Goal: Information Seeking & Learning: Learn about a topic

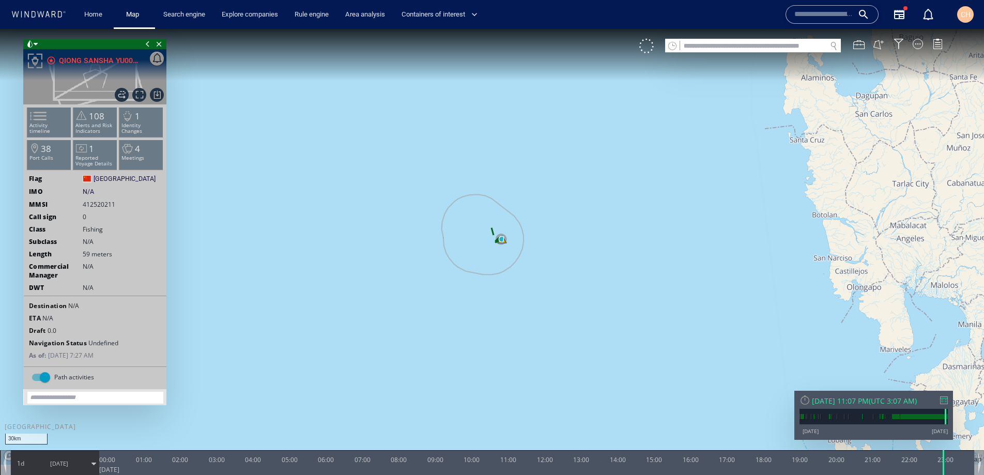
click at [48, 467] on span "[DATE]" at bounding box center [59, 464] width 52 height 26
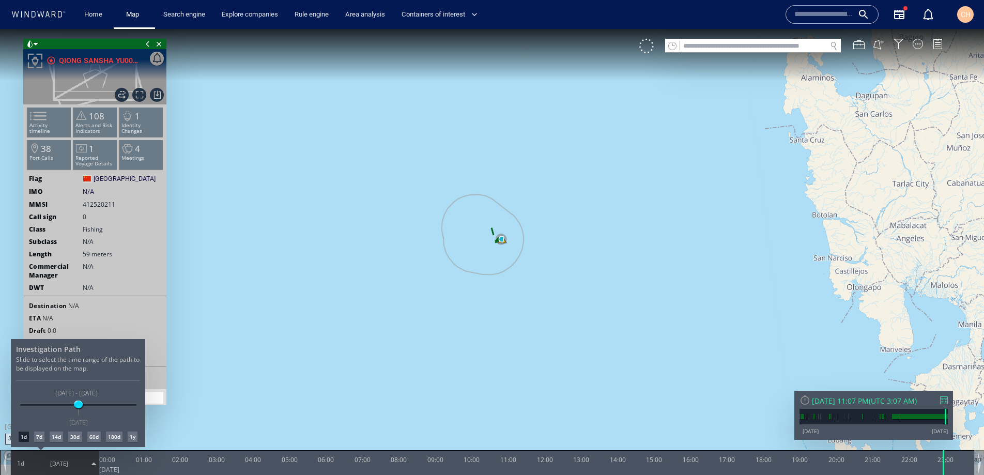
click at [72, 437] on div "30d" at bounding box center [74, 437] width 13 height 10
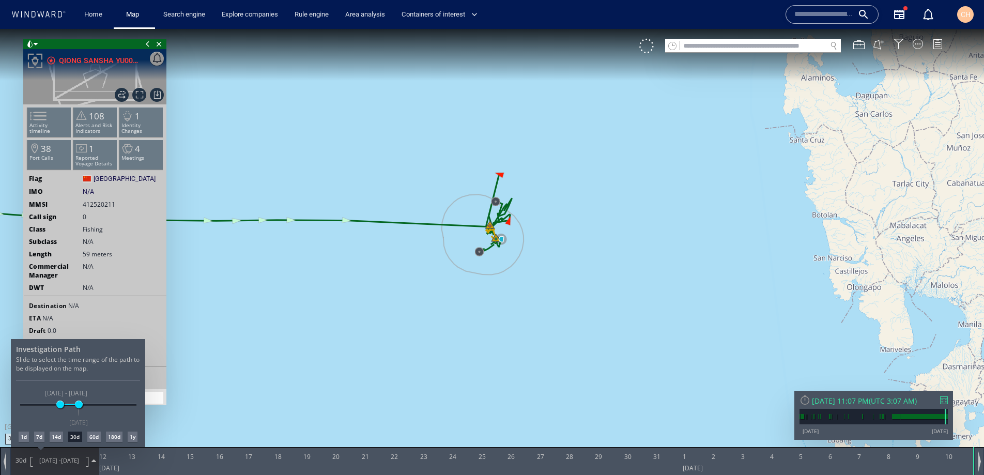
click at [60, 437] on div "14d" at bounding box center [56, 437] width 13 height 10
click at [35, 437] on div "7d" at bounding box center [39, 437] width 10 height 10
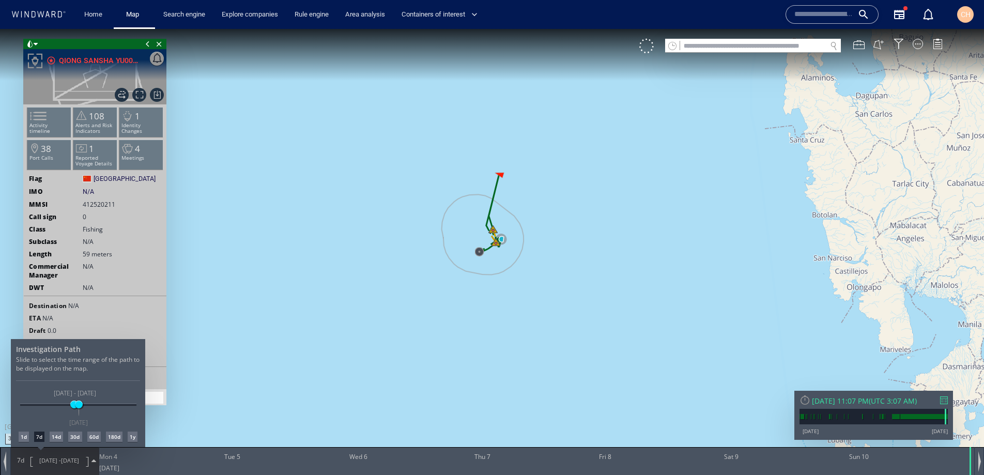
click at [96, 134] on div at bounding box center [492, 252] width 984 height 446
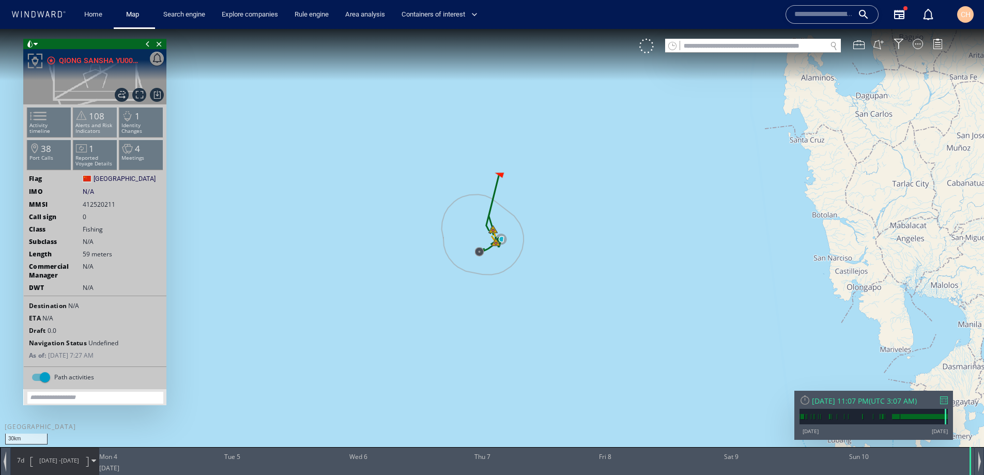
click at [94, 128] on p "Alerts and Risk Indicators" at bounding box center [95, 128] width 44 height 11
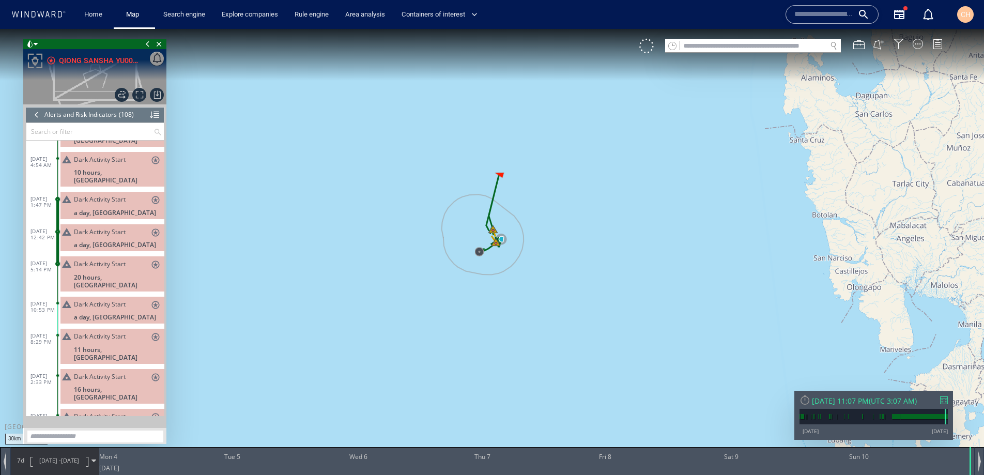
scroll to position [2745, 0]
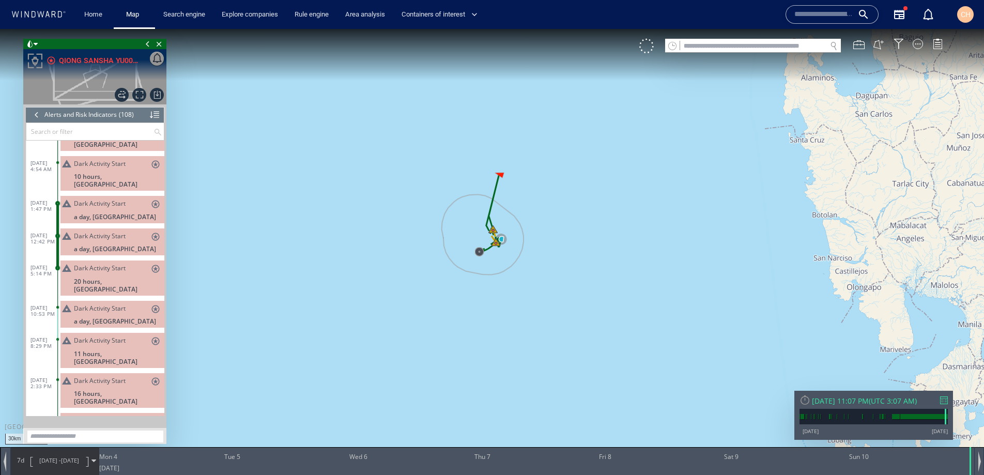
click at [148, 116] on header "Alerts and Risk Indicators (108) (Still Loading...)" at bounding box center [95, 115] width 139 height 16
click at [155, 115] on div at bounding box center [154, 115] width 9 height 16
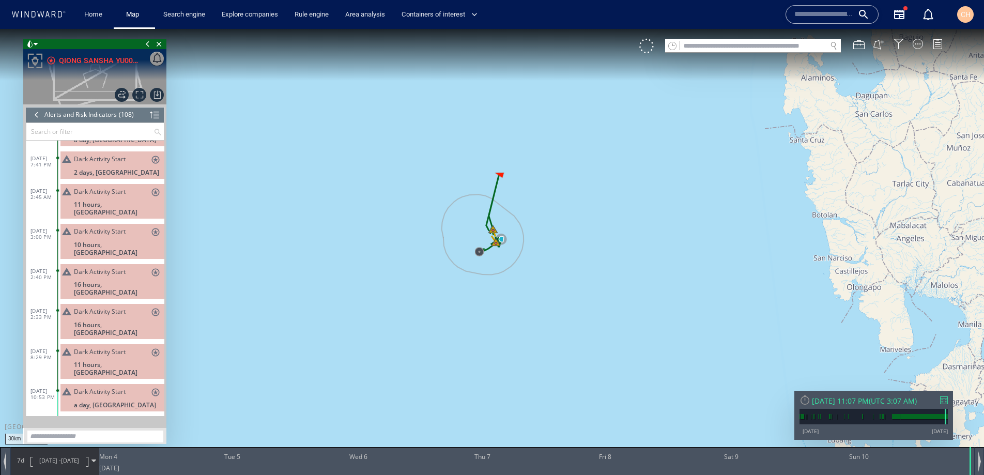
scroll to position [23, 0]
click at [101, 400] on span "a day, Philippines" at bounding box center [115, 404] width 82 height 8
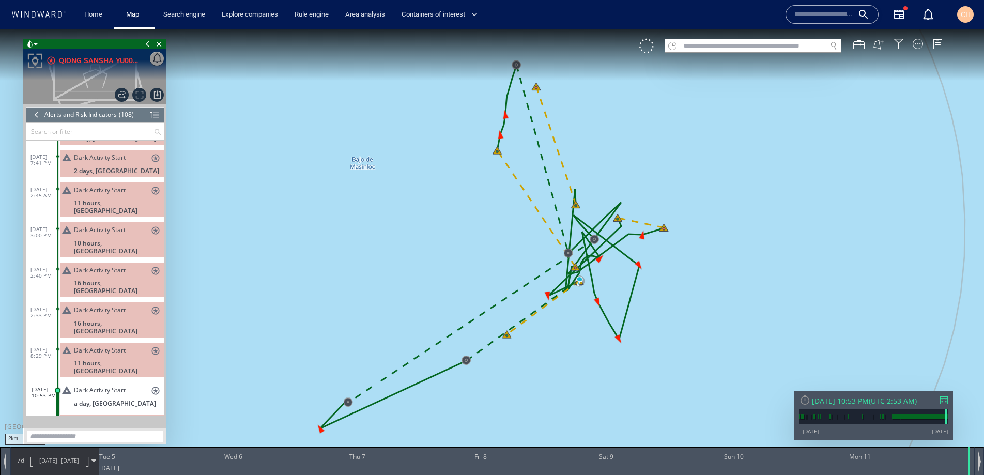
click at [111, 419] on span "Dark Activity Start" at bounding box center [100, 423] width 52 height 8
click at [105, 432] on span "20 hours, Philippines" at bounding box center [119, 440] width 90 height 16
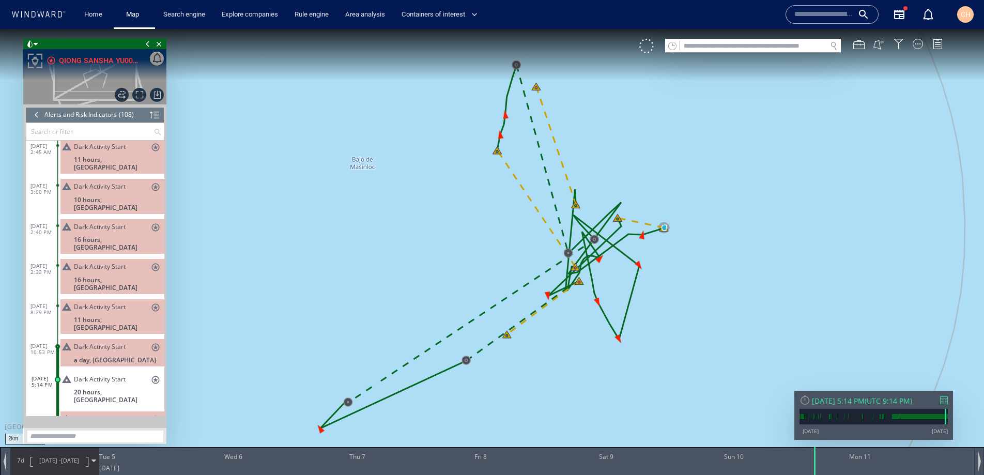
scroll to position [72, 0]
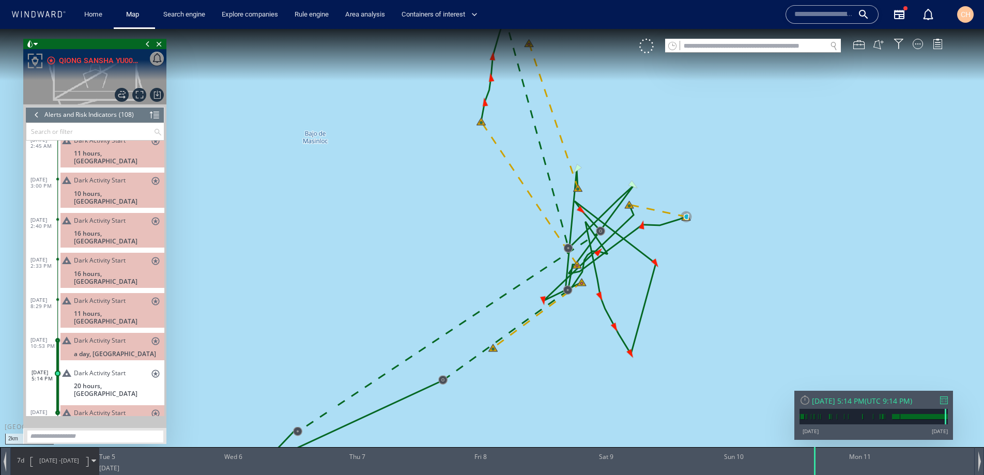
click at [83, 458] on span "8/4/25 - 8/11/25" at bounding box center [59, 461] width 52 height 26
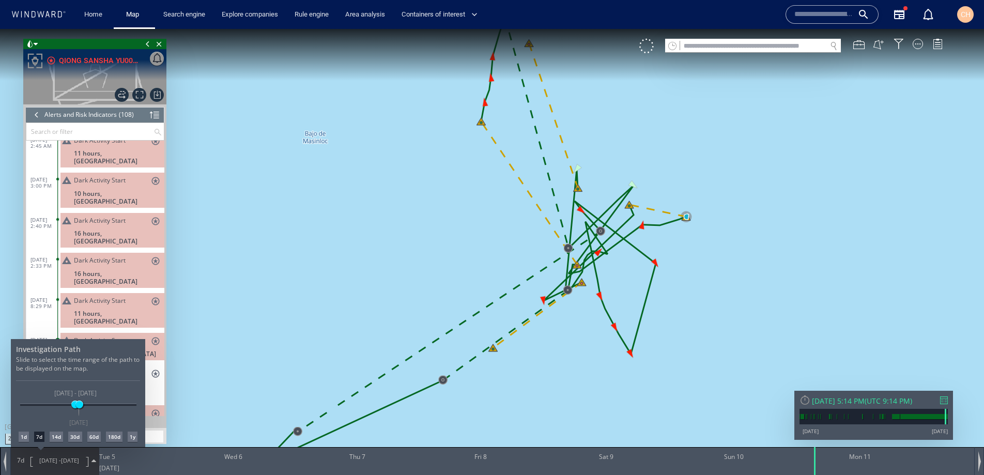
click at [22, 437] on div "1d" at bounding box center [24, 437] width 10 height 10
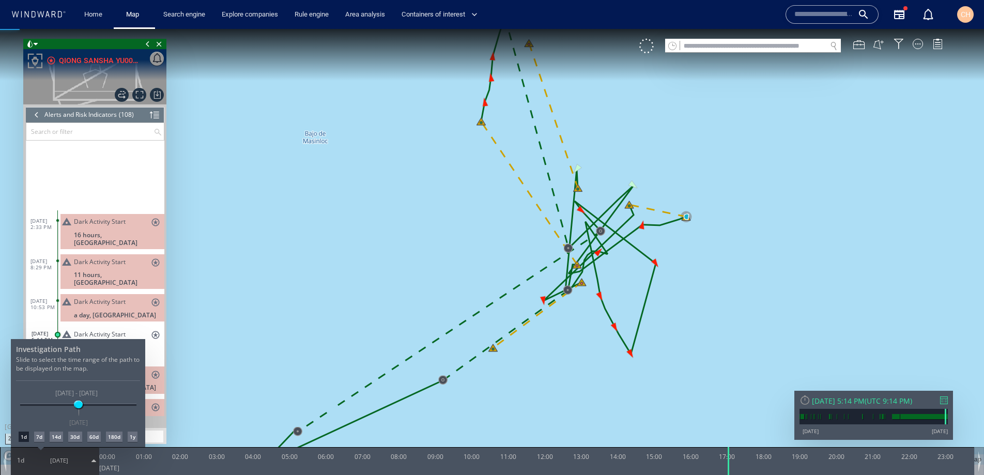
scroll to position [227, 0]
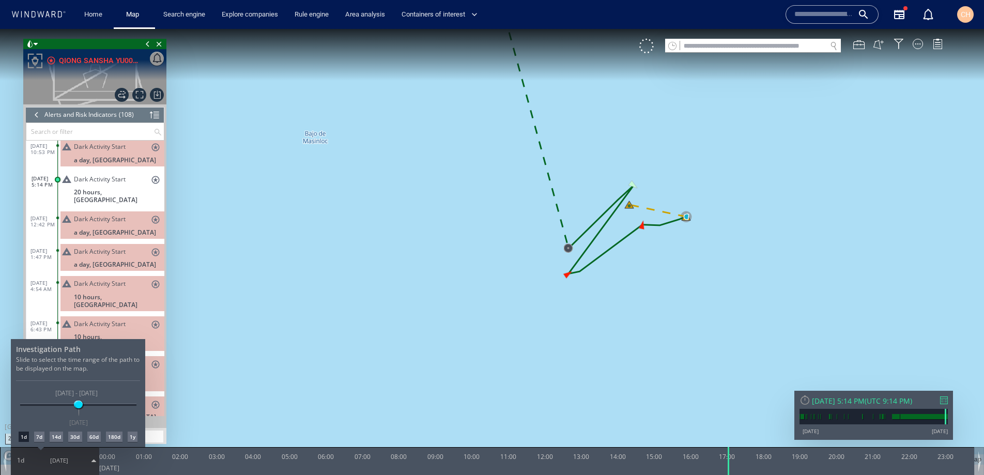
click at [107, 143] on div at bounding box center [492, 252] width 984 height 446
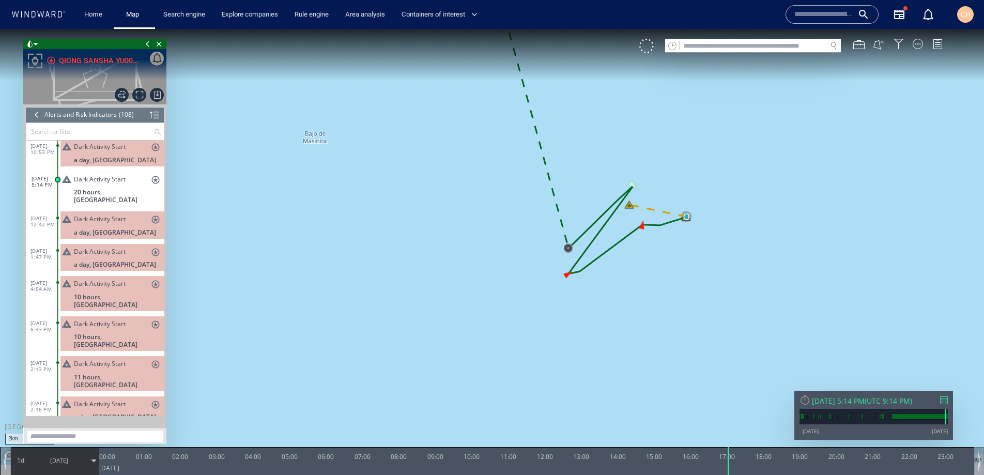
click at [107, 156] on span "a day, Philippines" at bounding box center [115, 160] width 82 height 8
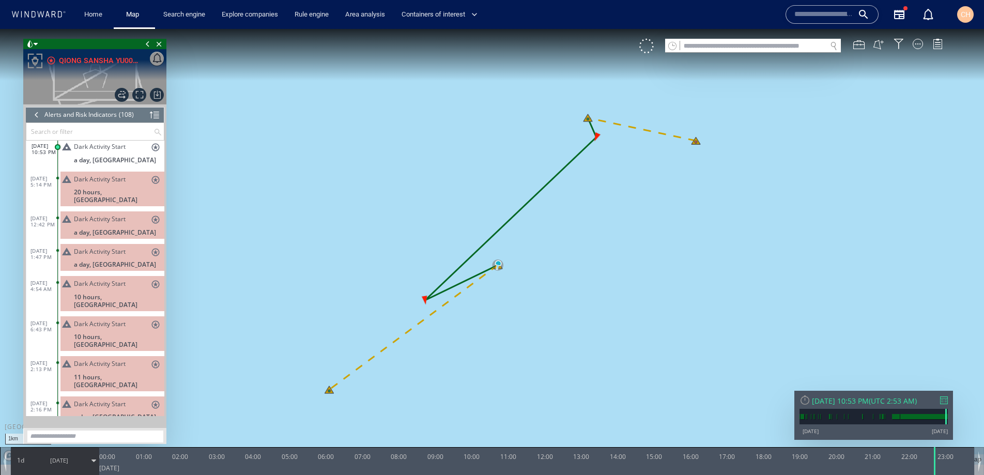
drag, startPoint x: 566, startPoint y: 242, endPoint x: 572, endPoint y: 291, distance: 49.5
click at [572, 291] on canvas "Map" at bounding box center [492, 247] width 984 height 436
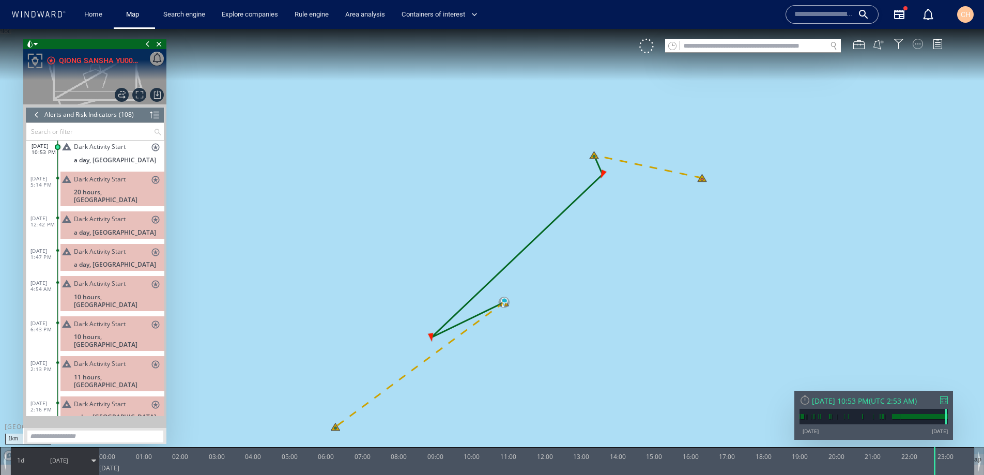
click at [919, 45] on div at bounding box center [918, 44] width 10 height 10
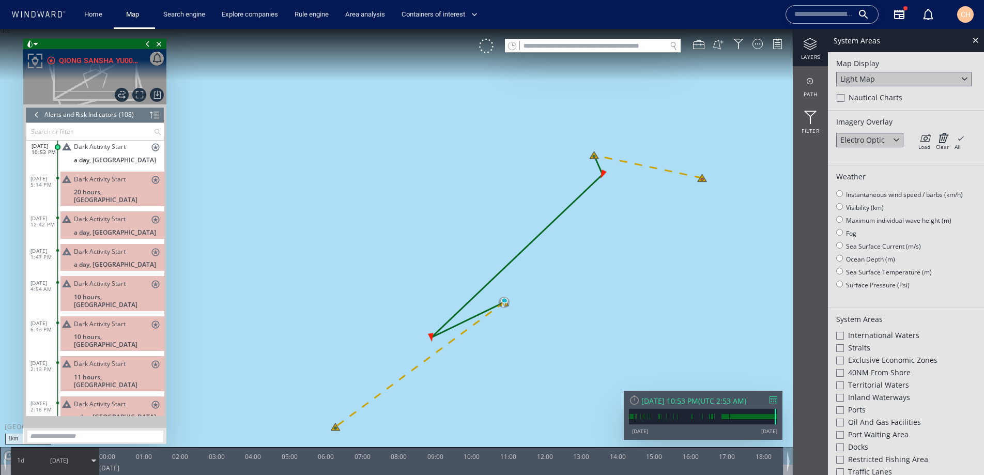
click at [891, 72] on div "Light Map" at bounding box center [903, 79] width 135 height 14
click at [873, 94] on div "Satellite" at bounding box center [903, 93] width 135 height 14
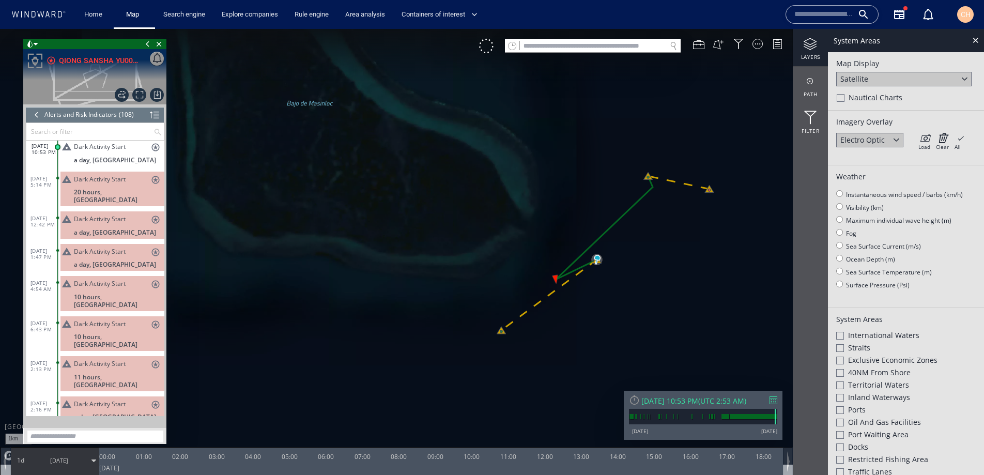
click at [35, 118] on div at bounding box center [36, 115] width 11 height 16
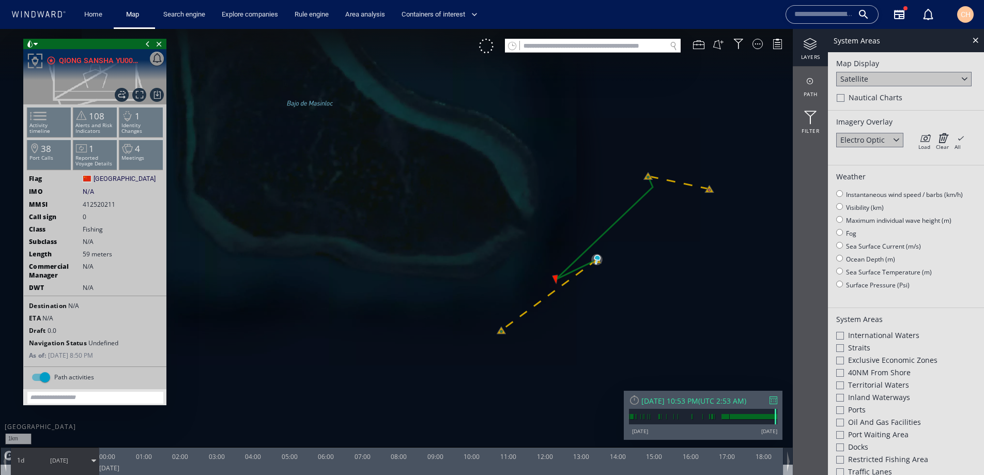
click at [37, 454] on span "8/11/25" at bounding box center [59, 461] width 52 height 26
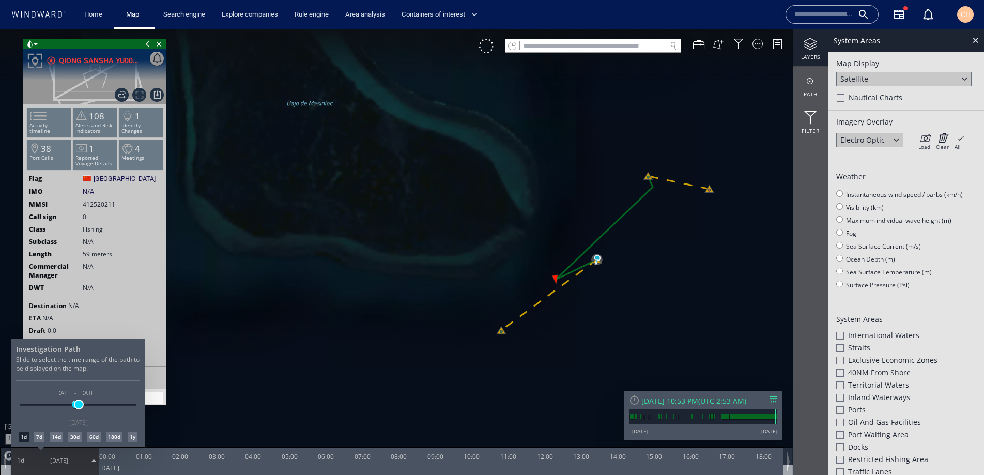
click at [78, 405] on span at bounding box center [79, 405] width 8 height 8
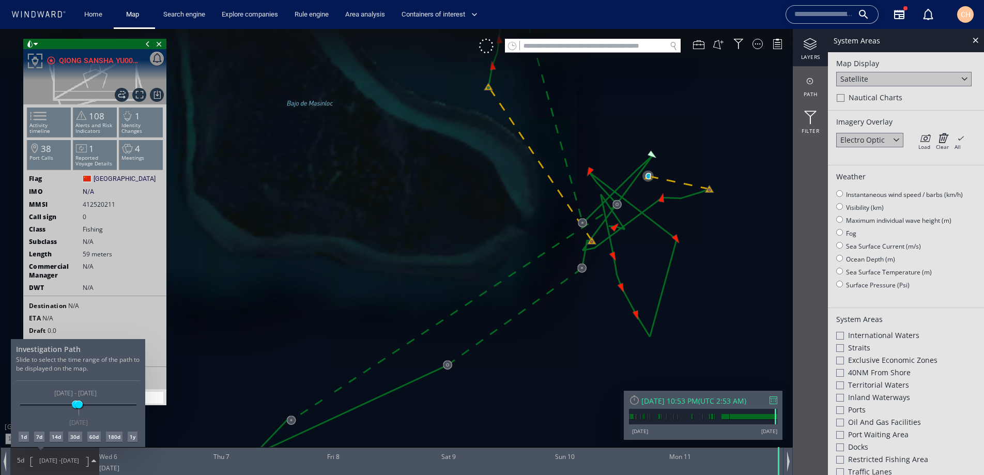
click at [519, 321] on div at bounding box center [492, 252] width 984 height 446
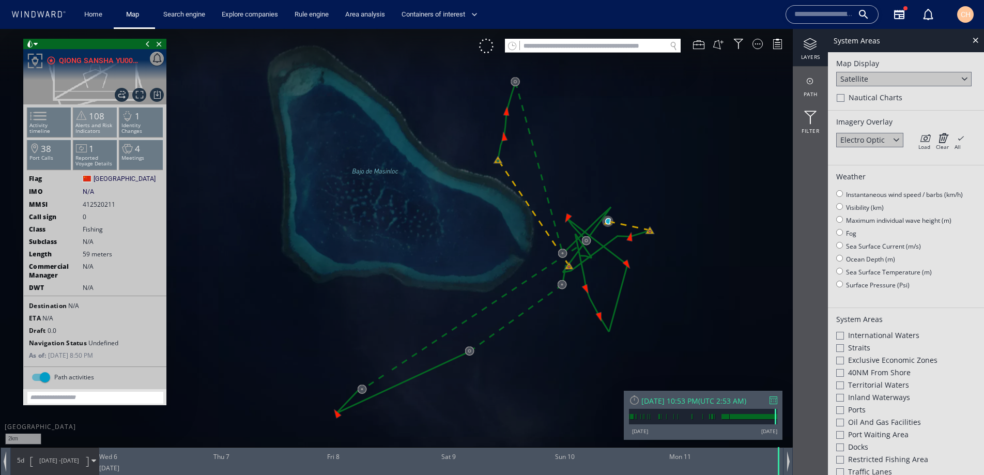
click at [105, 116] on li "108 Alerts and Risk Indicators" at bounding box center [95, 122] width 44 height 30
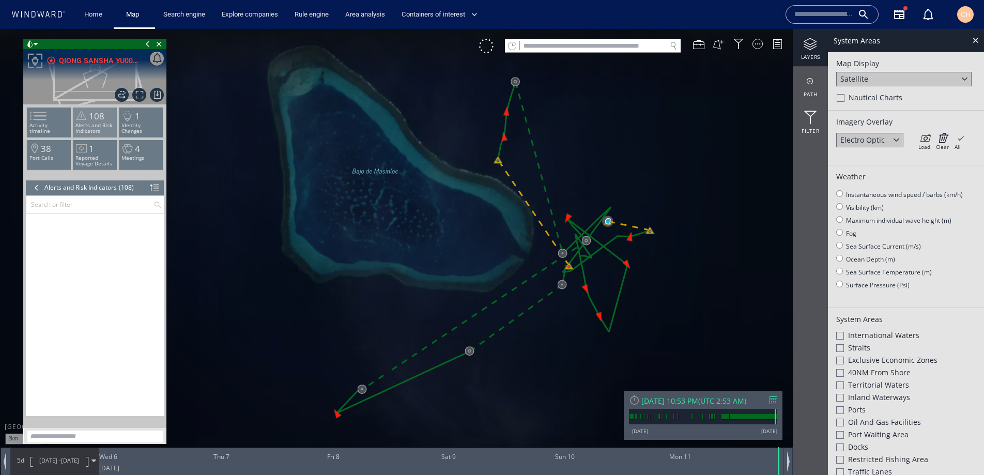
scroll to position [199, 0]
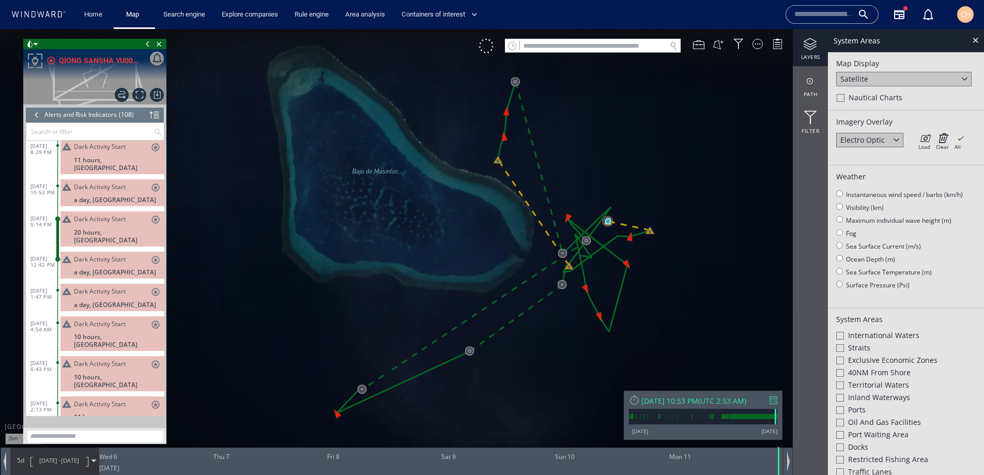
click at [116, 183] on span "Dark Activity Start" at bounding box center [100, 187] width 52 height 8
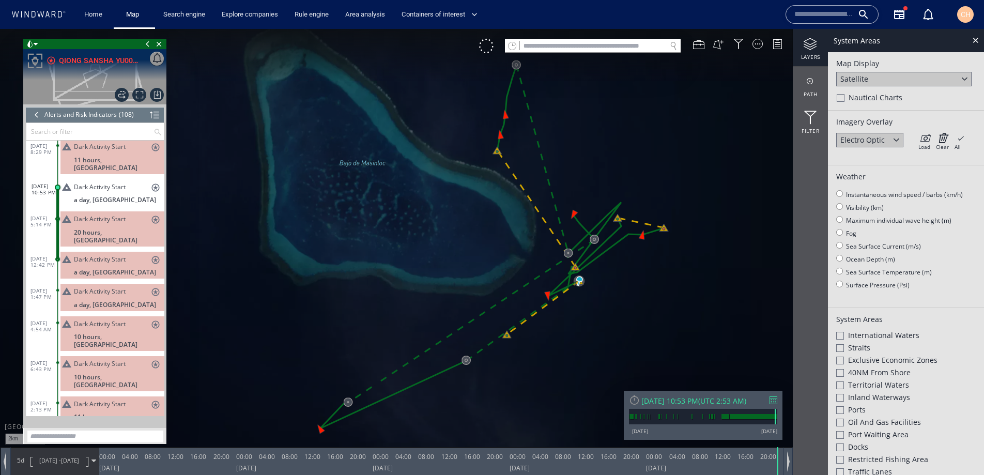
click at [71, 455] on span "8/6/25 - 8/11/25" at bounding box center [59, 461] width 52 height 26
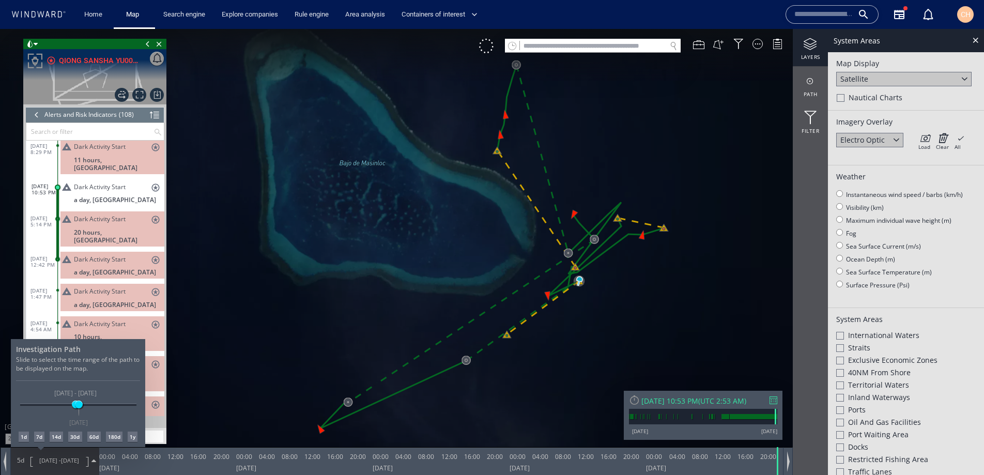
click at [19, 436] on div "1d" at bounding box center [24, 437] width 10 height 10
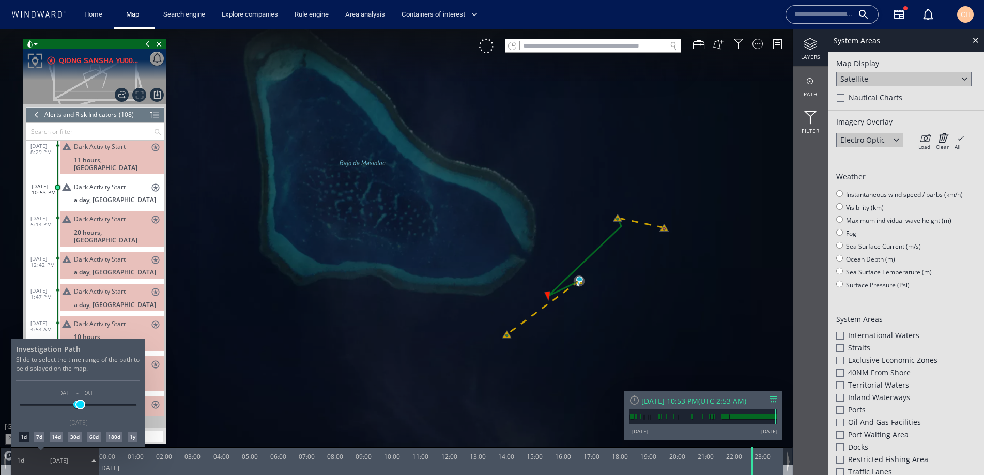
click at [80, 406] on span at bounding box center [81, 405] width 8 height 8
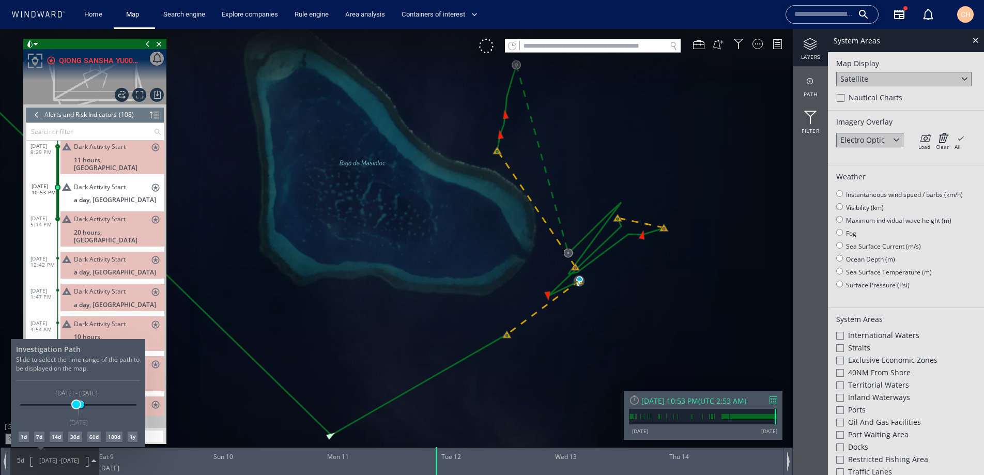
click at [76, 406] on span at bounding box center [76, 405] width 8 height 8
click at [80, 405] on span at bounding box center [80, 405] width 8 height 8
click at [79, 407] on span at bounding box center [79, 405] width 8 height 8
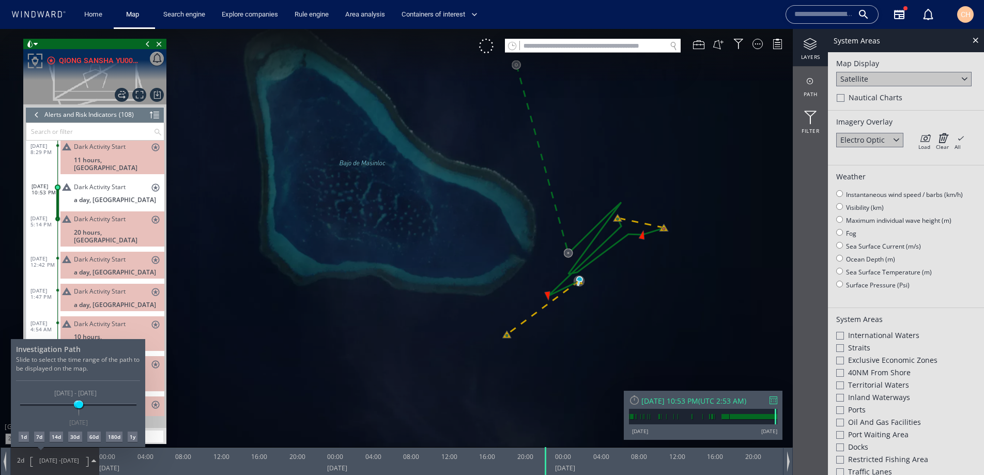
drag, startPoint x: 452, startPoint y: 282, endPoint x: 420, endPoint y: 282, distance: 32.0
click at [420, 282] on div at bounding box center [492, 252] width 984 height 446
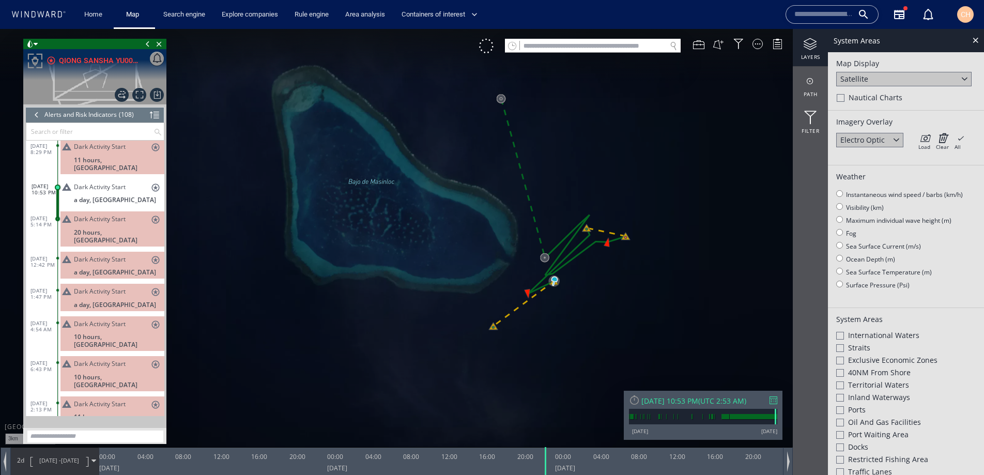
click at [93, 211] on div "Dark Activity Start stars 20 hours, Philippines" at bounding box center [112, 228] width 104 height 35
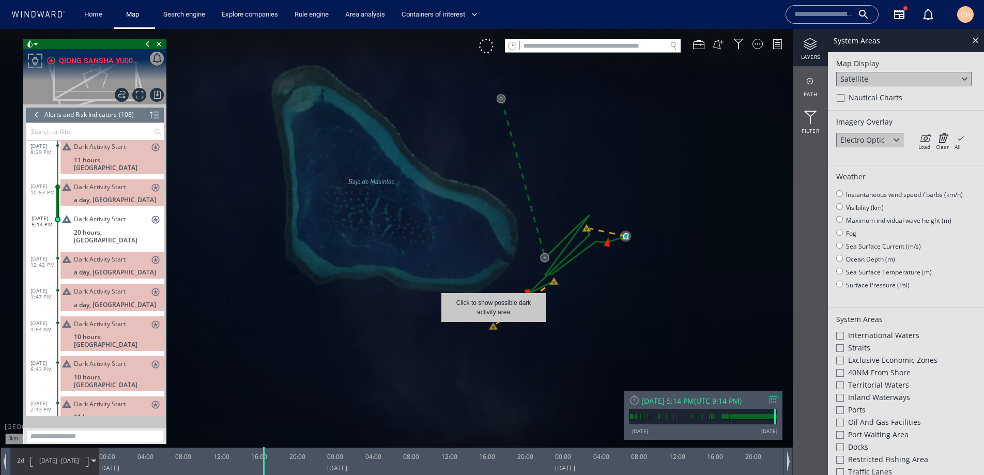
click at [494, 327] on canvas "Map" at bounding box center [492, 247] width 984 height 436
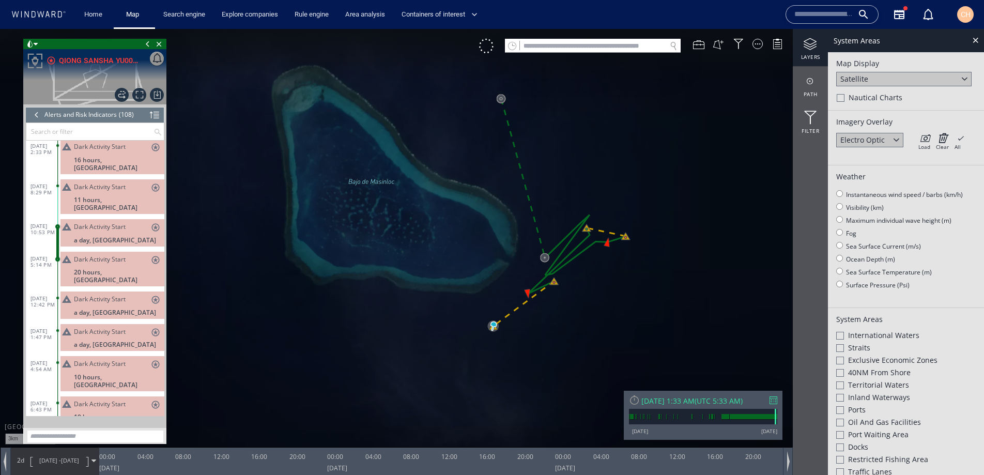
click at [125, 255] on div "Dark Activity Start stars" at bounding box center [117, 261] width 86 height 12
click at [41, 473] on span "8/10/25 - 8/12/25" at bounding box center [59, 461] width 52 height 26
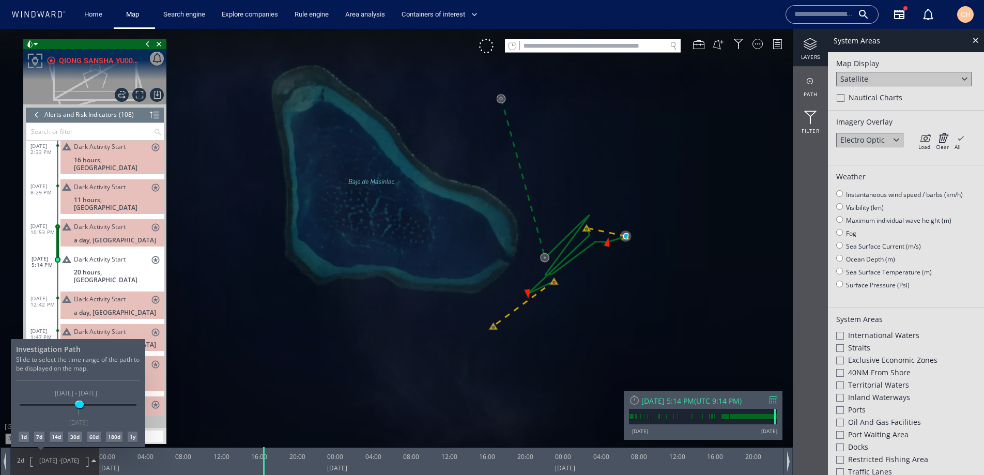
click at [26, 442] on div "Investigation Path Slide to select the time range of the path to be displayed o…" at bounding box center [78, 393] width 134 height 108
click at [23, 436] on div "1d" at bounding box center [24, 437] width 10 height 10
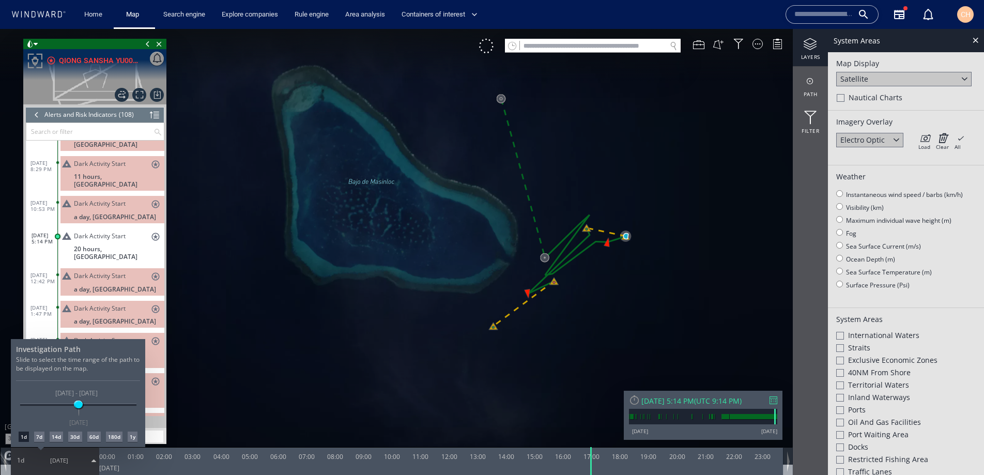
scroll to position [227, 0]
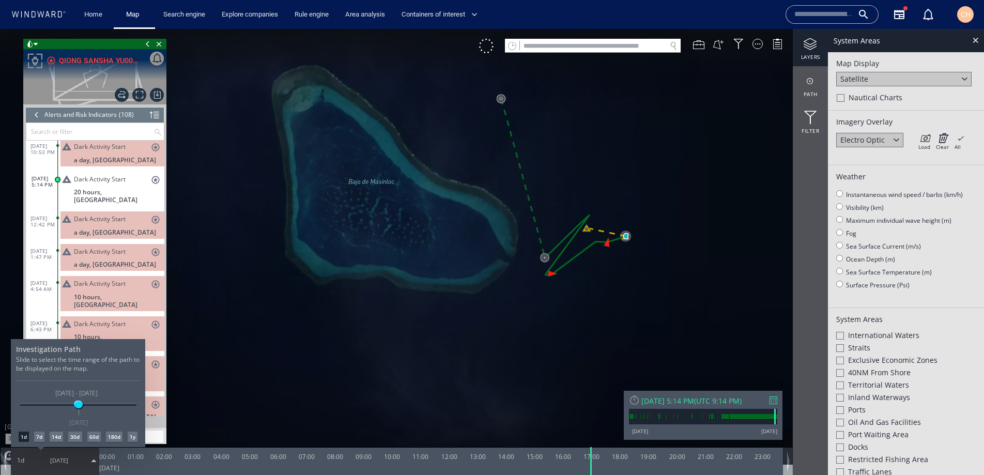
click at [606, 232] on div at bounding box center [492, 252] width 984 height 446
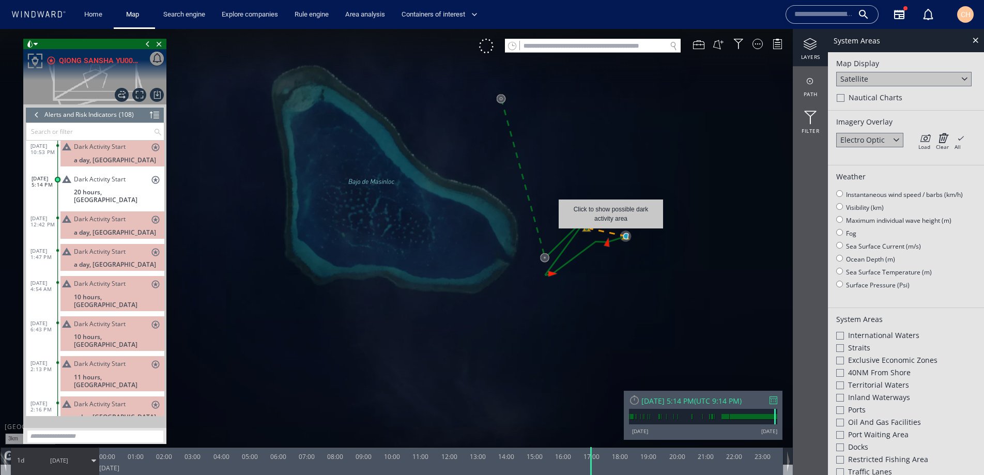
click at [611, 234] on canvas "Map" at bounding box center [492, 247] width 984 height 436
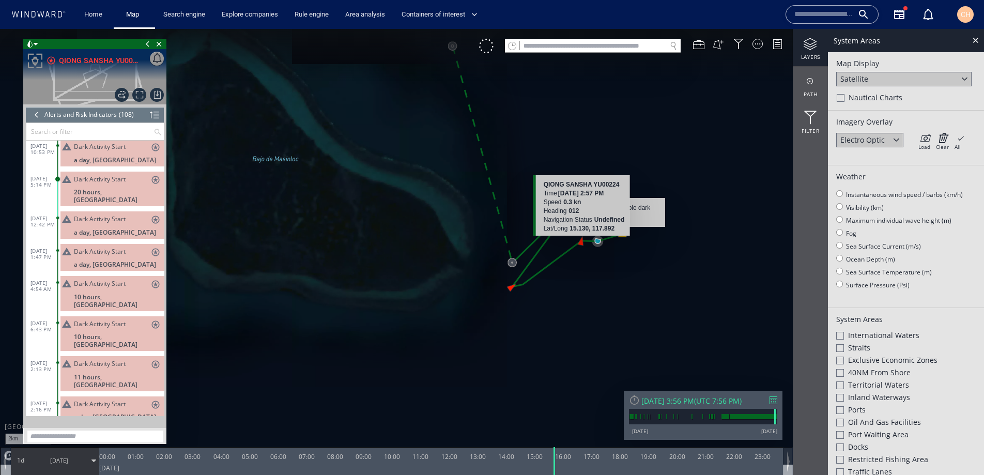
click at [613, 232] on div "Lat/Long 15.130, 117.892" at bounding box center [584, 228] width 81 height 9
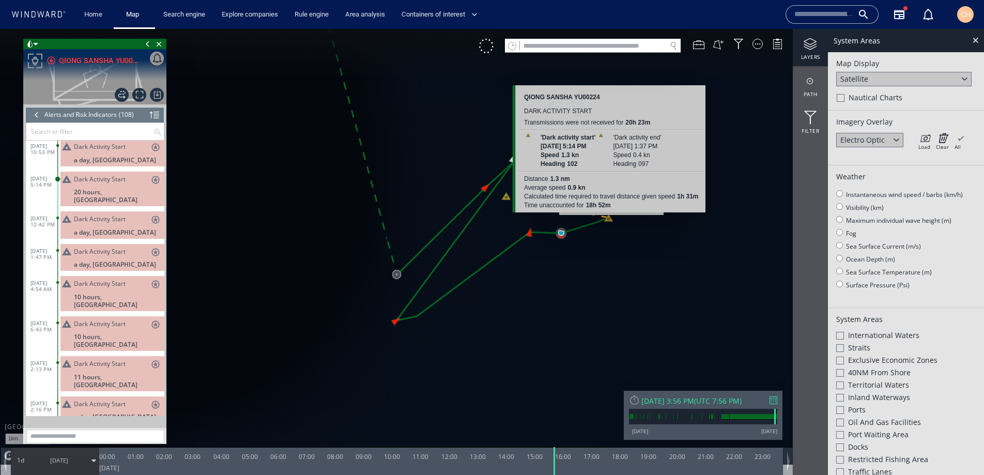
click at [612, 220] on canvas "Map" at bounding box center [492, 247] width 984 height 436
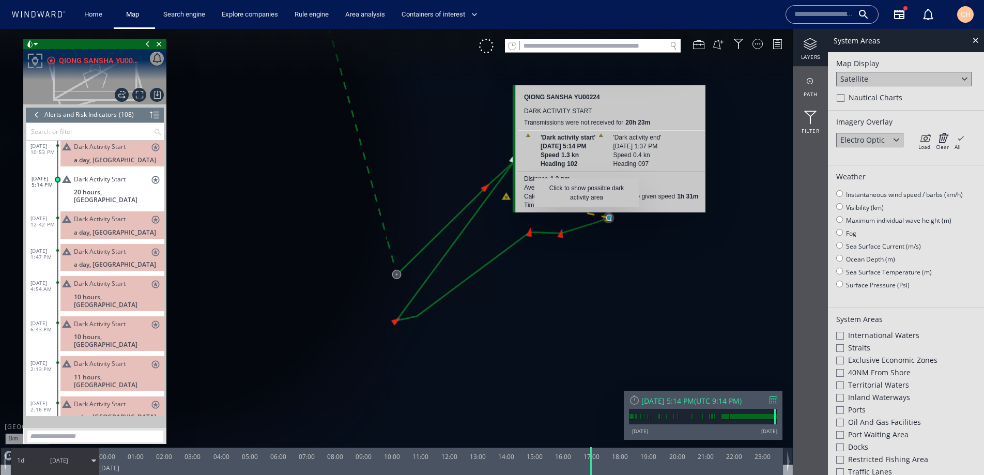
click at [587, 212] on canvas "Map" at bounding box center [492, 247] width 984 height 436
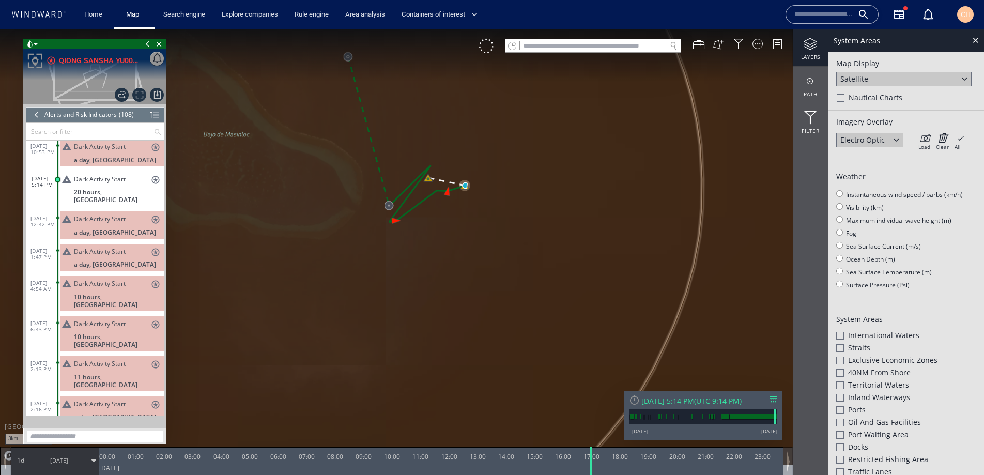
click at [640, 232] on canvas "Map" at bounding box center [492, 247] width 984 height 436
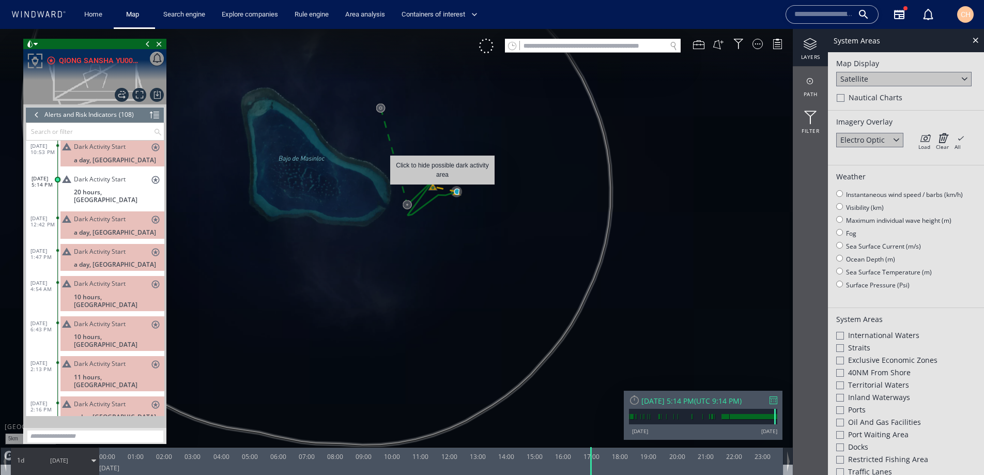
click at [442, 190] on canvas "Map" at bounding box center [492, 247] width 984 height 436
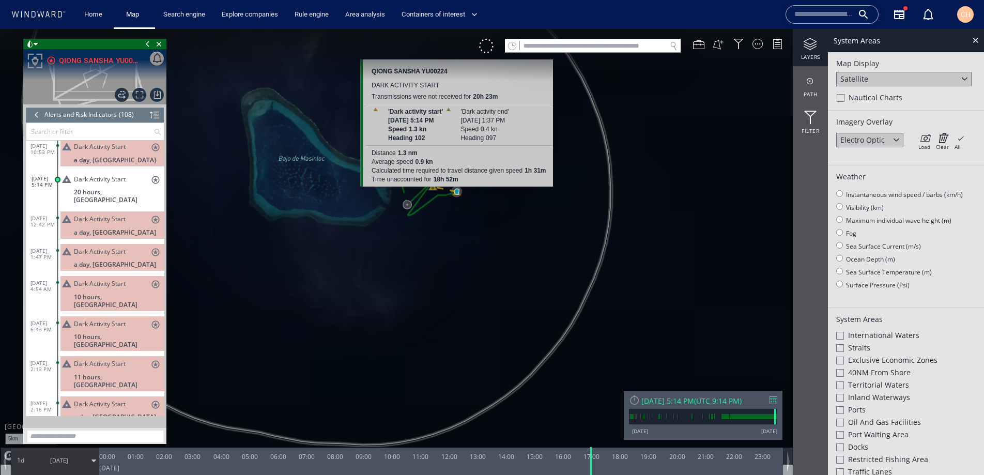
click at [449, 191] on canvas "Map" at bounding box center [492, 247] width 984 height 436
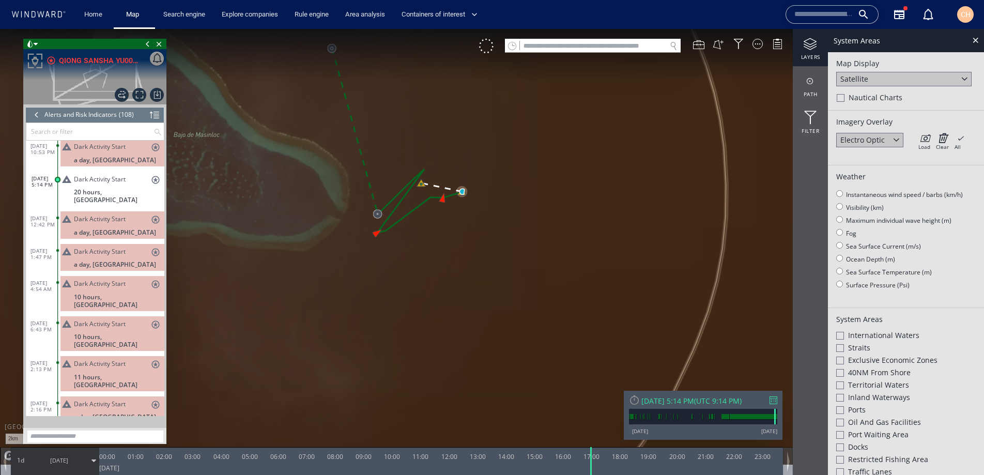
click at [520, 164] on canvas "Map" at bounding box center [492, 247] width 984 height 436
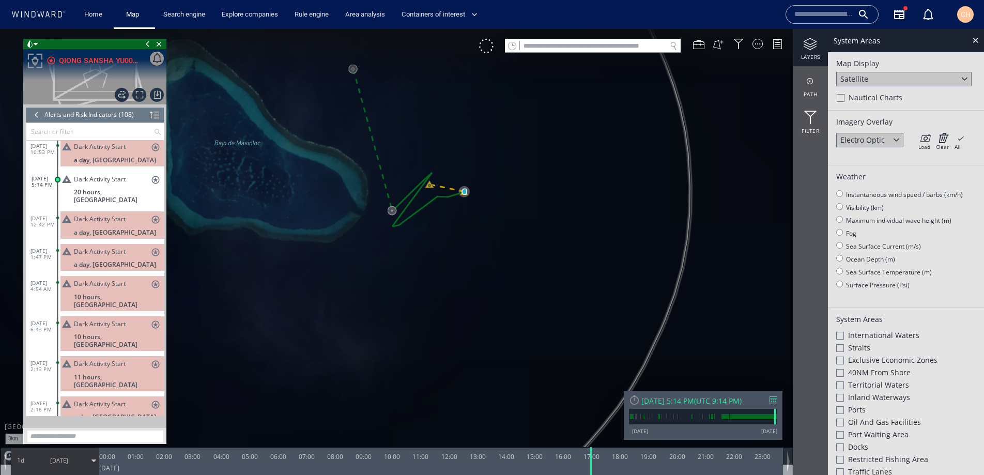
click at [37, 118] on div at bounding box center [36, 115] width 11 height 16
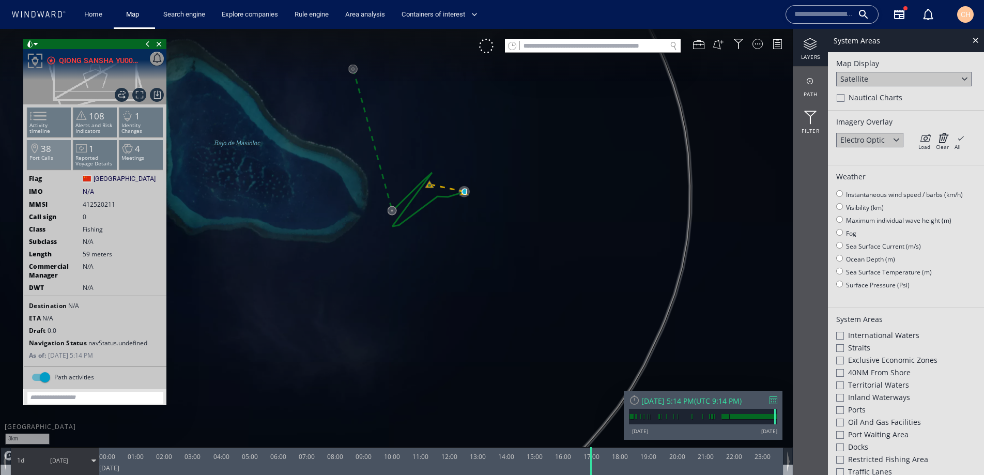
click at [45, 143] on span "38" at bounding box center [46, 149] width 10 height 12
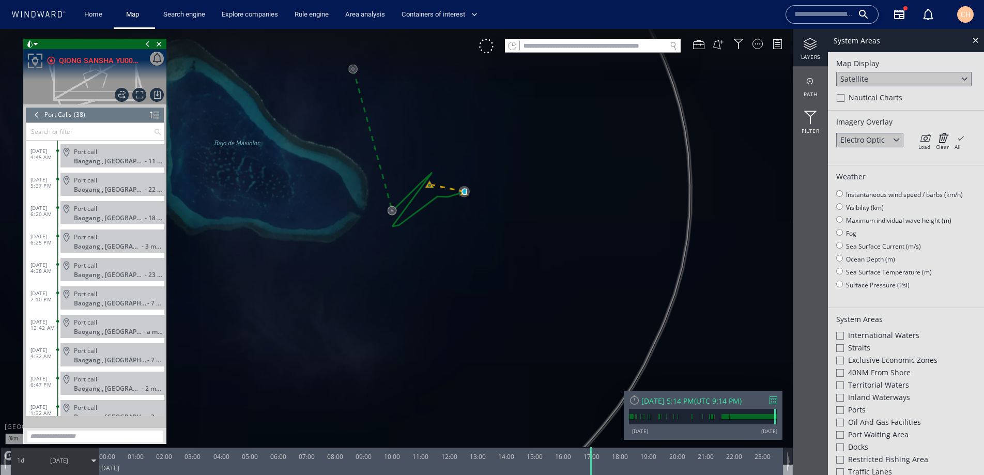
click at [35, 120] on div at bounding box center [36, 115] width 11 height 16
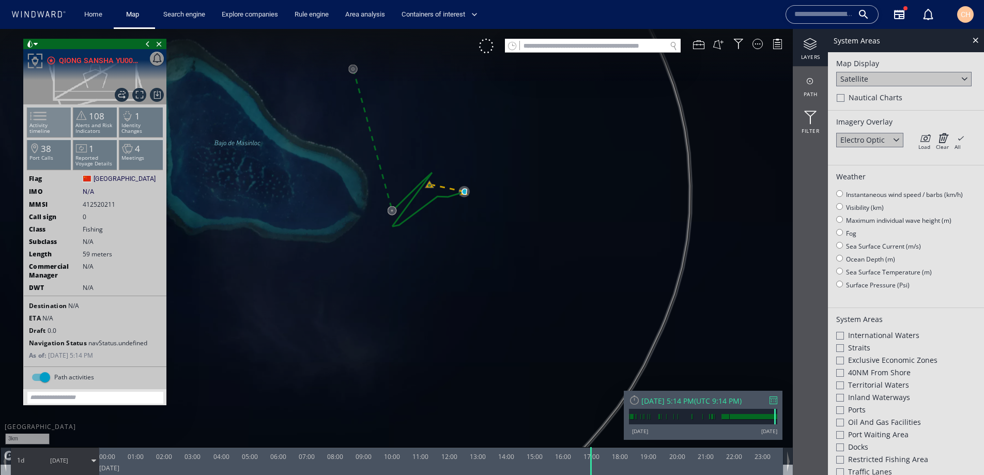
click at [40, 124] on span at bounding box center [32, 116] width 16 height 15
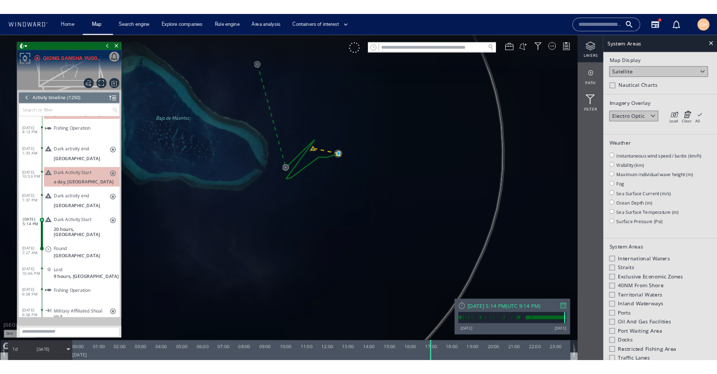
scroll to position [1017, 0]
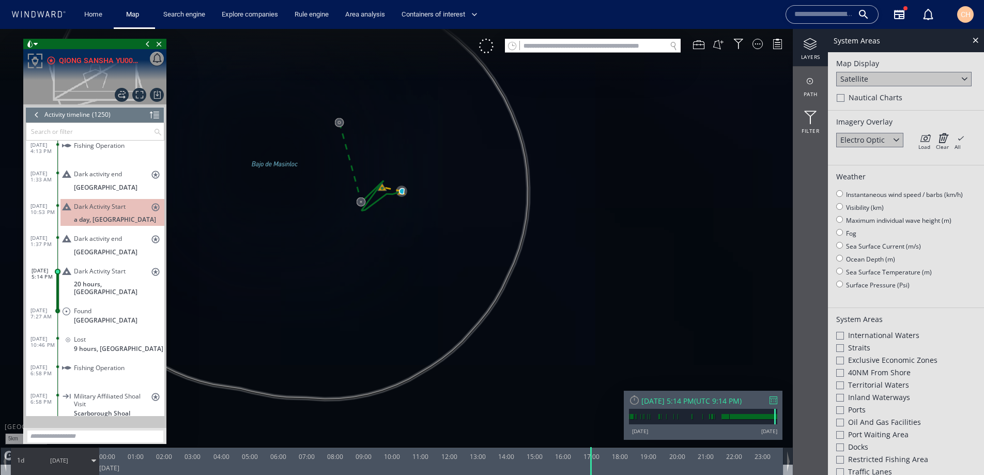
drag, startPoint x: 322, startPoint y: 191, endPoint x: 381, endPoint y: 196, distance: 59.7
click at [381, 196] on canvas "Map" at bounding box center [492, 247] width 984 height 436
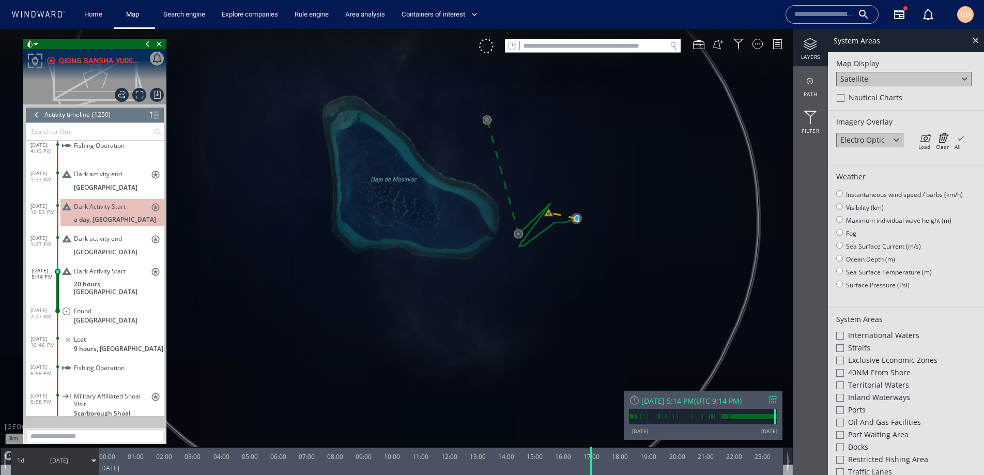
drag, startPoint x: 339, startPoint y: 206, endPoint x: 425, endPoint y: 232, distance: 90.1
click at [425, 232] on canvas "Map" at bounding box center [492, 247] width 984 height 436
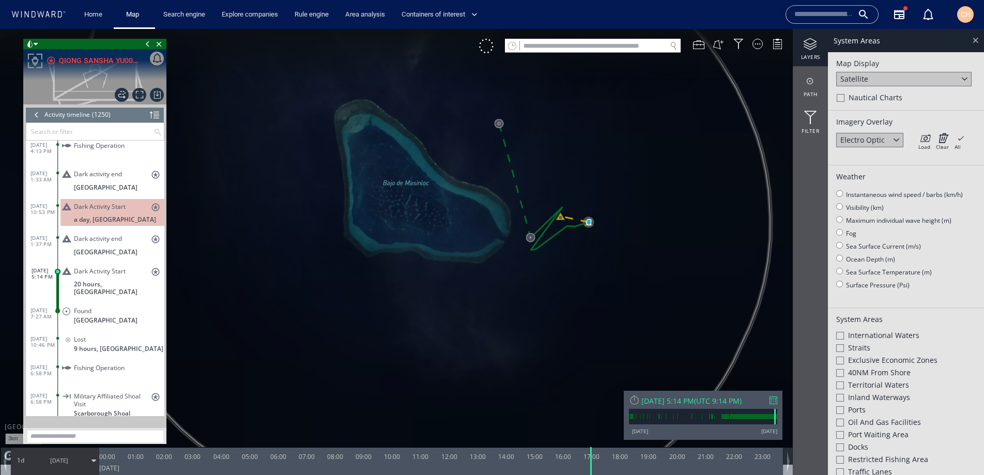
click at [975, 39] on div at bounding box center [976, 40] width 12 height 12
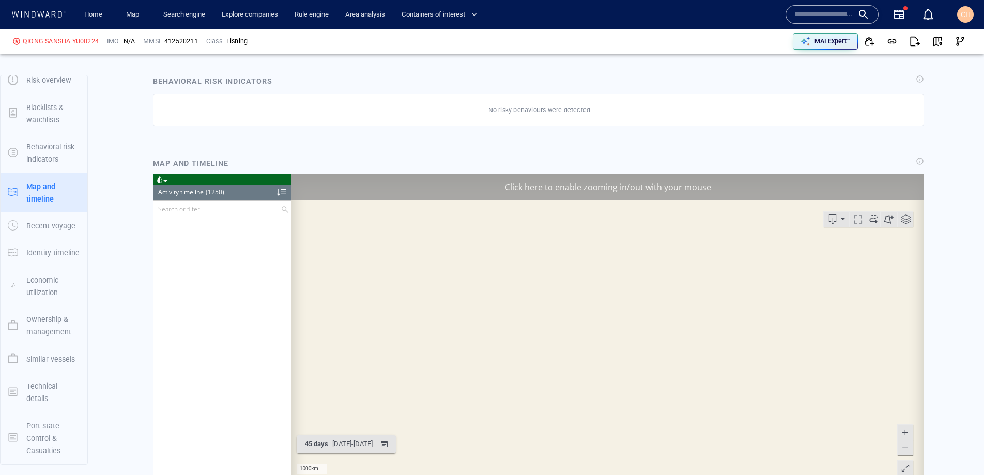
scroll to position [35264, 0]
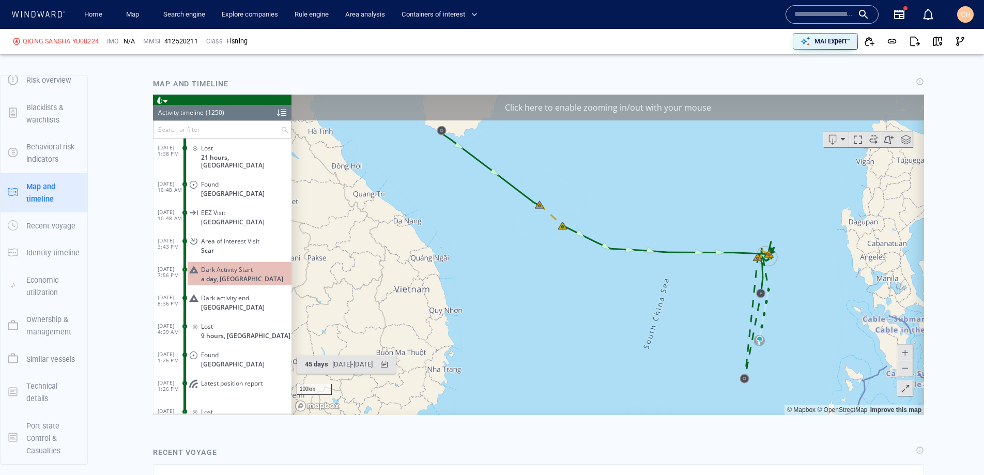
scroll to position [702, 0]
click at [345, 360] on div "7/12/2025 - 8/26/2025" at bounding box center [352, 364] width 44 height 16
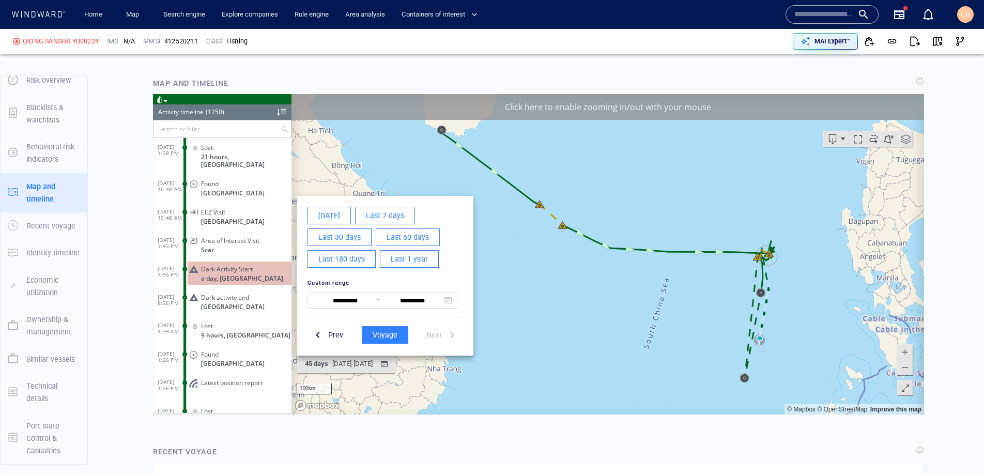
click at [404, 232] on span "Last 60 days" at bounding box center [408, 237] width 42 height 13
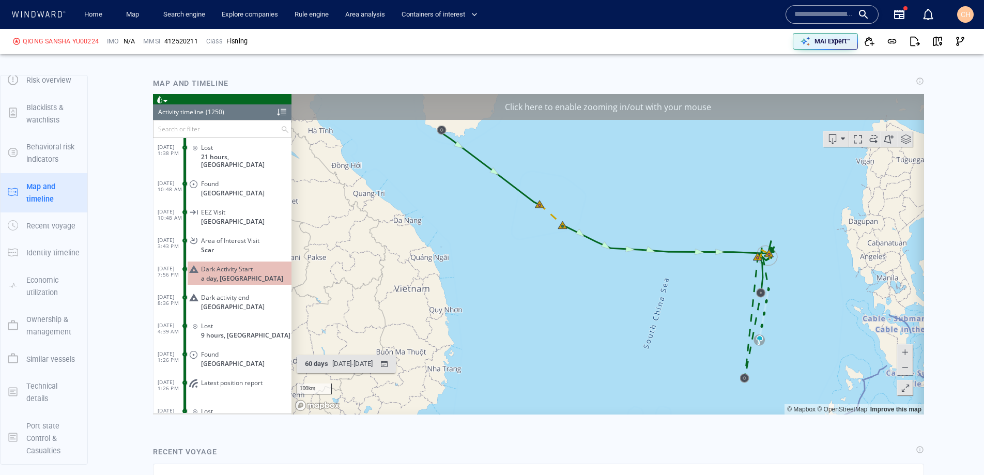
scroll to position [35274, 0]
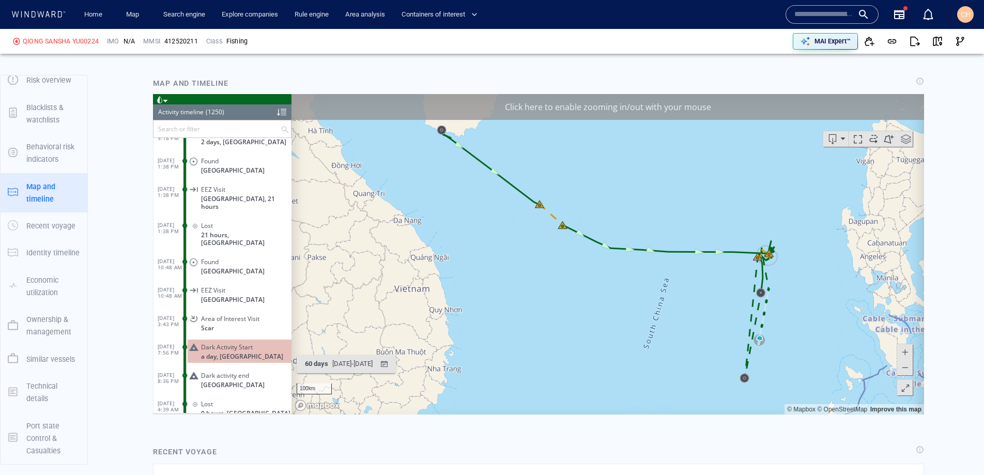
scroll to position [35194, 0]
click at [283, 113] on div at bounding box center [281, 112] width 9 height 16
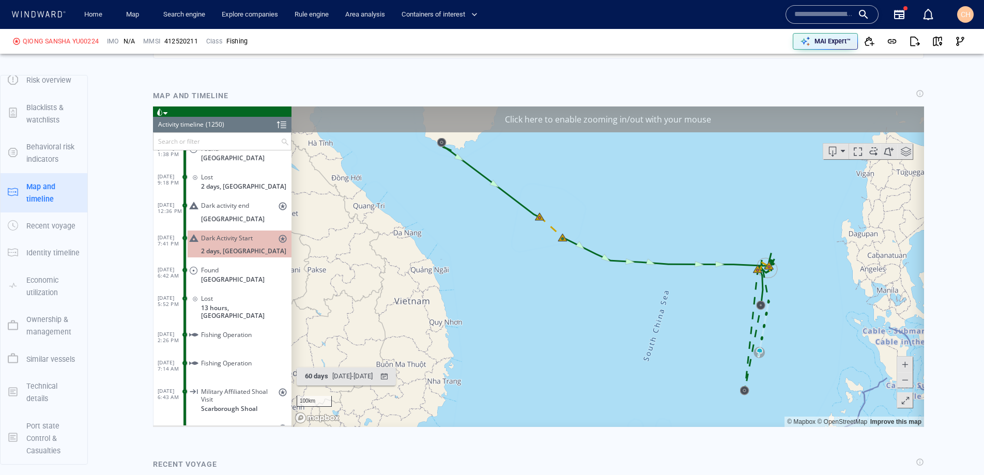
scroll to position [324, 0]
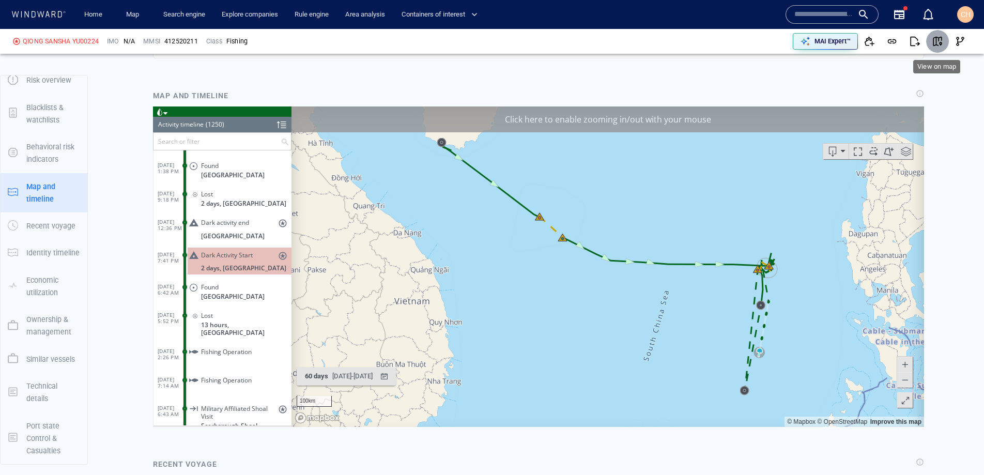
click at [939, 45] on span "button" at bounding box center [938, 41] width 10 height 10
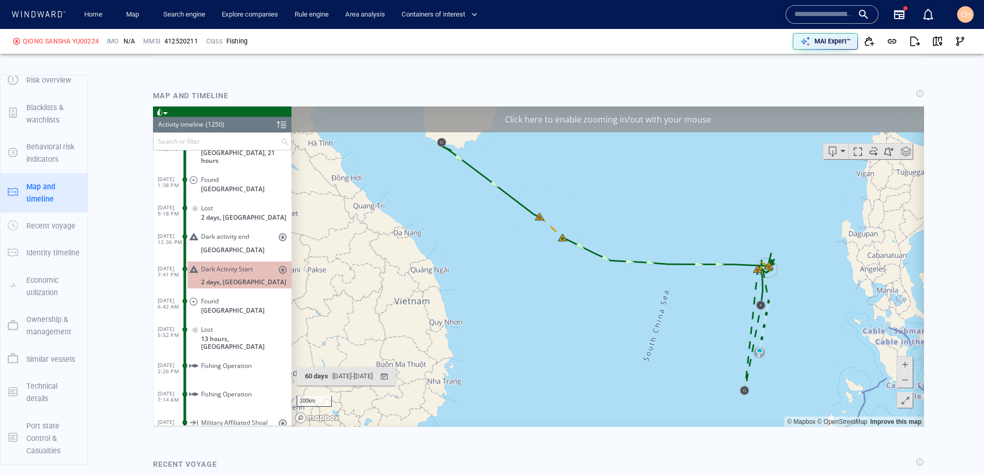
scroll to position [309, 0]
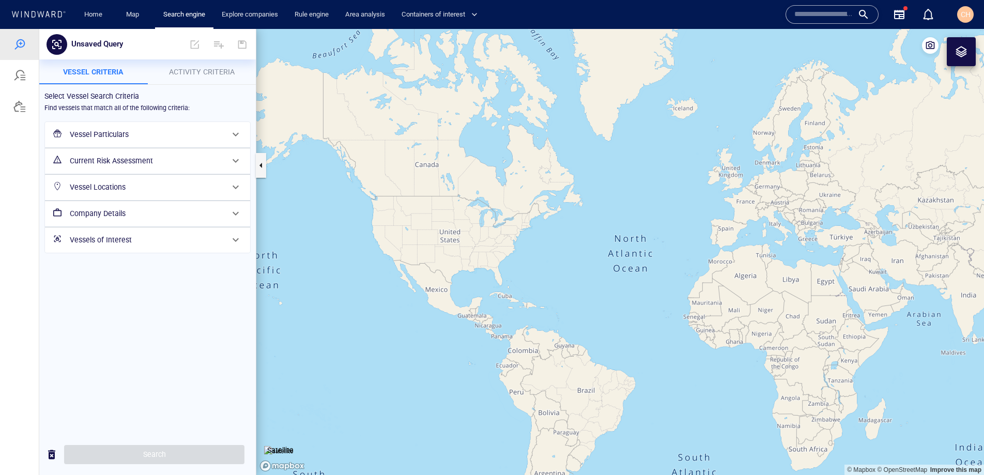
click at [136, 133] on h6 "Vessel Particulars" at bounding box center [147, 134] width 154 height 13
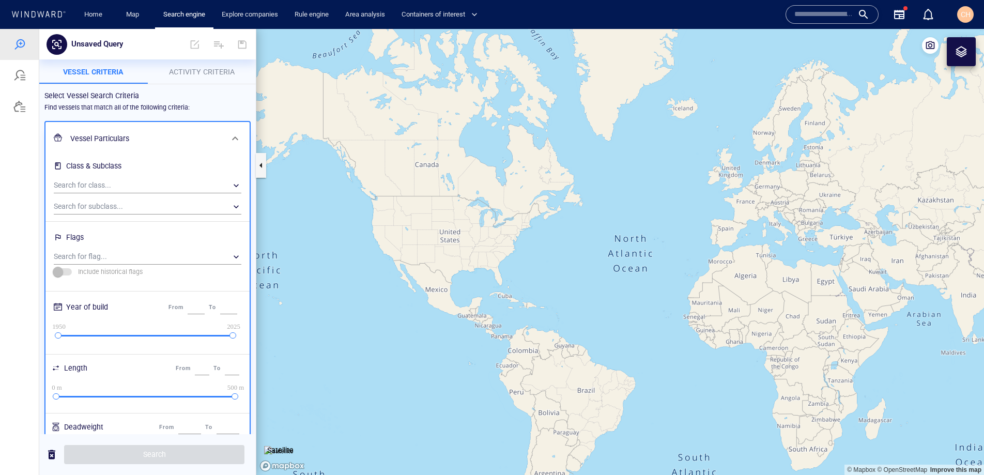
click at [193, 71] on span "Activity Criteria" at bounding box center [202, 72] width 66 height 8
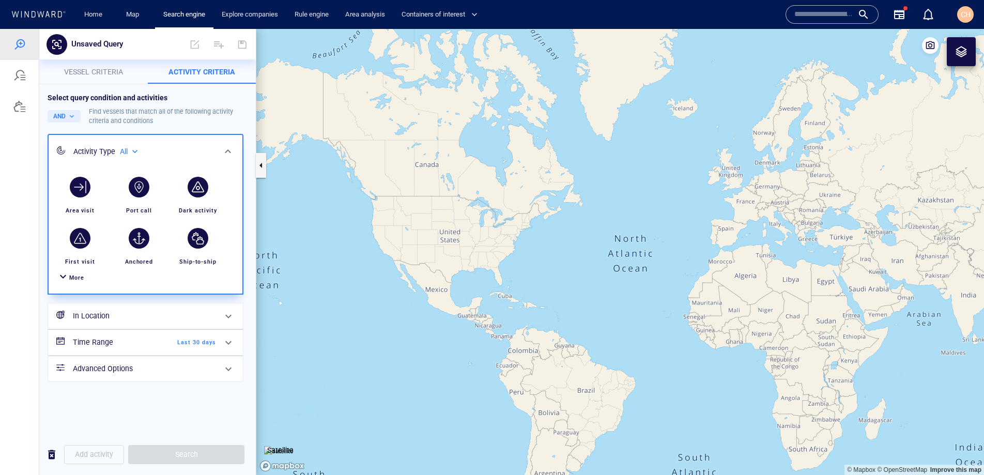
click at [124, 149] on div "All" at bounding box center [130, 151] width 20 height 9
click at [146, 194] on p "Military affiliated" at bounding box center [166, 198] width 48 height 9
type input "**********"
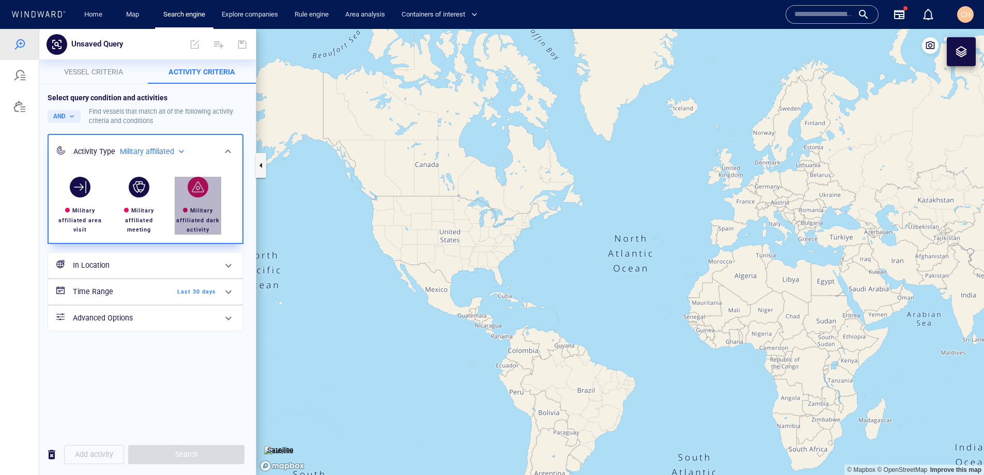
click at [187, 193] on div "button" at bounding box center [198, 187] width 29 height 29
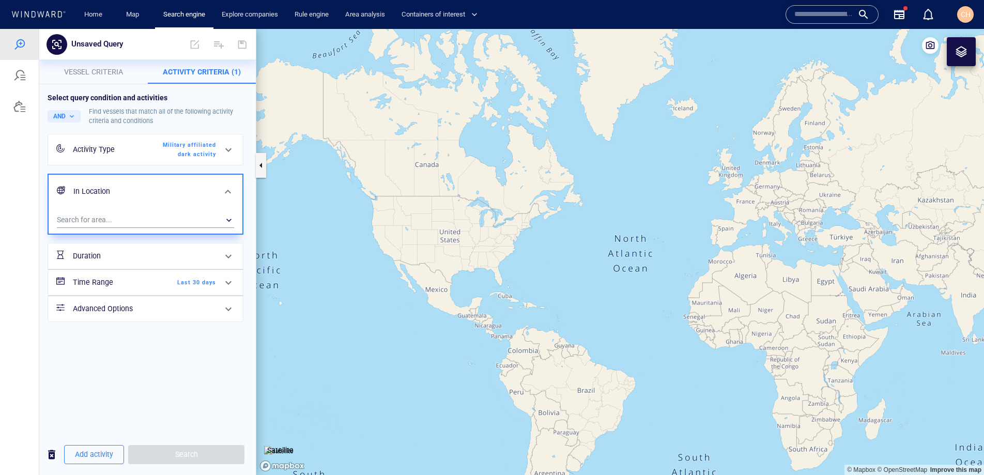
click at [186, 235] on div "In Location Search for area... ​" at bounding box center [146, 204] width 196 height 61
click at [177, 222] on div "​" at bounding box center [145, 220] width 177 height 16
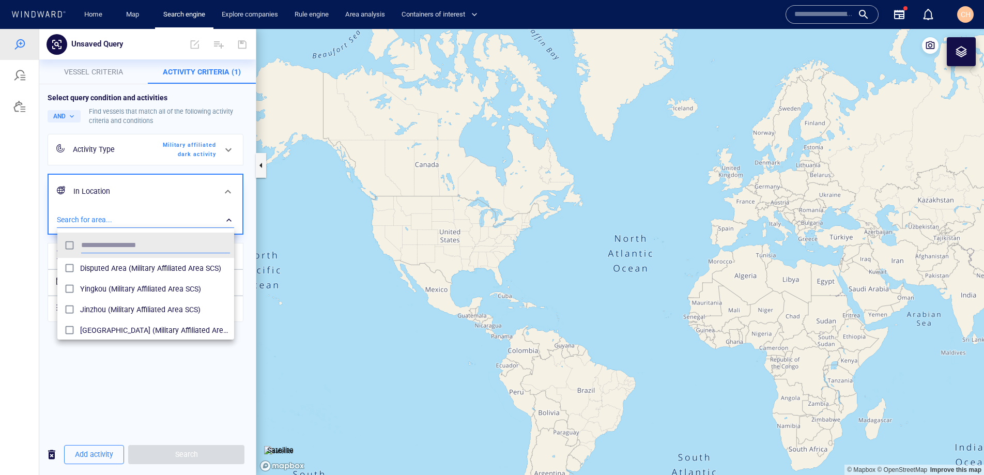
scroll to position [103, 177]
type input "*"
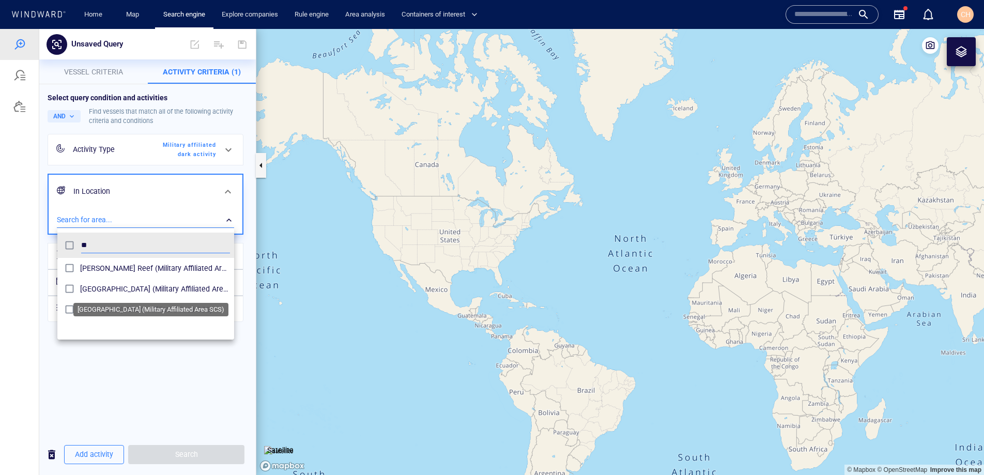
type input "*"
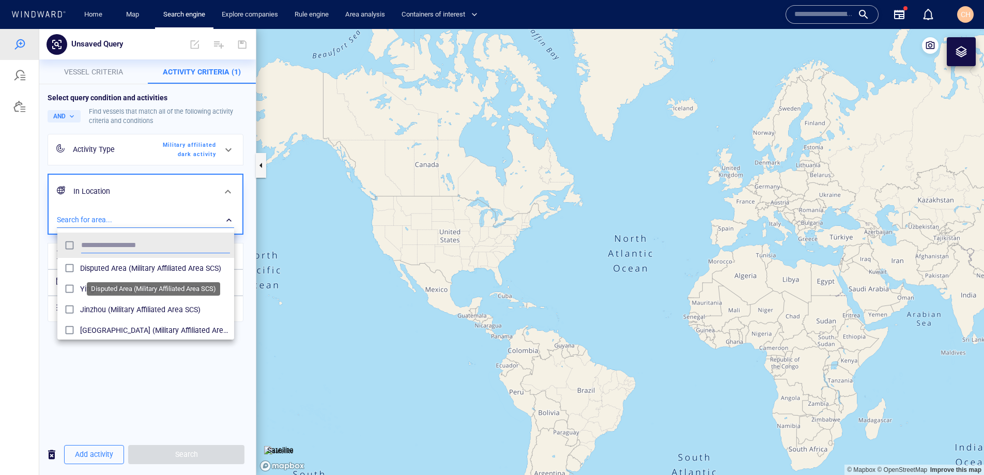
click at [158, 268] on span "Disputed Area (Military Affiliated Area SCS)" at bounding box center [155, 268] width 150 height 12
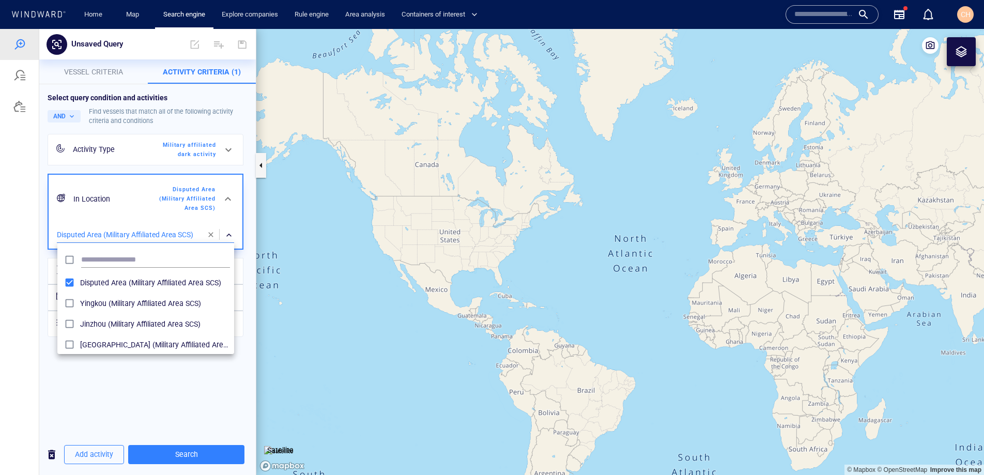
drag, startPoint x: 680, startPoint y: 297, endPoint x: 497, endPoint y: 281, distance: 183.7
click at [497, 281] on div at bounding box center [492, 252] width 984 height 446
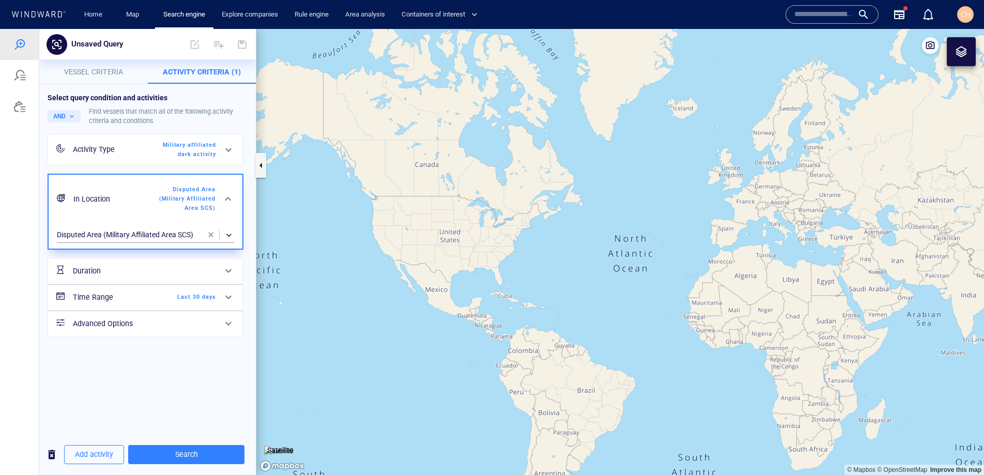
drag, startPoint x: 698, startPoint y: 298, endPoint x: 526, endPoint y: 273, distance: 173.3
click at [526, 273] on canvas "Map" at bounding box center [620, 252] width 728 height 446
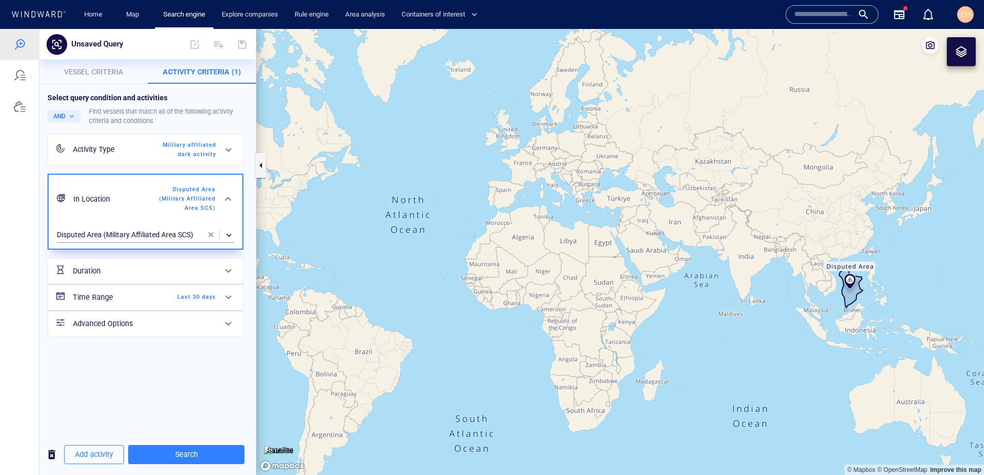
drag, startPoint x: 769, startPoint y: 282, endPoint x: 667, endPoint y: 281, distance: 101.8
click at [667, 281] on canvas "Map" at bounding box center [620, 252] width 728 height 446
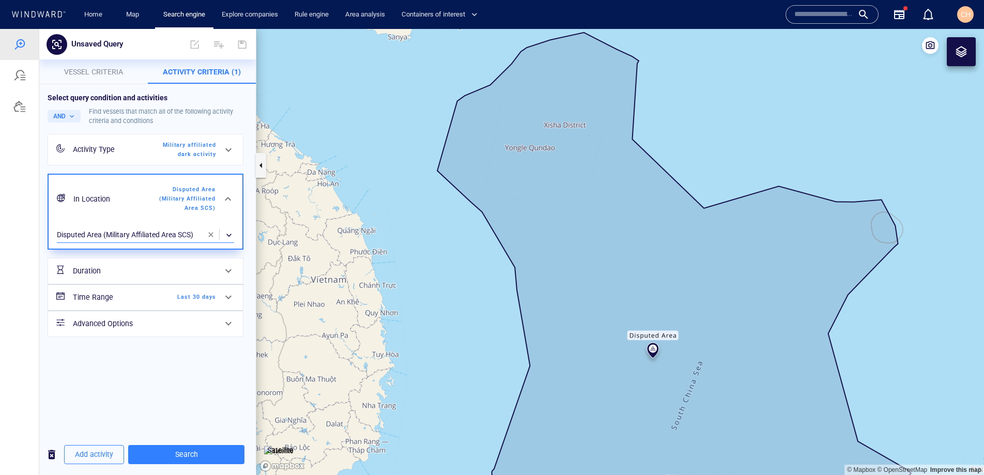
click at [156, 232] on div "​" at bounding box center [145, 235] width 177 height 16
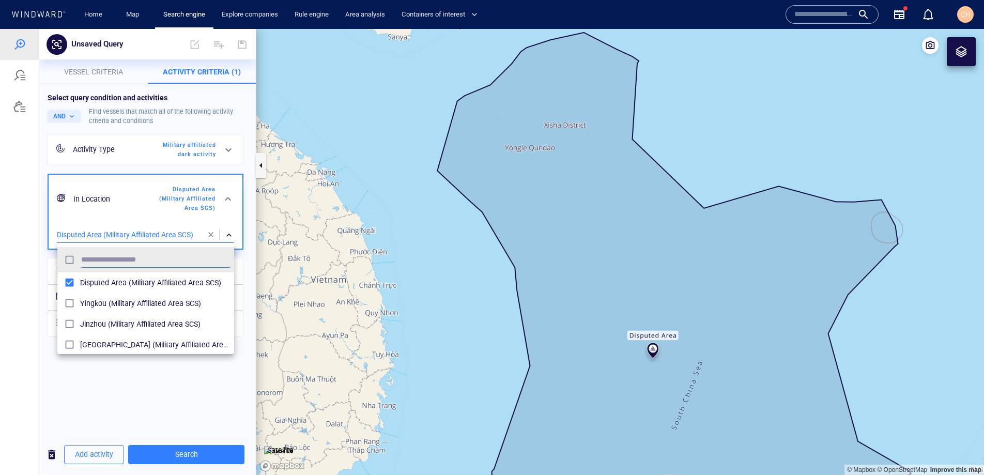
scroll to position [103, 177]
click at [147, 419] on div at bounding box center [492, 252] width 984 height 446
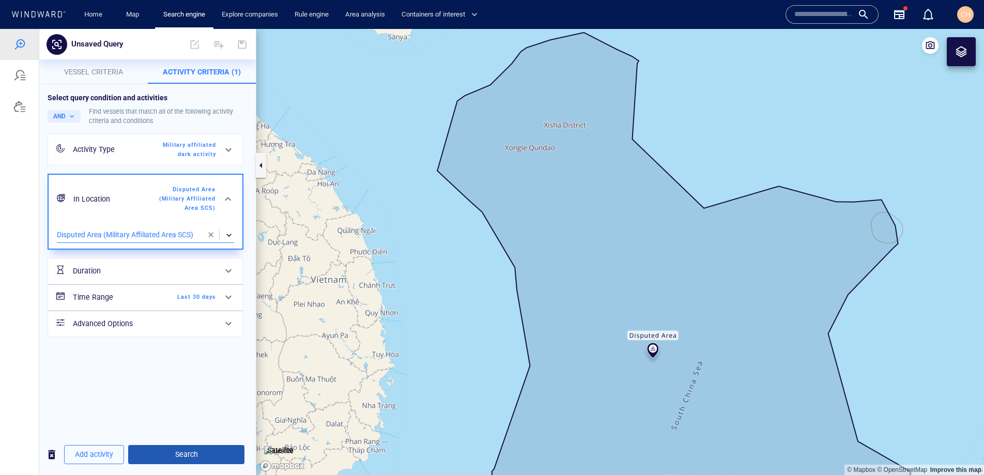
click at [166, 454] on span "Search" at bounding box center [186, 454] width 100 height 13
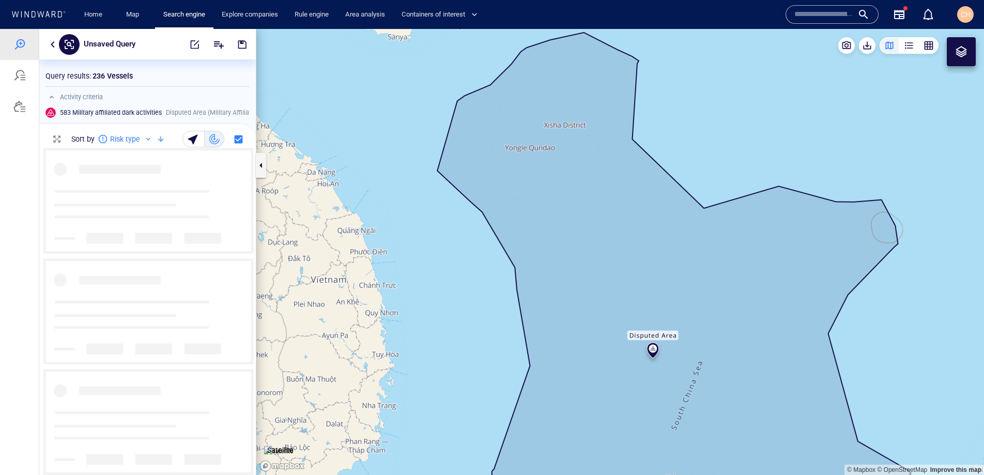
scroll to position [327, 217]
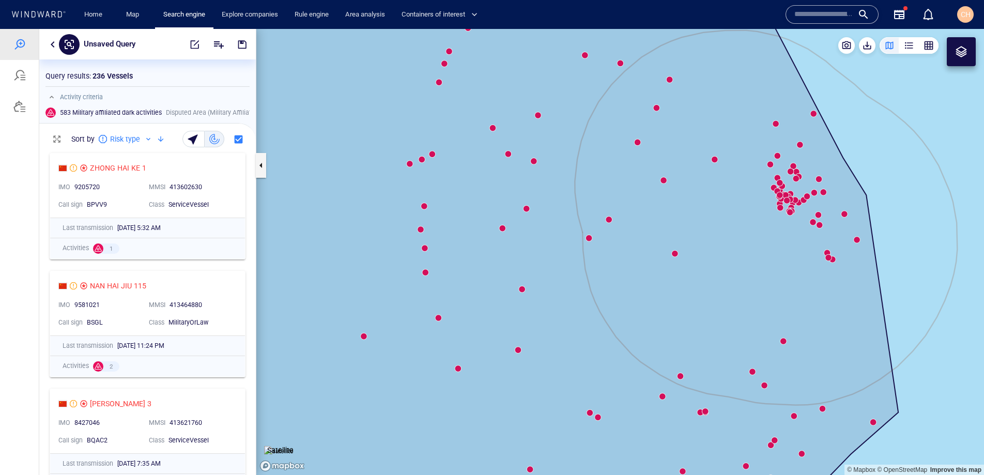
drag, startPoint x: 892, startPoint y: 239, endPoint x: 662, endPoint y: 287, distance: 234.4
click at [662, 287] on canvas "Map" at bounding box center [620, 252] width 728 height 446
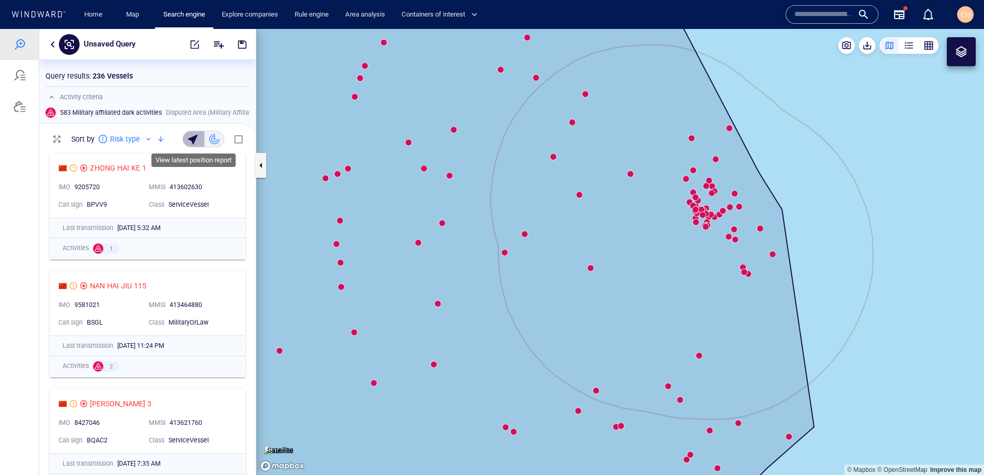
click at [194, 139] on div "button" at bounding box center [194, 139] width 14 height 14
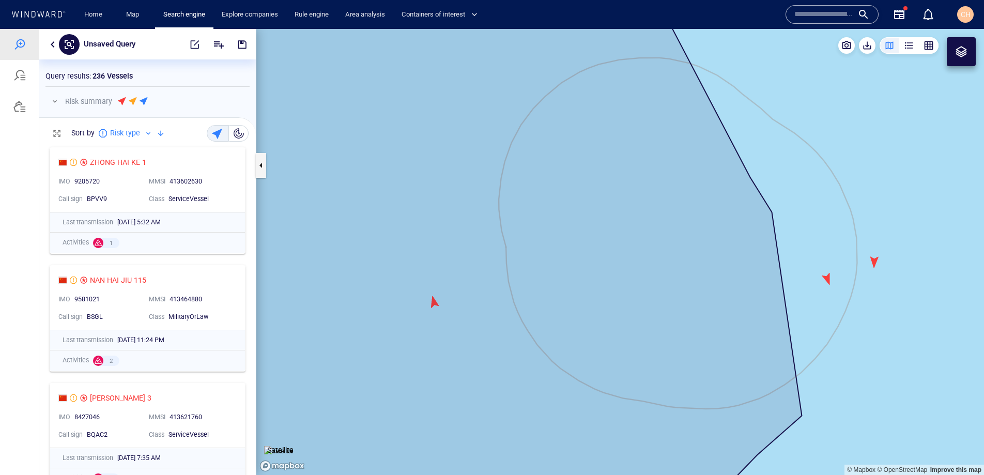
scroll to position [333, 217]
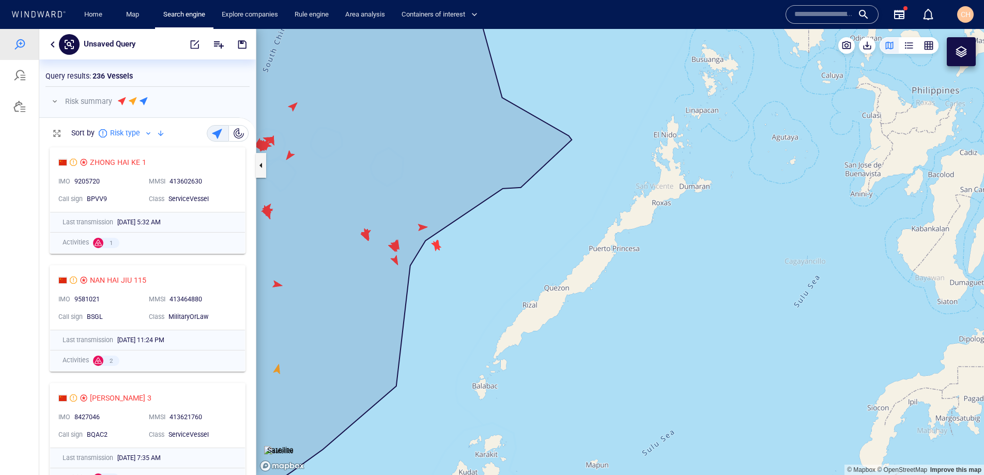
drag, startPoint x: 592, startPoint y: 91, endPoint x: 596, endPoint y: 308, distance: 217.1
click at [596, 308] on canvas "Map" at bounding box center [620, 252] width 728 height 446
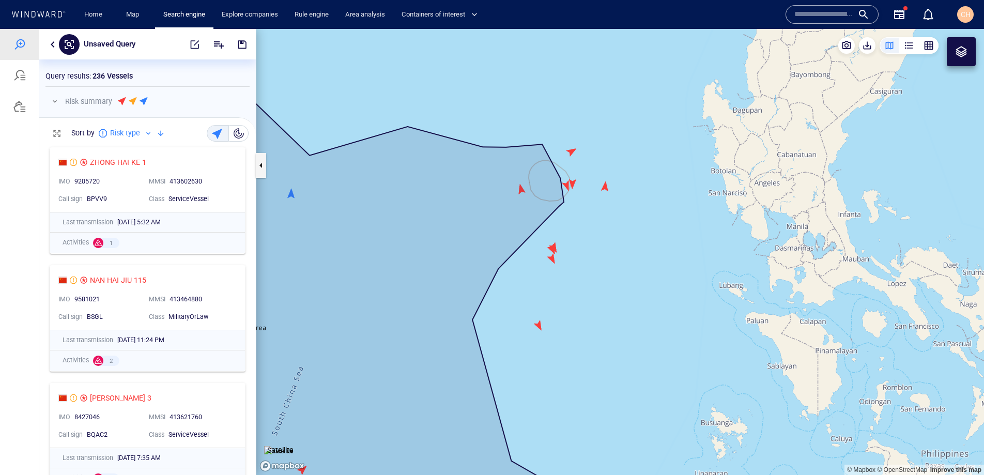
drag, startPoint x: 595, startPoint y: 173, endPoint x: 595, endPoint y: 236, distance: 63.1
click at [595, 236] on canvas "Map" at bounding box center [620, 252] width 728 height 446
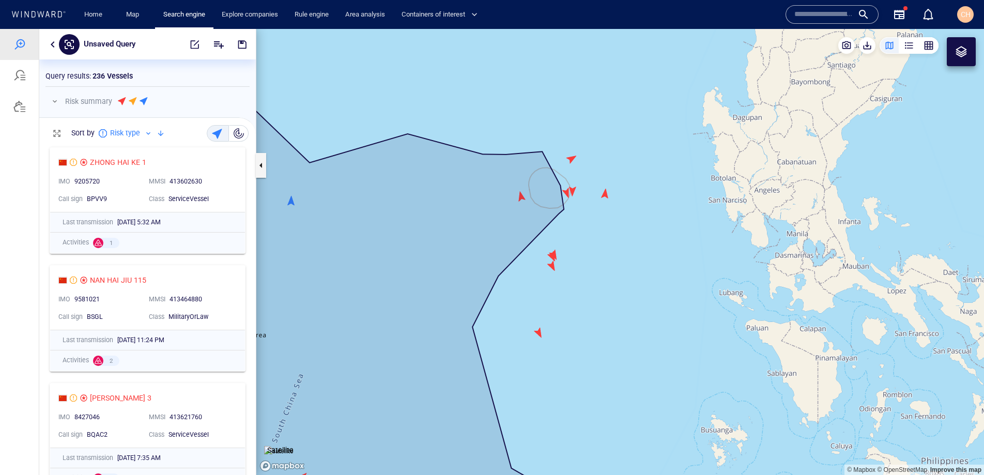
click at [572, 191] on canvas "Map" at bounding box center [620, 252] width 728 height 446
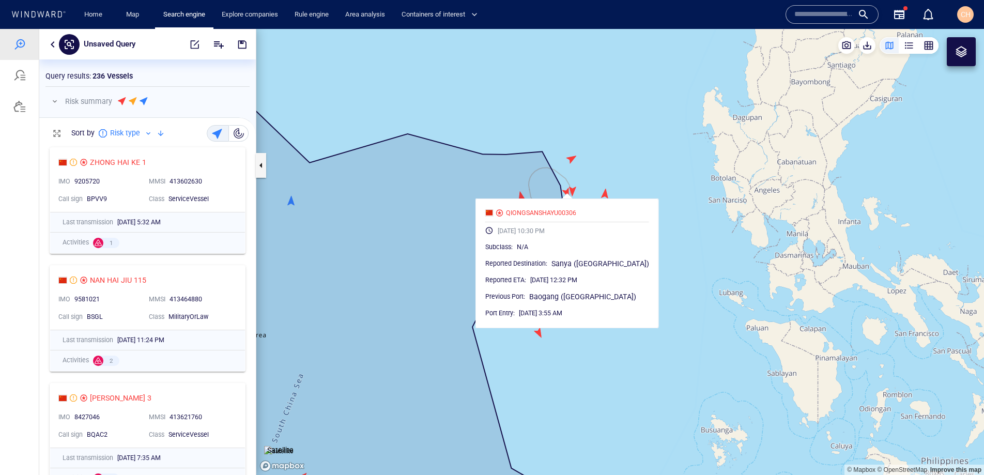
click at [573, 190] on canvas "Map" at bounding box center [620, 252] width 728 height 446
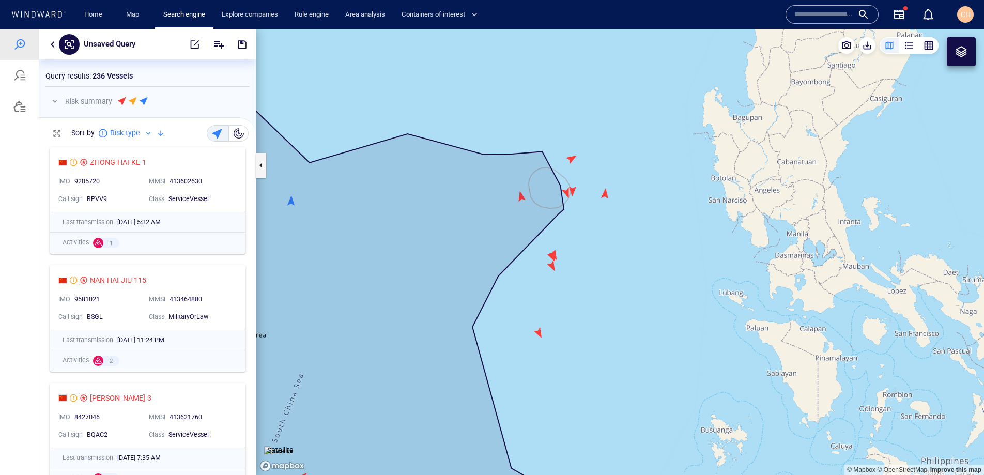
click at [574, 193] on canvas "Map" at bounding box center [620, 252] width 728 height 446
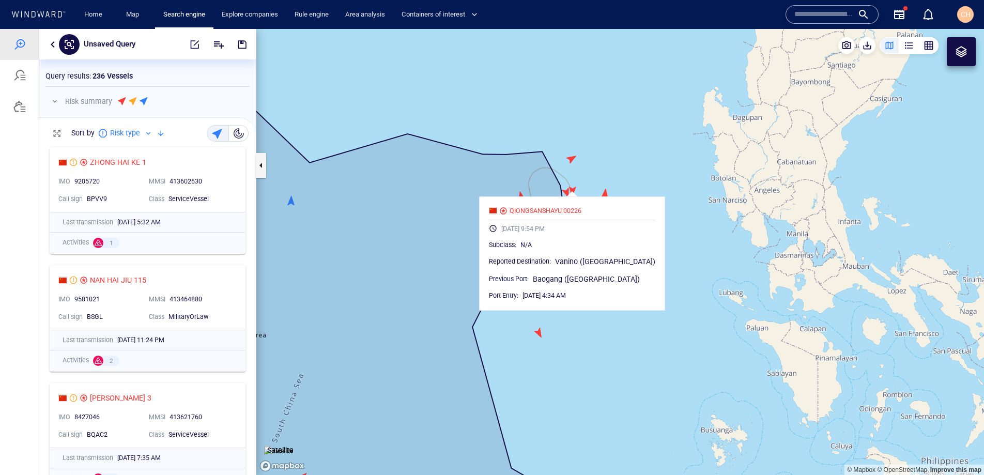
click at [572, 155] on canvas "Map" at bounding box center [620, 252] width 728 height 446
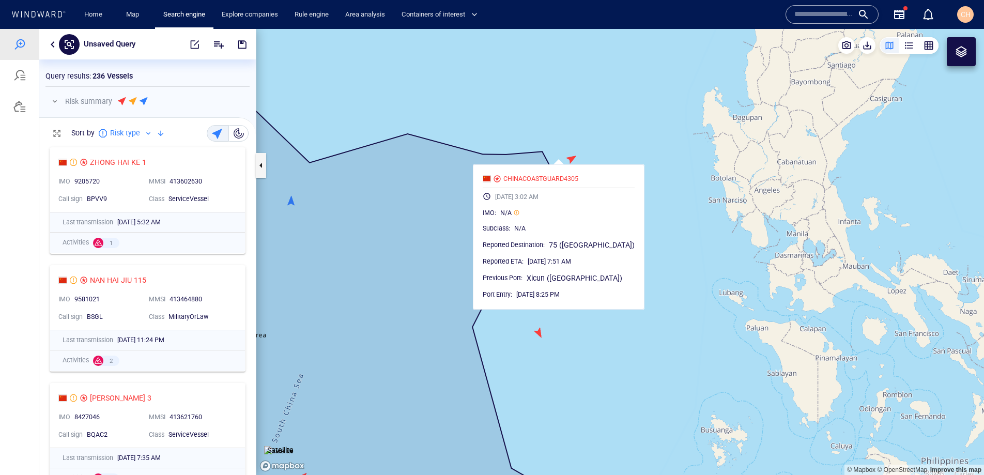
drag, startPoint x: 487, startPoint y: 206, endPoint x: 474, endPoint y: 207, distance: 13.5
click at [474, 207] on canvas "Map" at bounding box center [620, 252] width 728 height 446
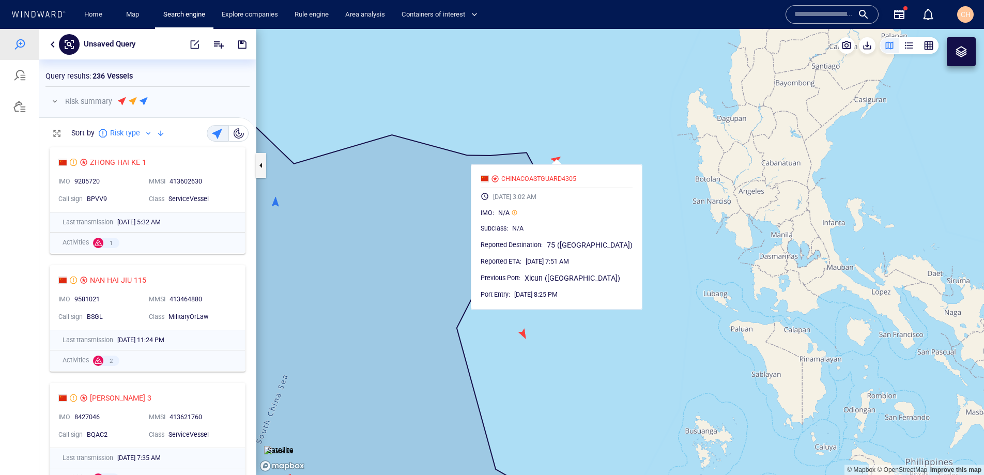
click at [714, 204] on canvas "Map" at bounding box center [620, 252] width 728 height 446
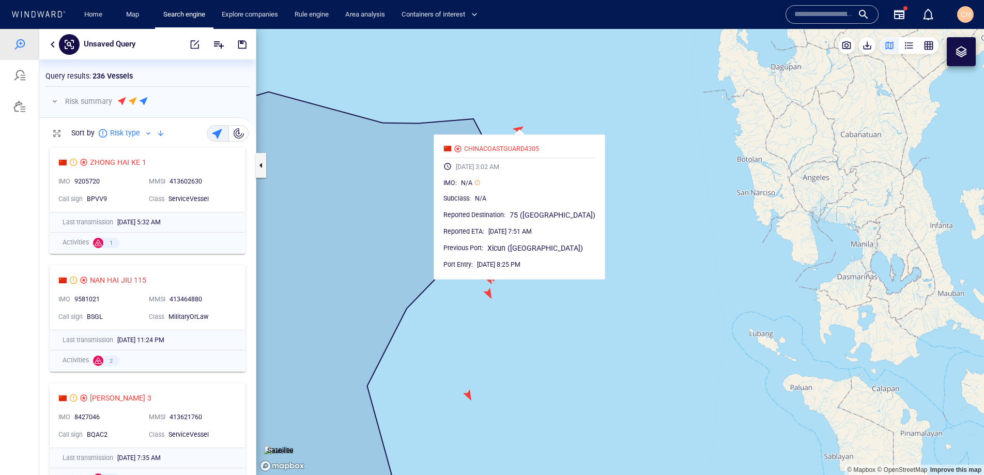
click at [611, 233] on canvas "Map" at bounding box center [620, 252] width 728 height 446
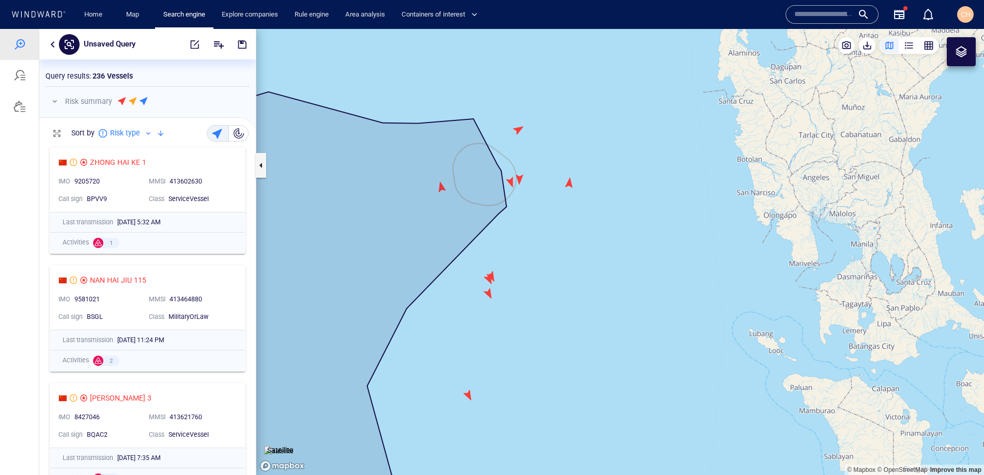
click at [441, 190] on canvas "Map" at bounding box center [620, 252] width 728 height 446
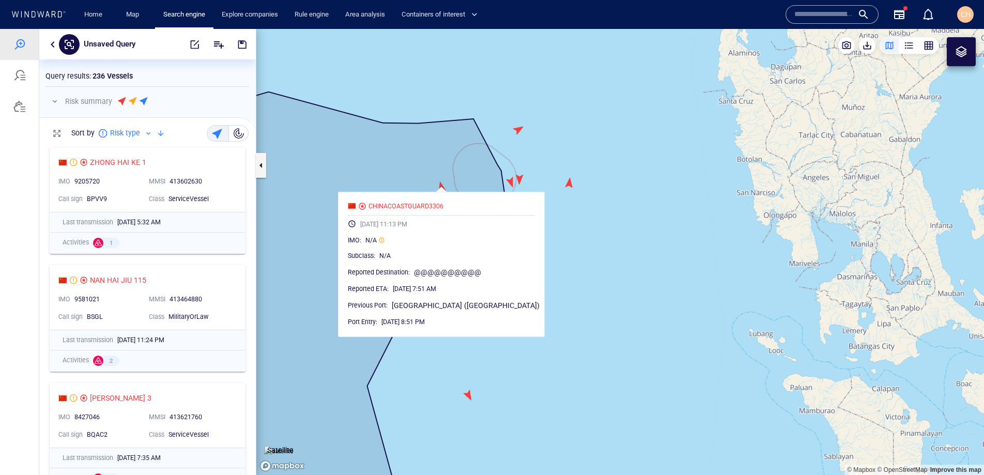
click at [570, 182] on canvas "Map" at bounding box center [620, 252] width 728 height 446
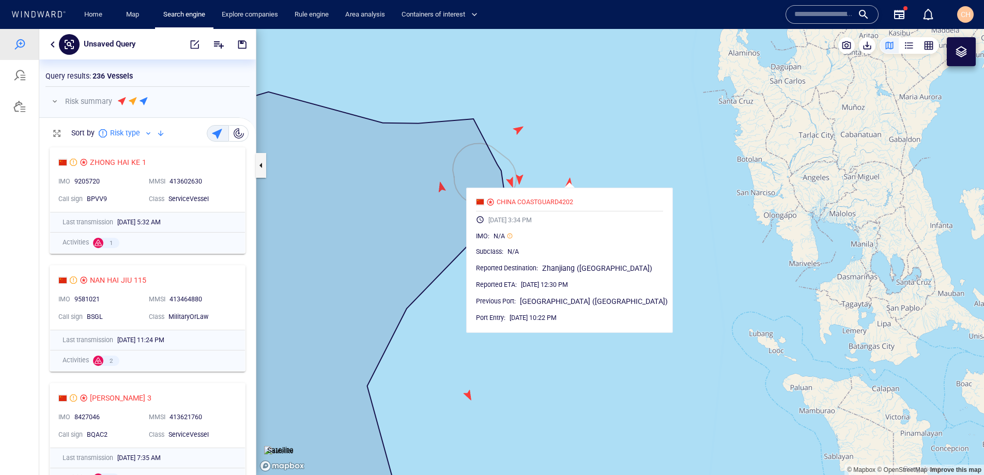
click at [517, 178] on canvas "Map" at bounding box center [620, 252] width 728 height 446
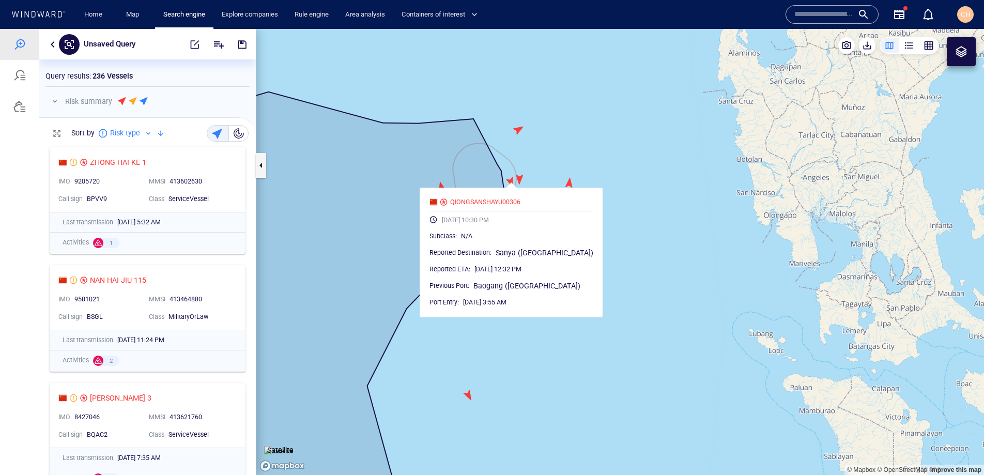
click at [508, 180] on canvas "Map" at bounding box center [620, 252] width 728 height 446
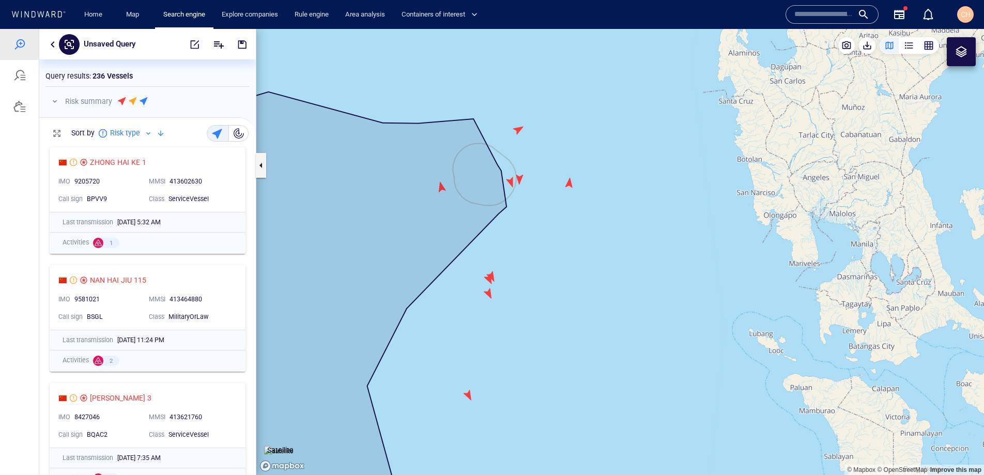
click at [513, 182] on canvas "Map" at bounding box center [620, 252] width 728 height 446
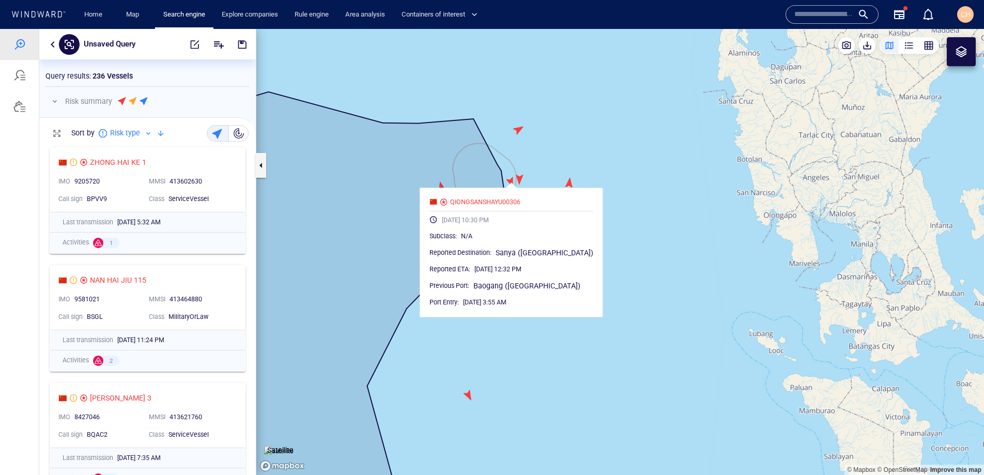
click at [519, 132] on canvas "Map" at bounding box center [620, 252] width 728 height 446
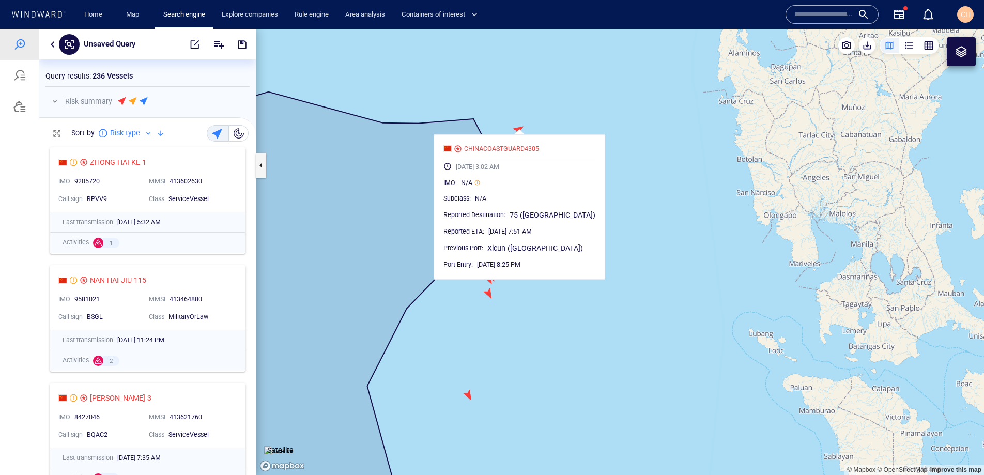
click at [492, 299] on canvas "Map" at bounding box center [620, 252] width 728 height 446
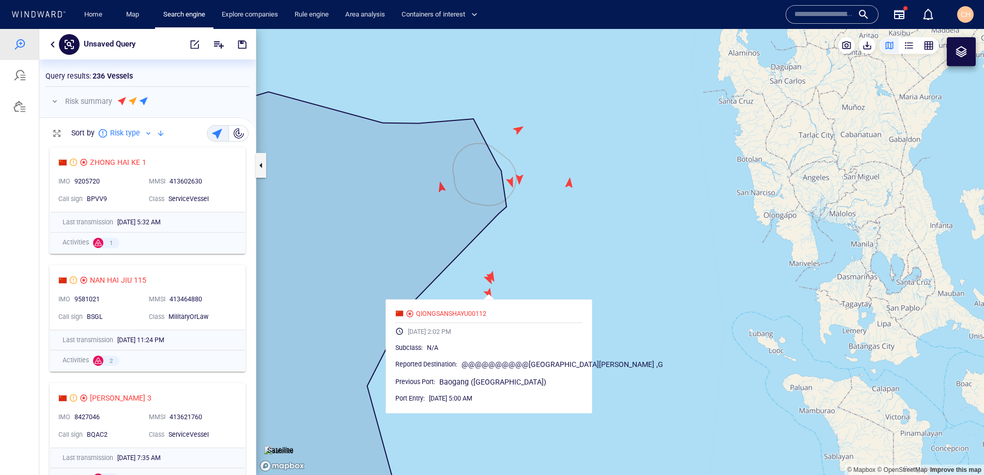
click at [490, 281] on canvas "Map" at bounding box center [620, 252] width 728 height 446
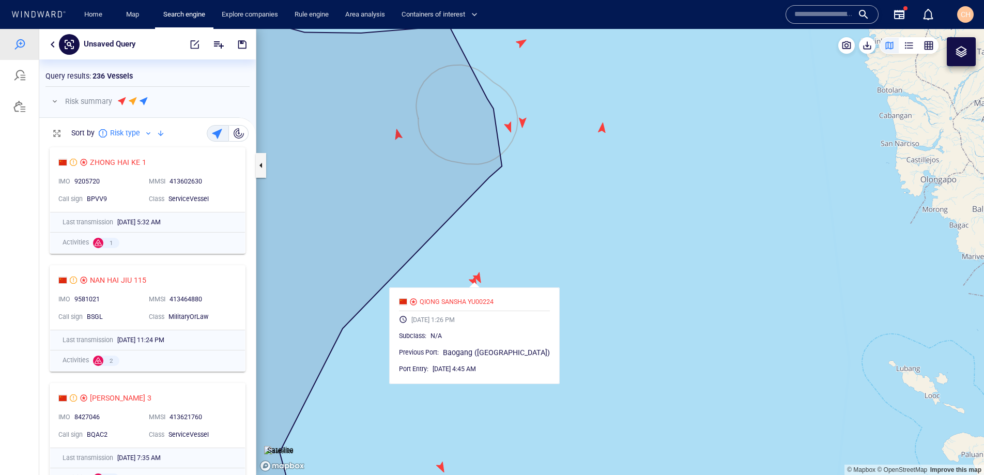
click at [217, 133] on div "button" at bounding box center [219, 133] width 14 height 14
click at [237, 134] on div "button" at bounding box center [239, 133] width 10 height 10
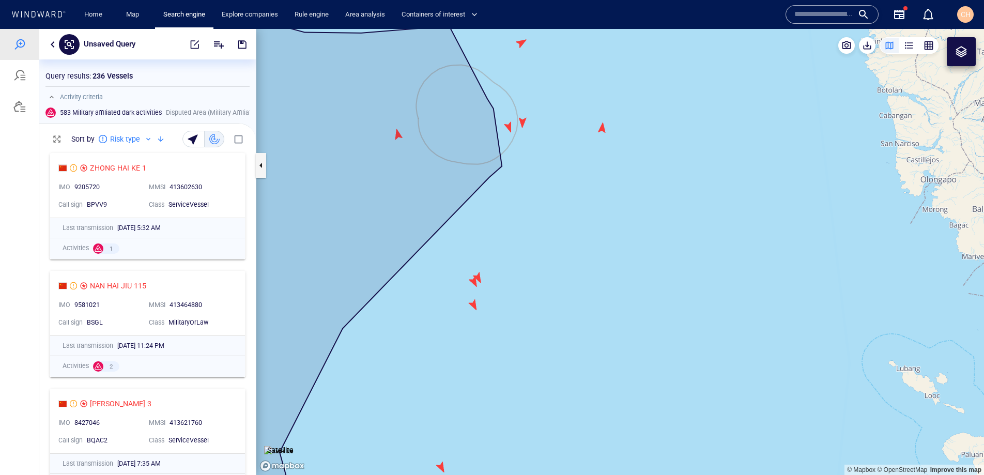
scroll to position [1, 1]
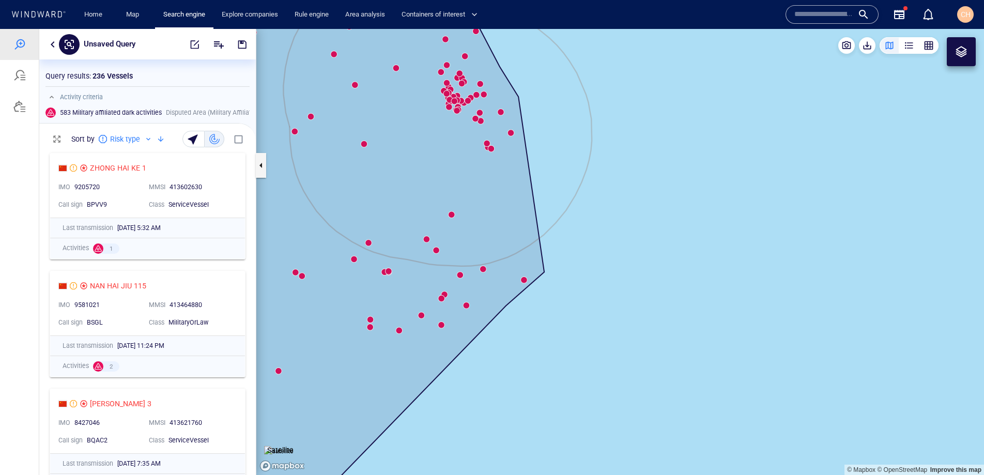
click at [278, 446] on img at bounding box center [278, 451] width 29 height 10
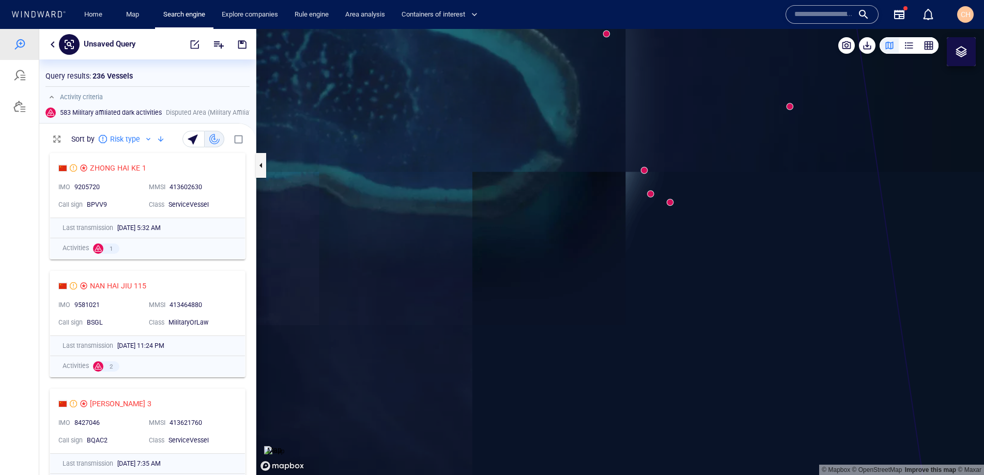
drag, startPoint x: 444, startPoint y: 84, endPoint x: 515, endPoint y: 210, distance: 144.7
click at [515, 210] on canvas "Map" at bounding box center [620, 252] width 728 height 446
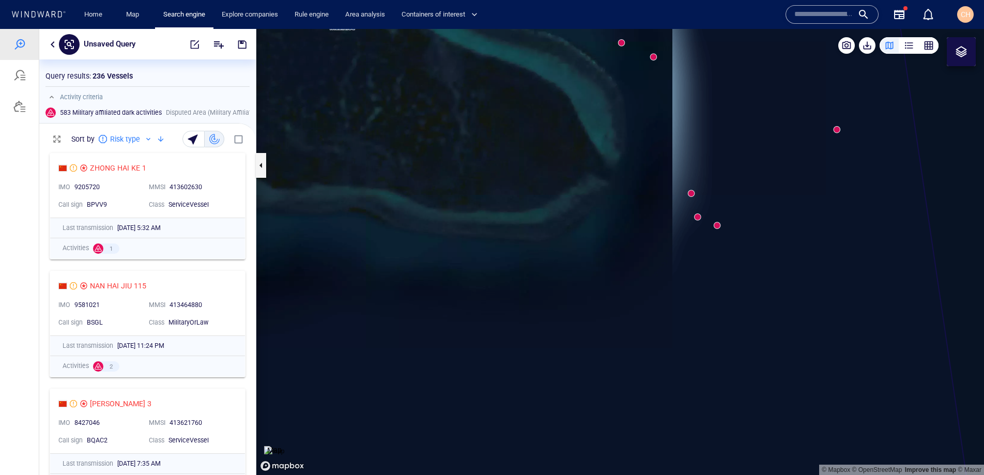
click at [694, 193] on canvas "Map" at bounding box center [620, 252] width 728 height 446
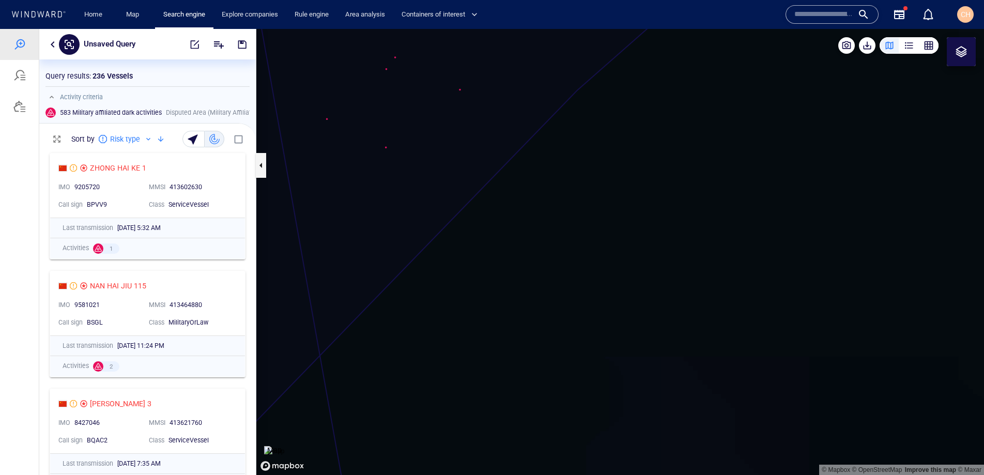
drag, startPoint x: 658, startPoint y: 71, endPoint x: 619, endPoint y: 479, distance: 409.7
click at [619, 475] on html "Unsaved Query Something went wrong An error occurred while searching for the en…" at bounding box center [492, 252] width 984 height 446
drag, startPoint x: 585, startPoint y: 159, endPoint x: 592, endPoint y: 318, distance: 159.9
click at [592, 318] on canvas "Map" at bounding box center [620, 252] width 728 height 446
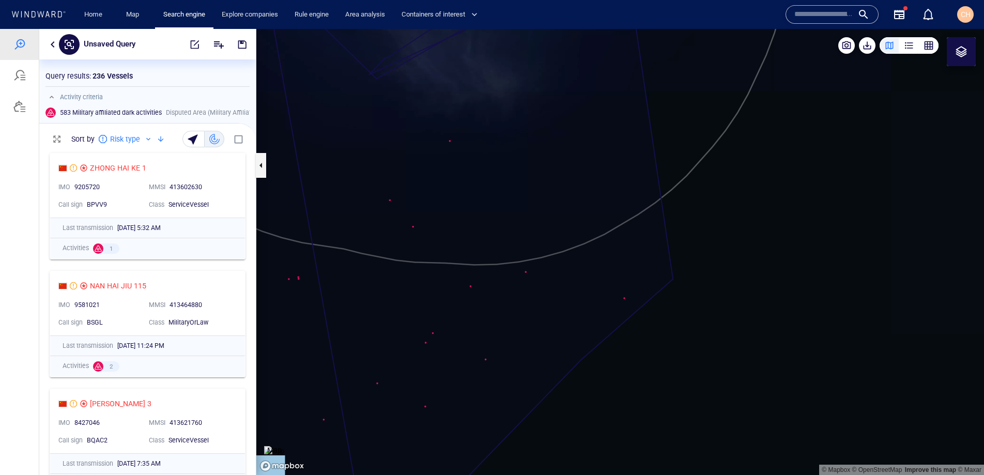
drag, startPoint x: 560, startPoint y: 117, endPoint x: 561, endPoint y: 220, distance: 102.9
click at [561, 220] on canvas "Map" at bounding box center [620, 252] width 728 height 446
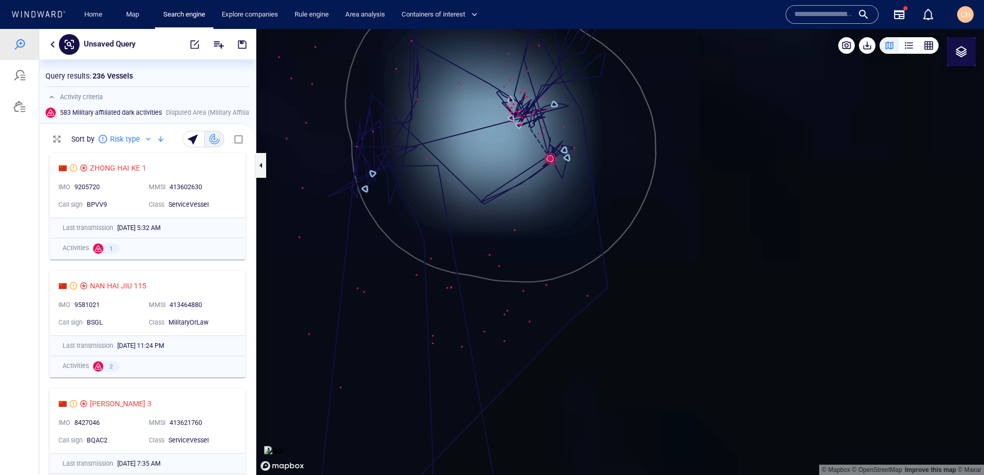
click at [552, 158] on canvas "Map" at bounding box center [620, 252] width 728 height 446
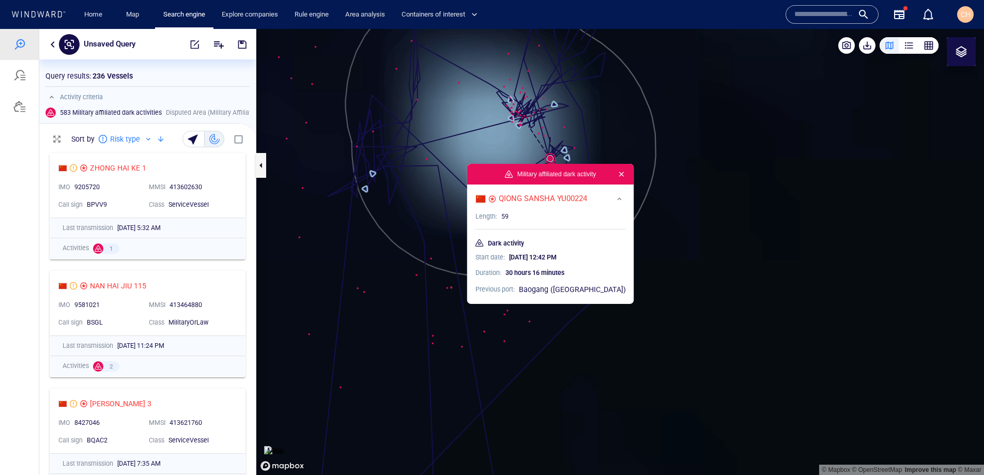
click at [700, 193] on canvas "Map" at bounding box center [620, 252] width 728 height 446
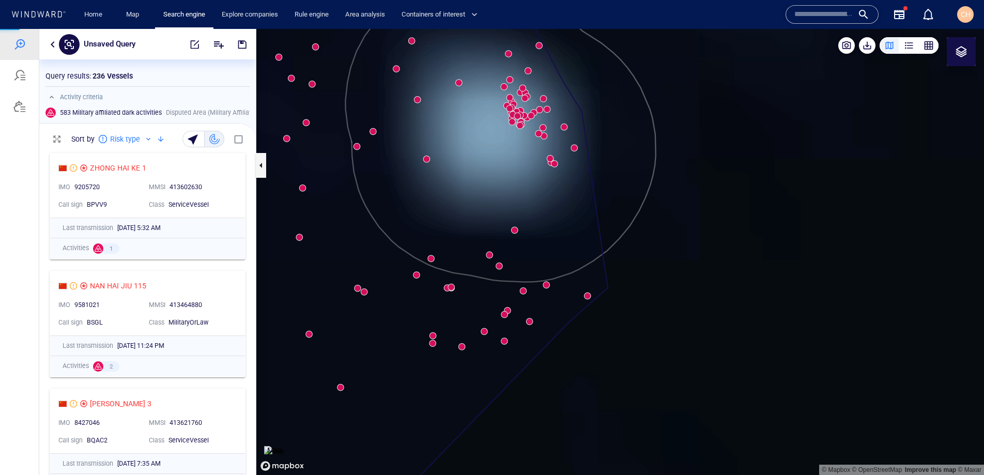
click at [275, 454] on p "Map" at bounding box center [274, 450] width 14 height 12
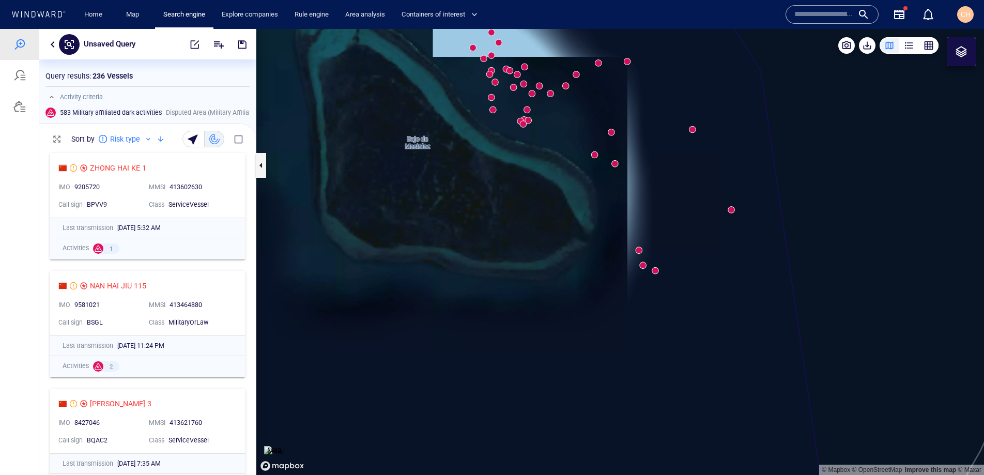
click at [644, 267] on canvas "Map" at bounding box center [620, 252] width 728 height 446
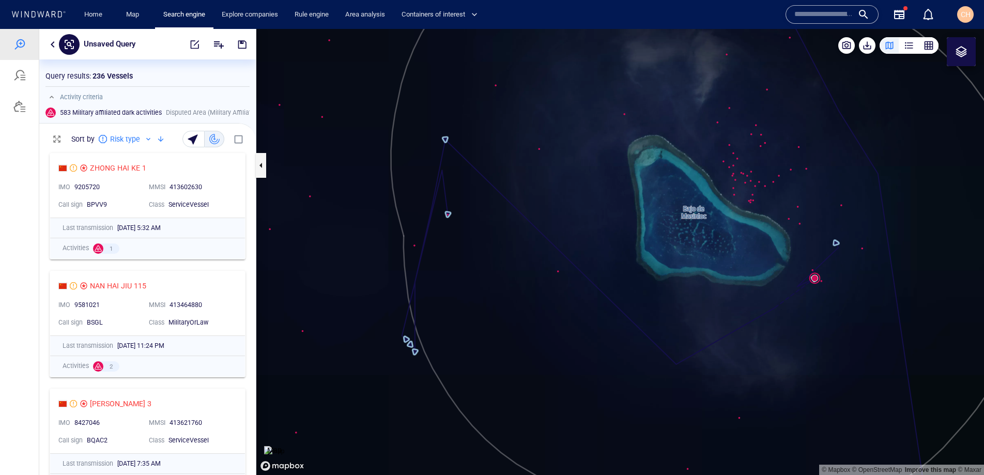
click at [813, 273] on canvas "Map" at bounding box center [620, 252] width 728 height 446
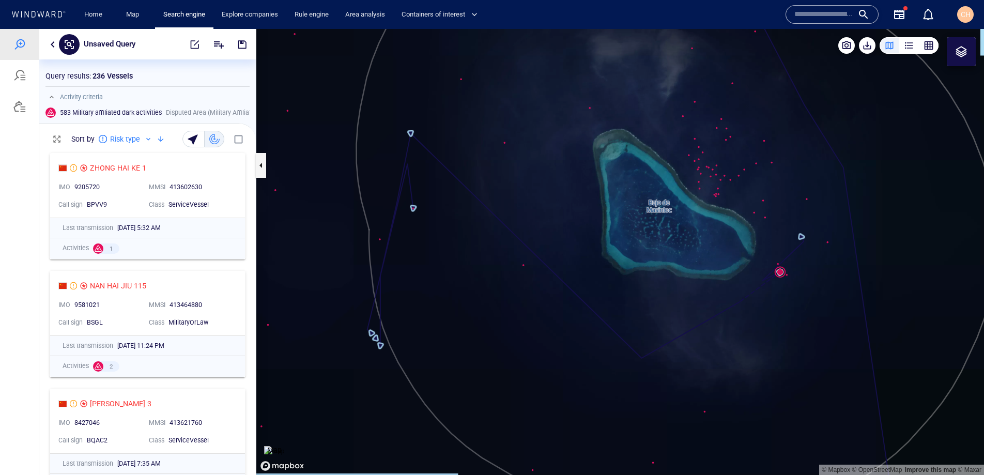
drag, startPoint x: 826, startPoint y: 297, endPoint x: 783, endPoint y: 289, distance: 43.2
click at [783, 289] on canvas "Map" at bounding box center [620, 252] width 728 height 446
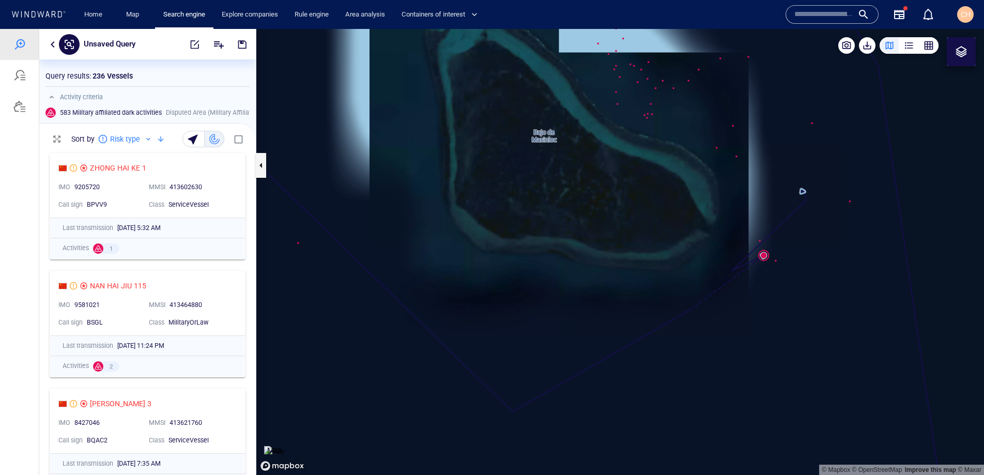
click at [805, 195] on canvas "Map" at bounding box center [620, 252] width 728 height 446
click at [804, 187] on canvas "Map" at bounding box center [620, 252] width 728 height 446
click at [767, 255] on canvas "Map" at bounding box center [620, 252] width 728 height 446
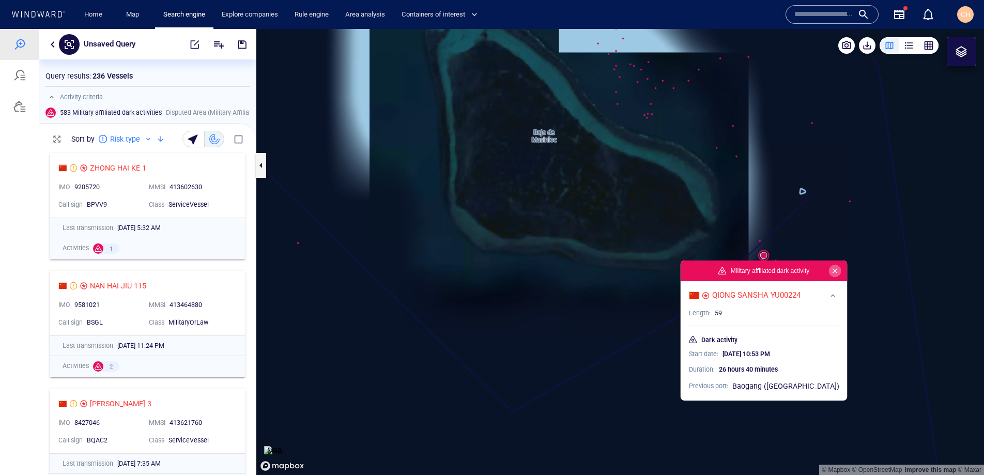
click at [829, 272] on button "button" at bounding box center [835, 271] width 12 height 12
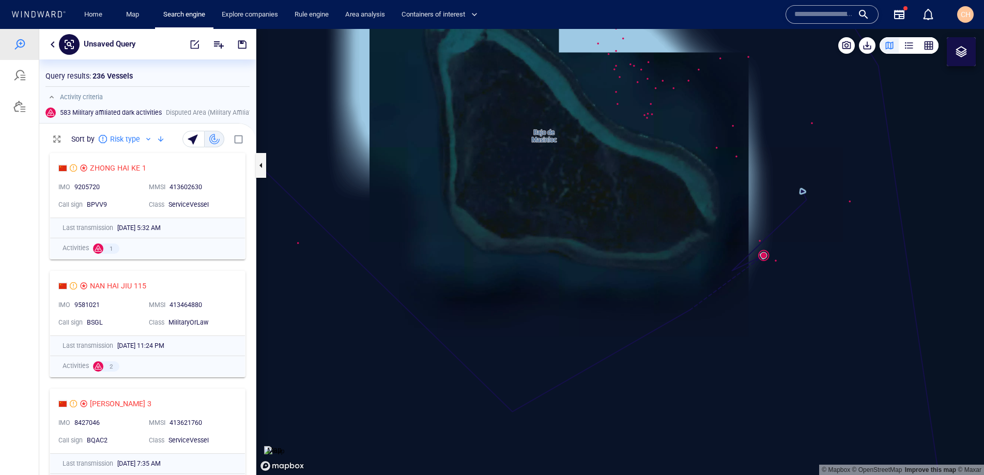
click at [781, 260] on canvas "Map" at bounding box center [620, 252] width 728 height 446
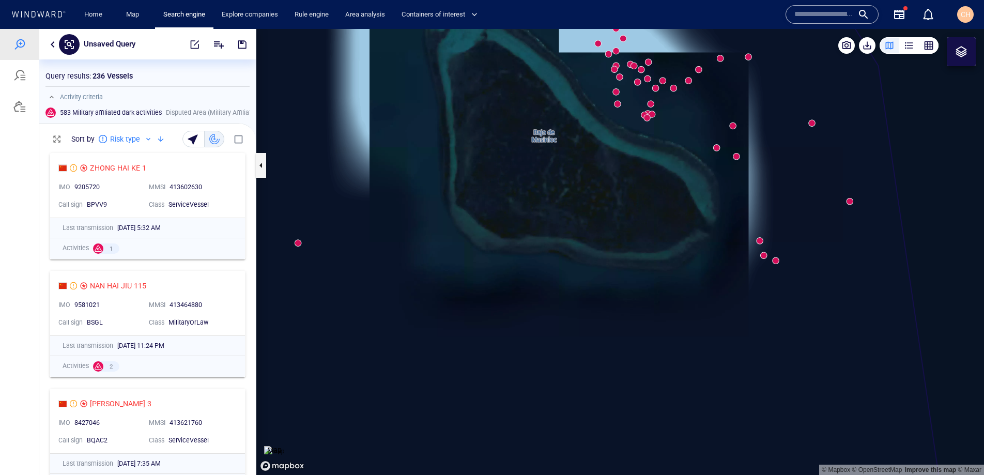
click at [758, 238] on canvas "Map" at bounding box center [620, 252] width 728 height 446
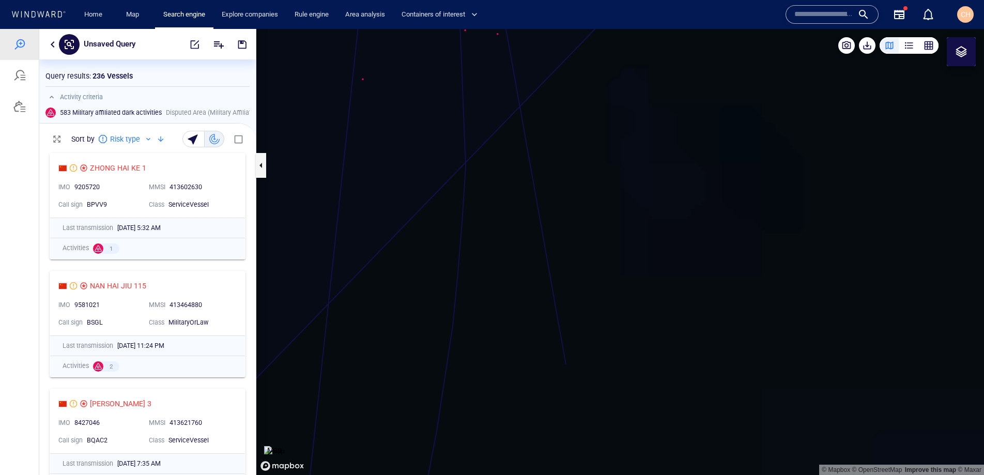
drag, startPoint x: 654, startPoint y: 120, endPoint x: 669, endPoint y: 396, distance: 277.0
click at [669, 397] on canvas "Map" at bounding box center [620, 252] width 728 height 446
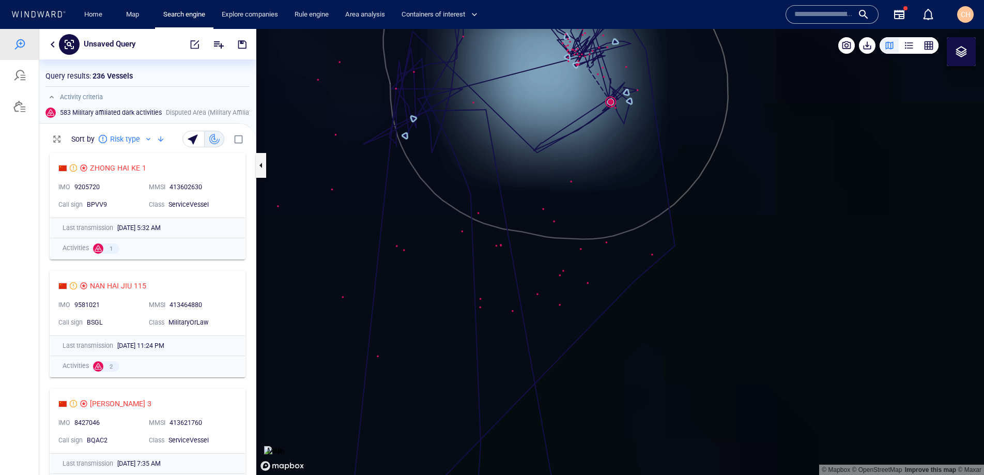
drag, startPoint x: 632, startPoint y: 201, endPoint x: 615, endPoint y: 229, distance: 33.4
click at [632, 251] on canvas "Map" at bounding box center [620, 252] width 728 height 446
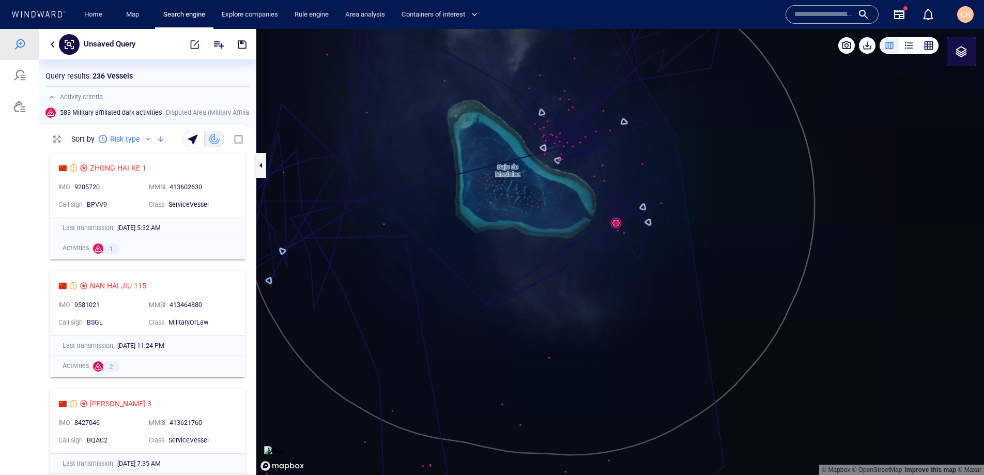
click at [616, 223] on canvas "Map" at bounding box center [620, 252] width 728 height 446
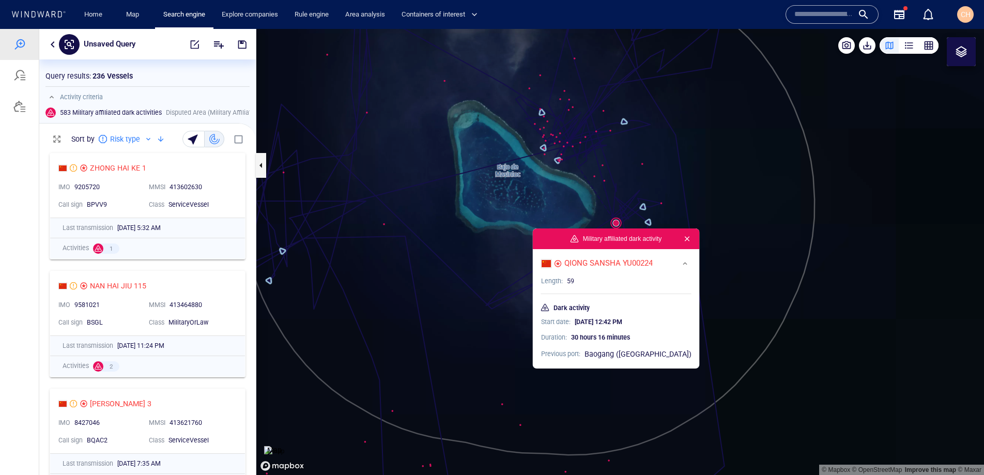
click at [681, 238] on button "button" at bounding box center [687, 239] width 12 height 12
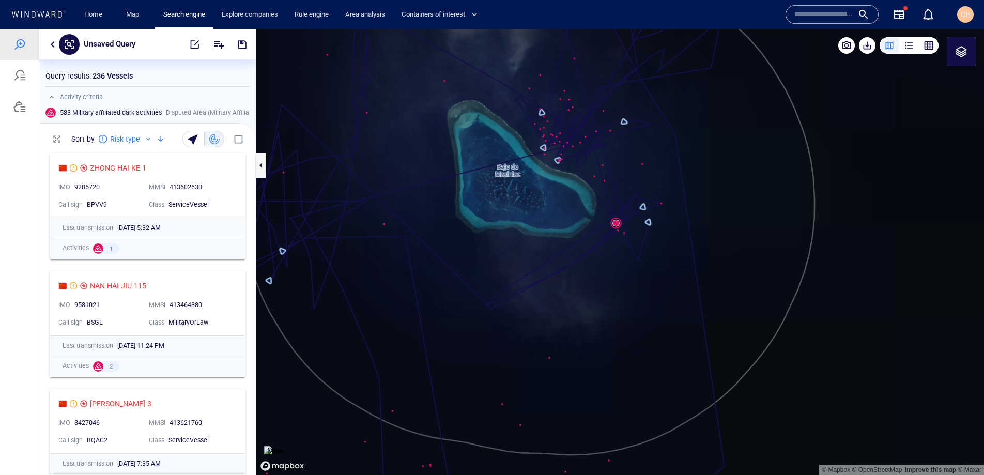
click at [272, 449] on p "Map" at bounding box center [274, 450] width 14 height 12
click at [284, 446] on img at bounding box center [274, 451] width 20 height 10
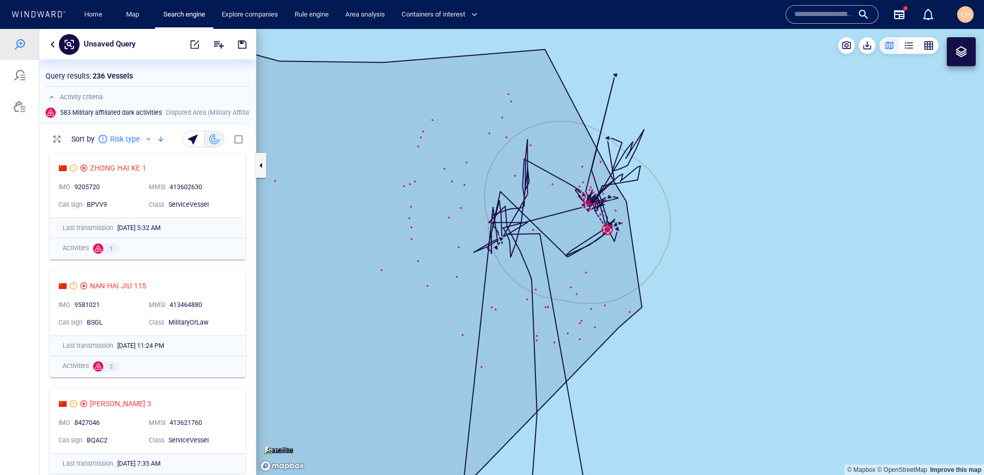
click at [752, 243] on canvas "Map" at bounding box center [620, 252] width 728 height 446
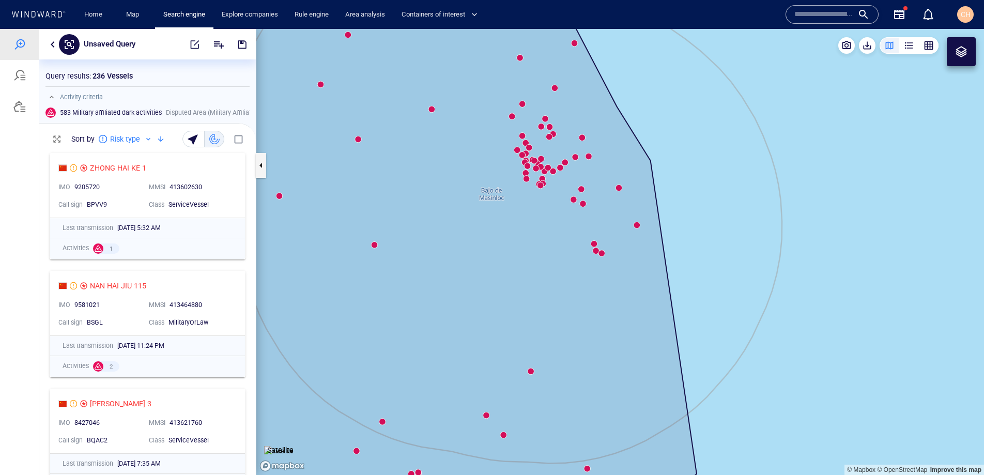
click at [288, 446] on img at bounding box center [278, 451] width 29 height 10
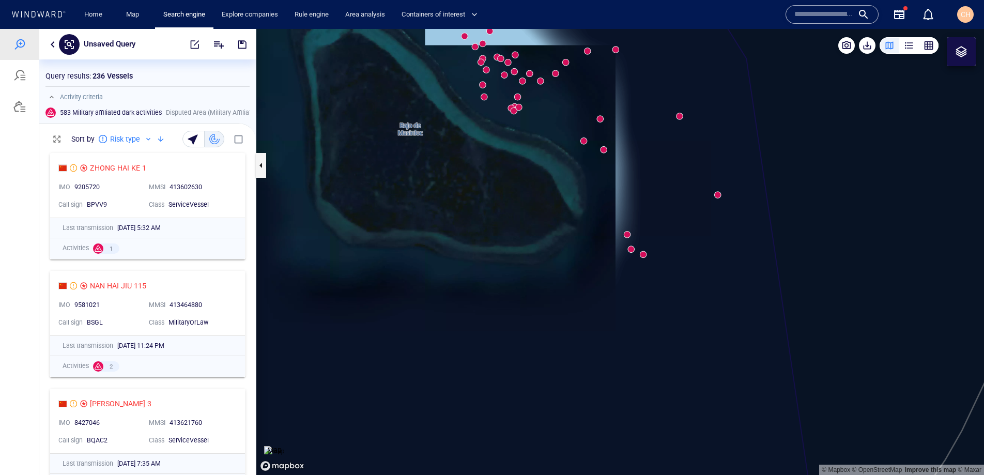
click at [627, 231] on canvas "Map" at bounding box center [620, 252] width 728 height 446
click at [628, 234] on canvas "Map" at bounding box center [620, 252] width 728 height 446
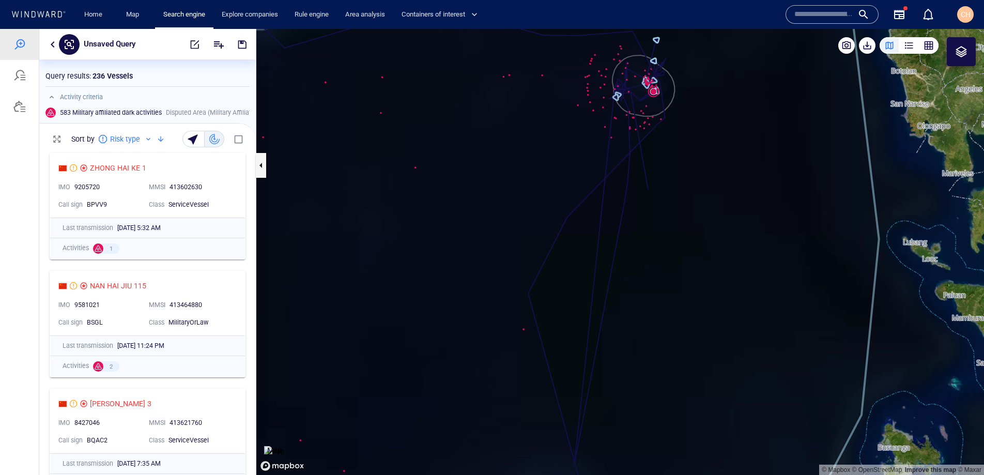
click at [283, 446] on img at bounding box center [274, 451] width 20 height 10
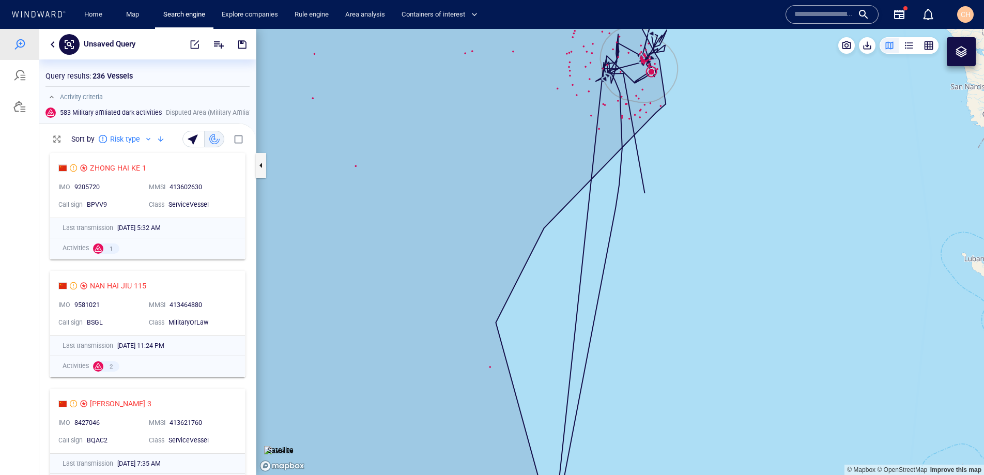
drag, startPoint x: 657, startPoint y: 88, endPoint x: 658, endPoint y: 178, distance: 89.4
click at [658, 178] on canvas "Map" at bounding box center [620, 252] width 728 height 446
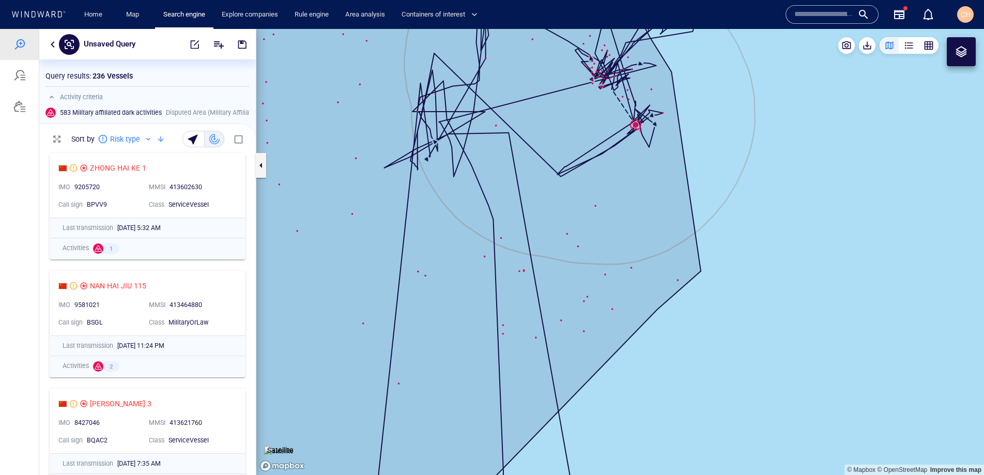
click at [637, 126] on canvas "Map" at bounding box center [620, 252] width 728 height 446
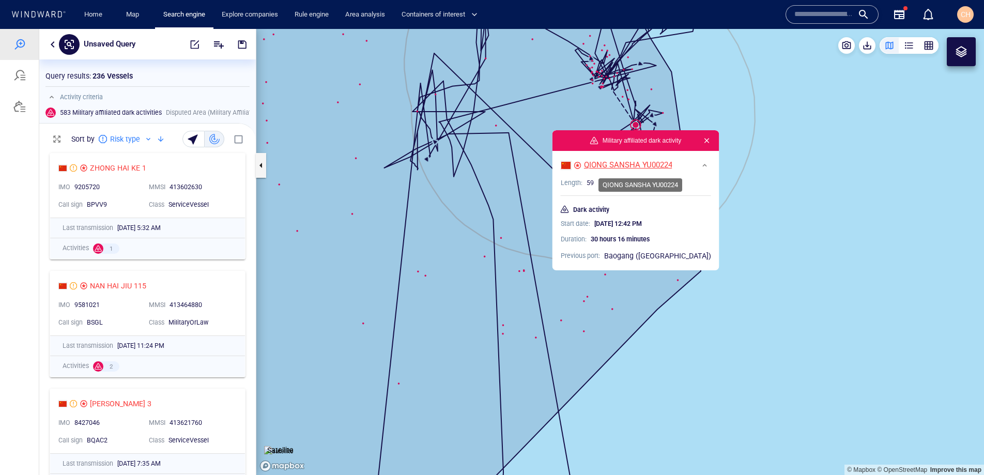
click at [624, 165] on div "QIONG SANSHA YU00224" at bounding box center [628, 165] width 88 height 11
click at [810, 375] on canvas "Map" at bounding box center [620, 252] width 728 height 446
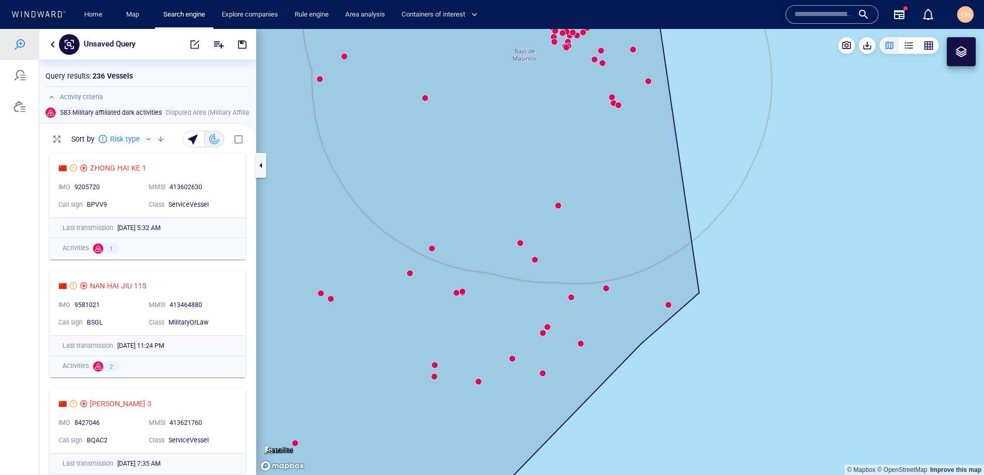
drag, startPoint x: 606, startPoint y: 118, endPoint x: 609, endPoint y: 199, distance: 81.2
click at [609, 199] on canvas "Map" at bounding box center [620, 252] width 728 height 446
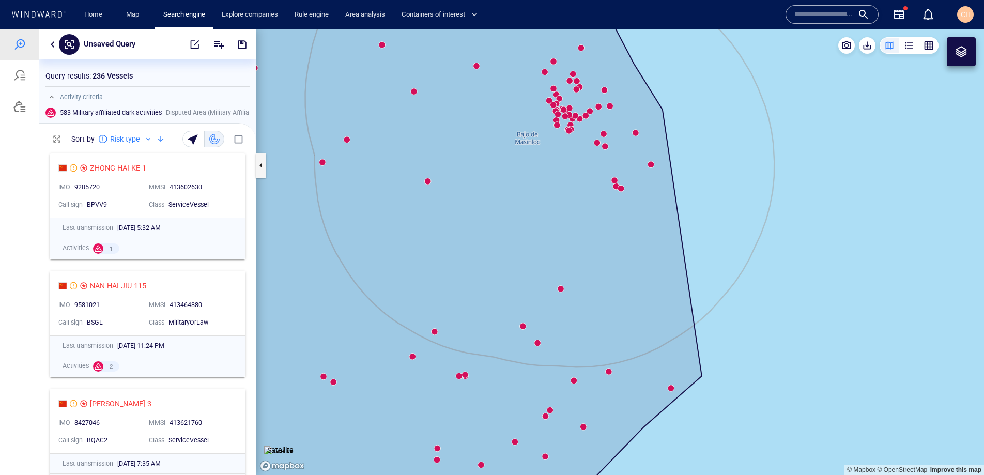
click at [292, 446] on img at bounding box center [278, 451] width 29 height 10
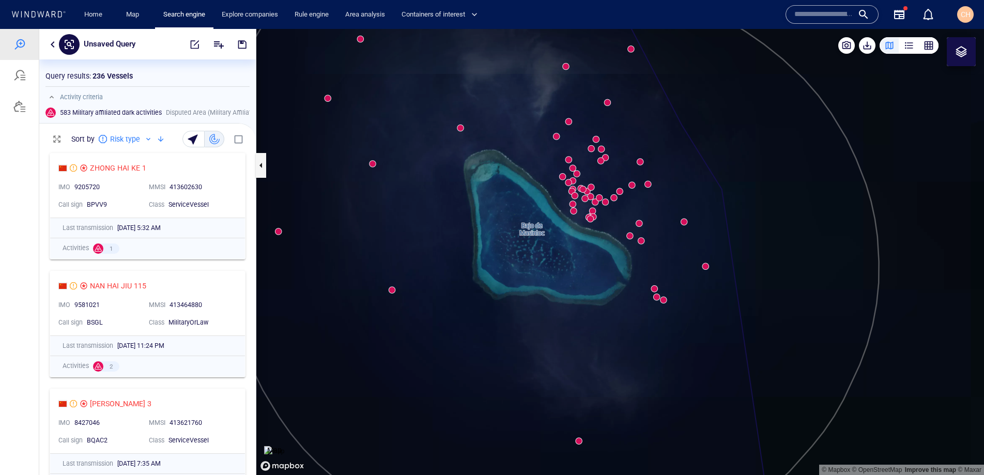
drag, startPoint x: 585, startPoint y: 195, endPoint x: 633, endPoint y: 346, distance: 158.1
click at [633, 346] on canvas "Map" at bounding box center [620, 252] width 728 height 446
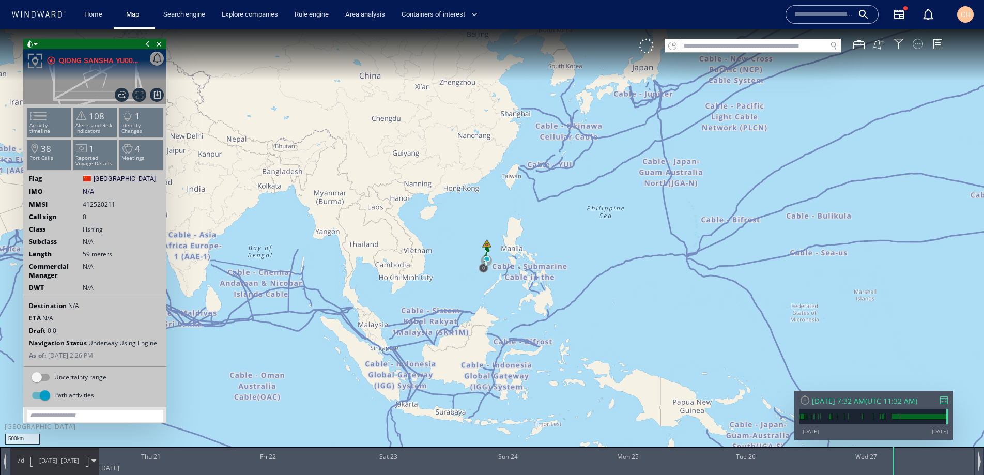
click at [916, 48] on div at bounding box center [918, 44] width 10 height 10
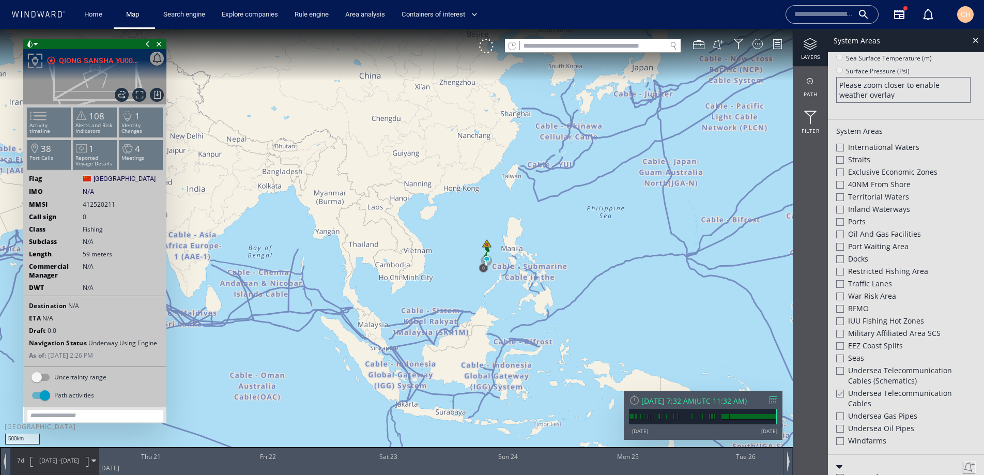
scroll to position [236, 0]
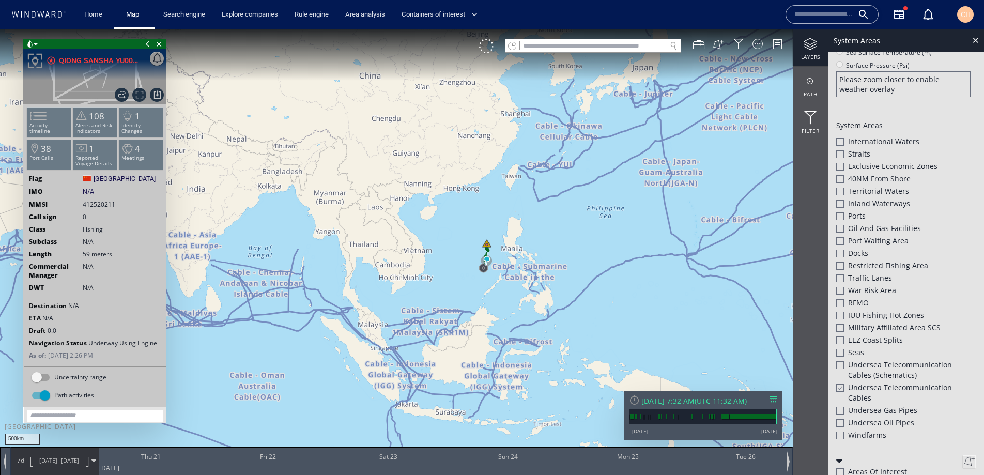
click at [844, 389] on div at bounding box center [840, 388] width 8 height 9
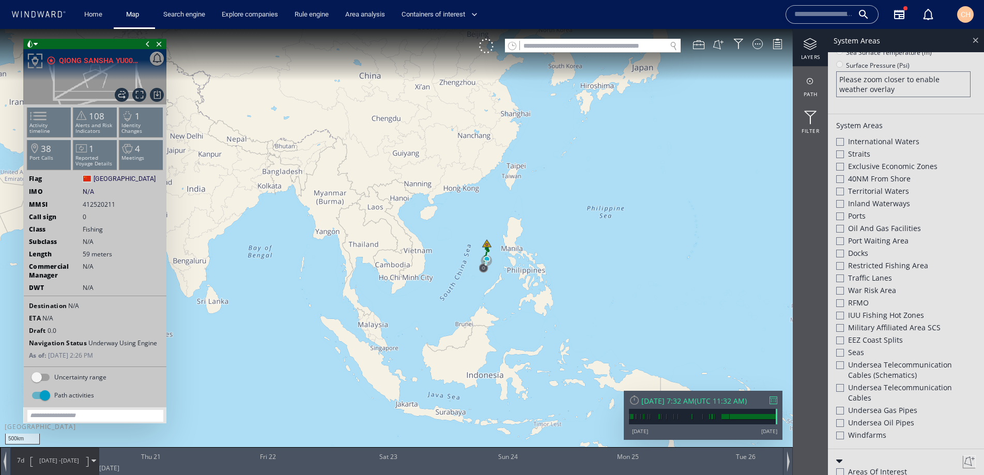
click at [980, 44] on div at bounding box center [976, 40] width 12 height 12
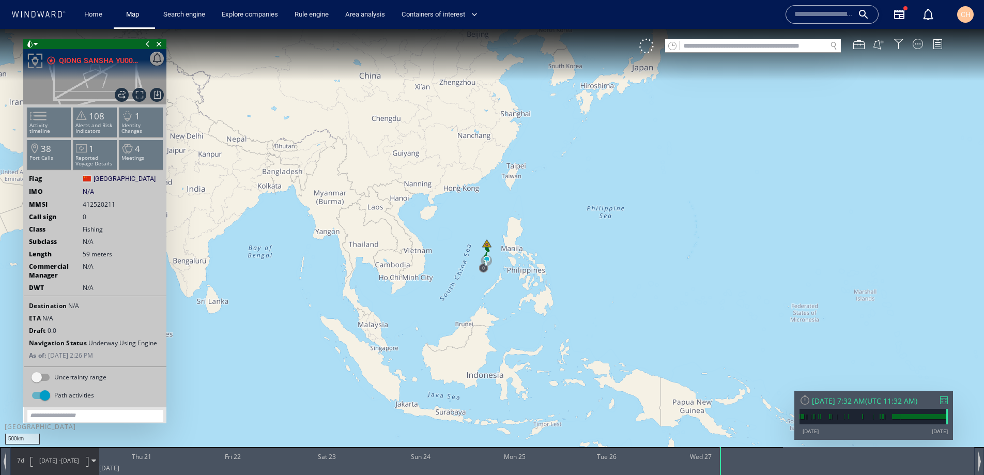
click at [79, 461] on span "[DATE]" at bounding box center [70, 460] width 18 height 8
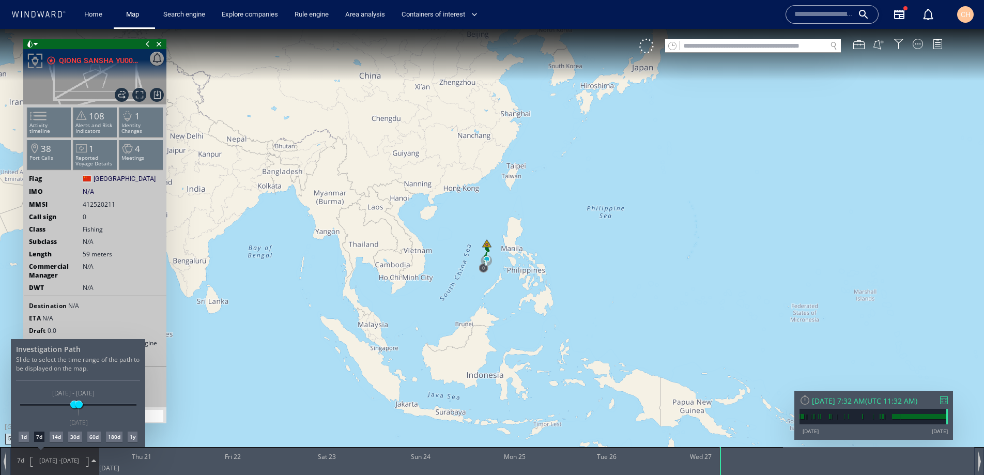
click at [87, 126] on div at bounding box center [492, 252] width 984 height 446
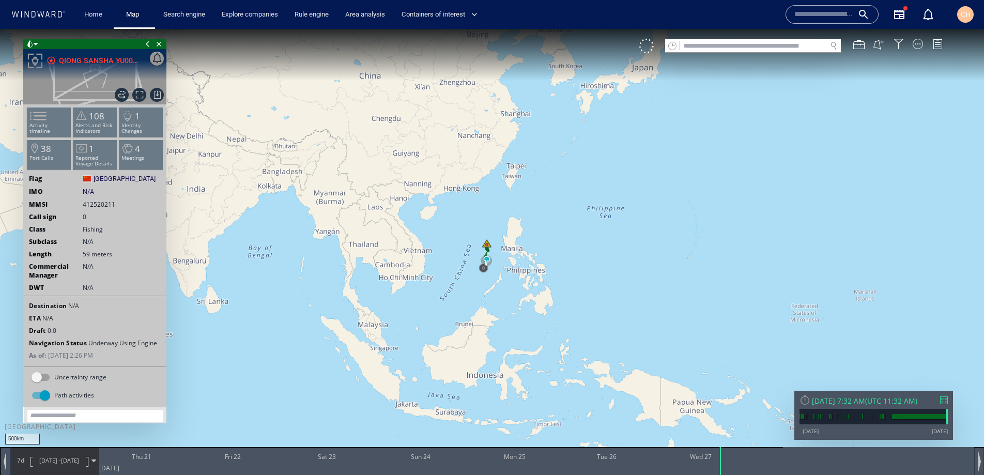
click at [87, 126] on p "Alerts and Risk Indicators" at bounding box center [95, 128] width 44 height 11
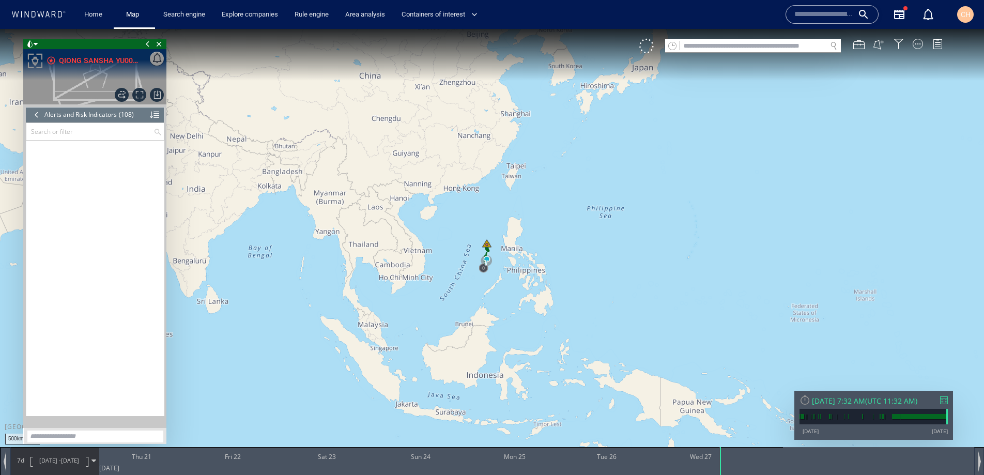
scroll to position [2795, 0]
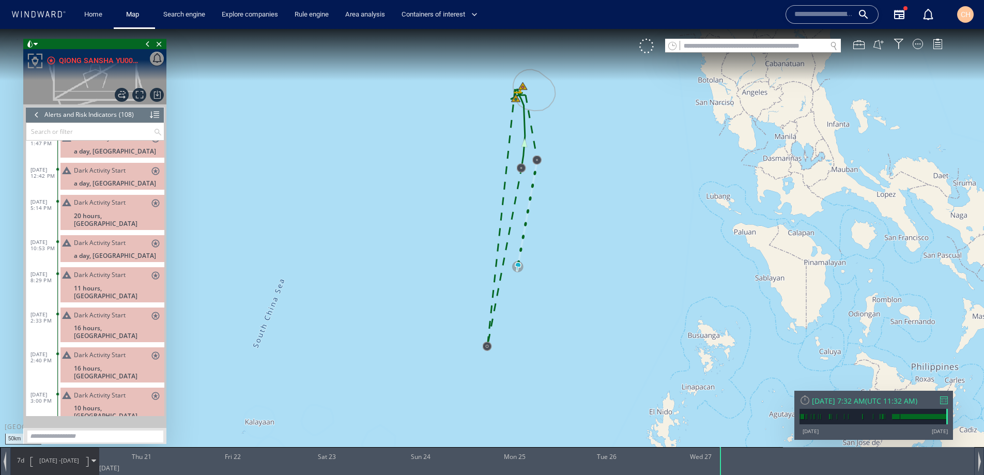
drag, startPoint x: 557, startPoint y: 166, endPoint x: 557, endPoint y: 248, distance: 81.7
click at [557, 248] on canvas "Map" at bounding box center [492, 247] width 984 height 436
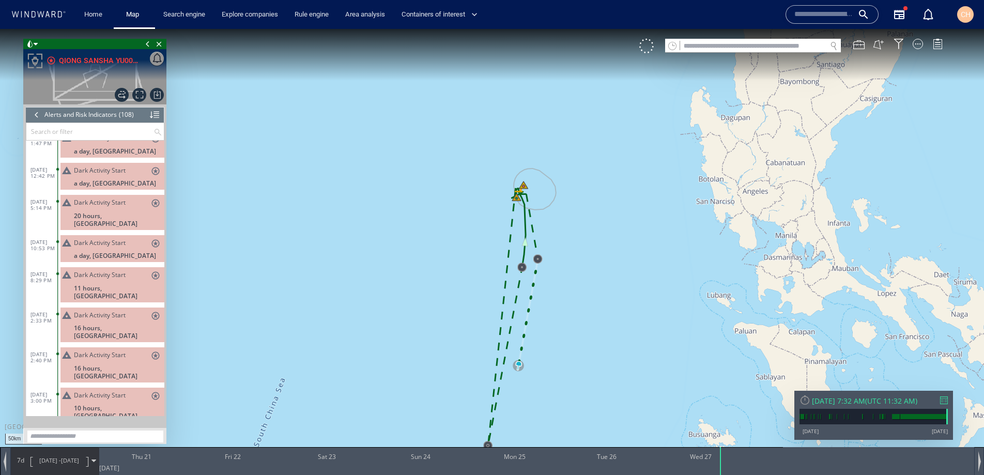
click at [467, 225] on canvas "Map" at bounding box center [492, 247] width 984 height 436
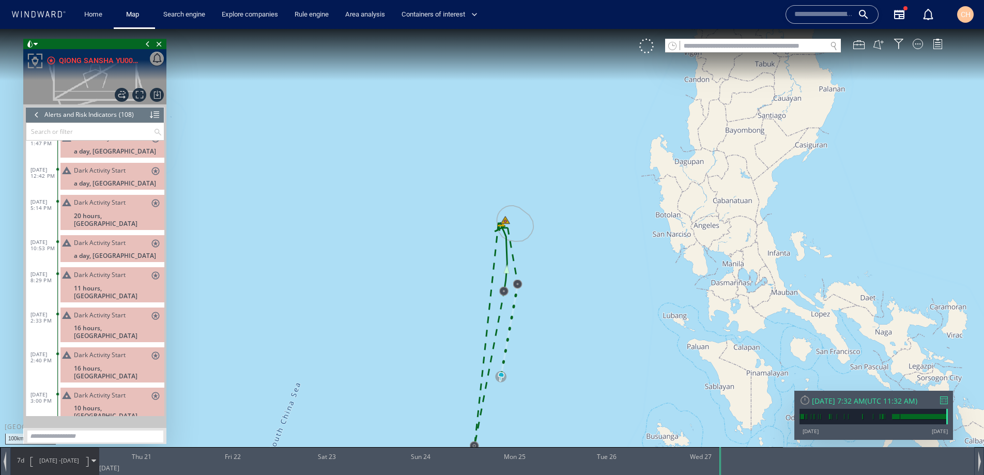
drag, startPoint x: 478, startPoint y: 248, endPoint x: 495, endPoint y: 180, distance: 70.3
click at [495, 180] on canvas "Map" at bounding box center [492, 247] width 984 height 436
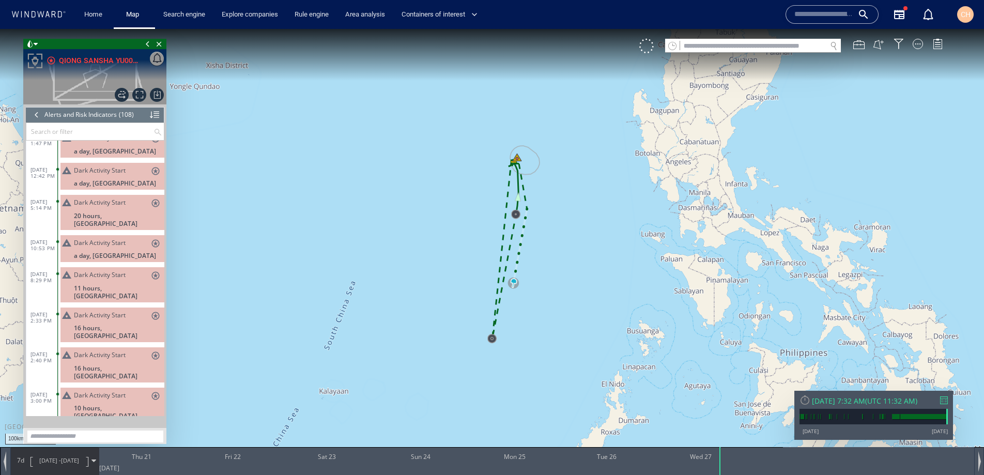
click at [115, 311] on div "Dark Activity Start stars" at bounding box center [117, 317] width 86 height 12
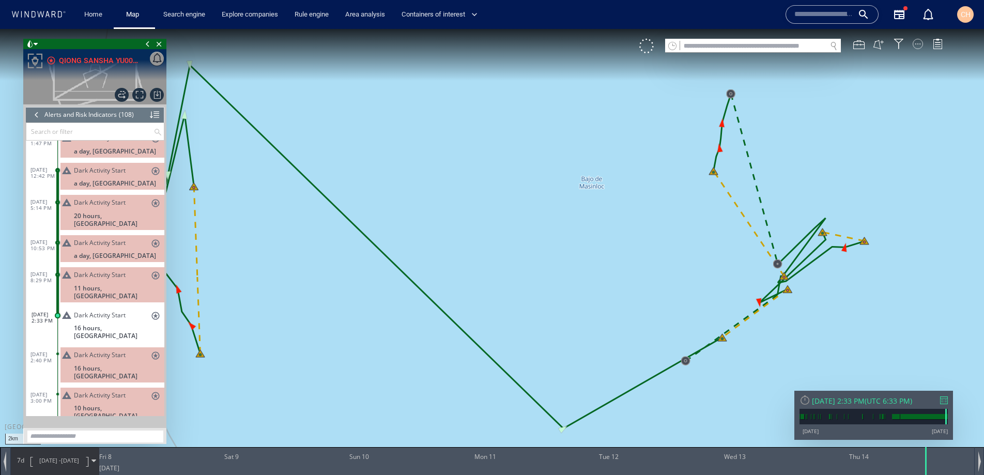
click at [917, 43] on div at bounding box center [918, 44] width 10 height 10
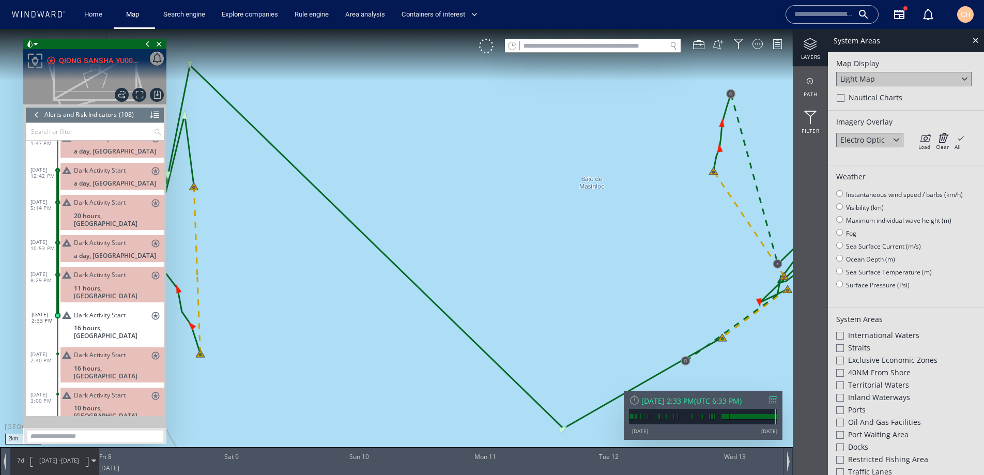
click at [865, 79] on div "Light Map" at bounding box center [858, 79] width 35 height 10
click at [864, 97] on div "Satellite" at bounding box center [855, 93] width 28 height 10
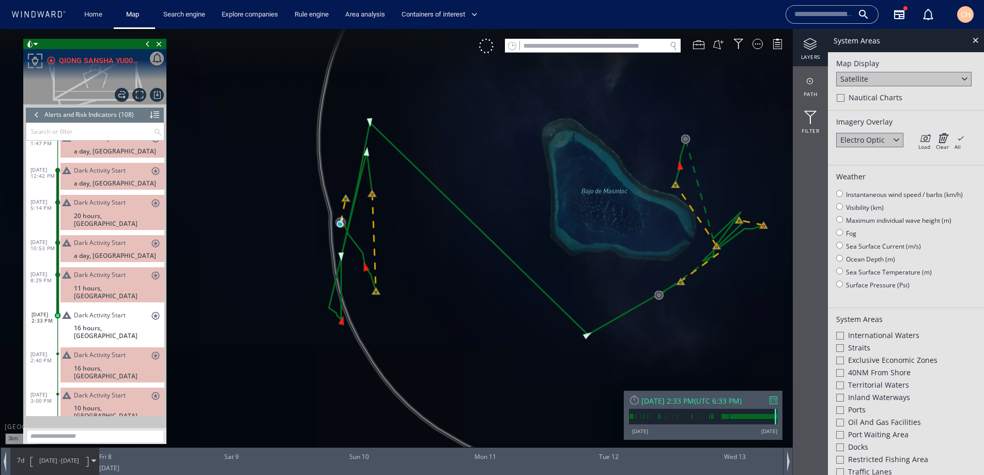
click at [900, 79] on div "Satellite" at bounding box center [903, 79] width 135 height 14
click at [872, 112] on div "Light Map" at bounding box center [903, 107] width 135 height 14
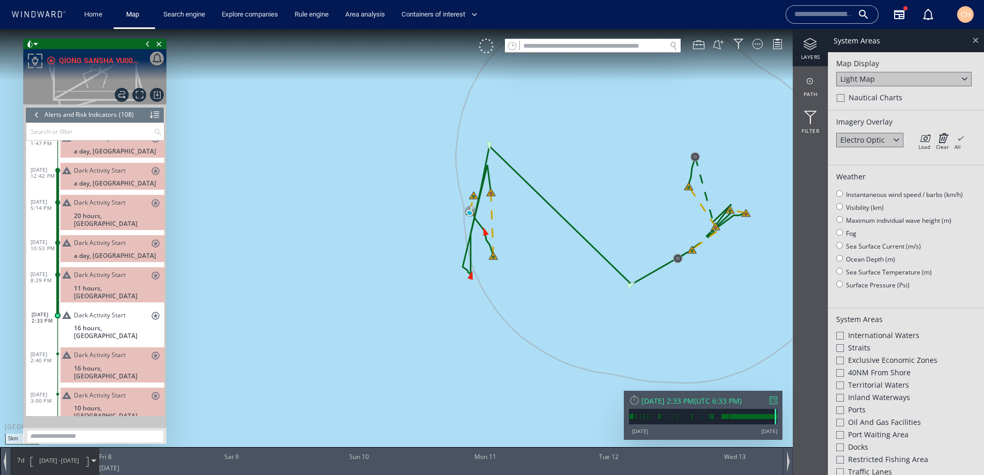
click at [972, 43] on div at bounding box center [976, 40] width 12 height 12
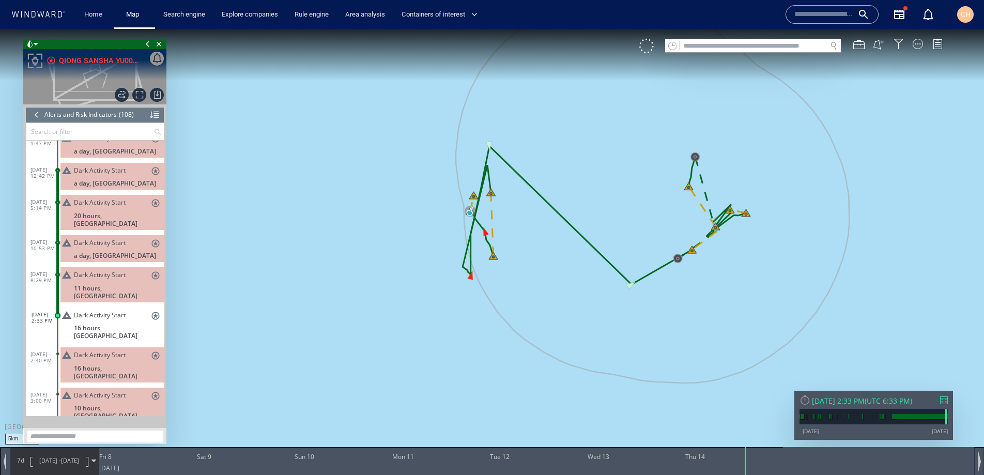
drag, startPoint x: 754, startPoint y: 153, endPoint x: 703, endPoint y: 223, distance: 86.5
click at [703, 223] on canvas "Map" at bounding box center [492, 247] width 984 height 436
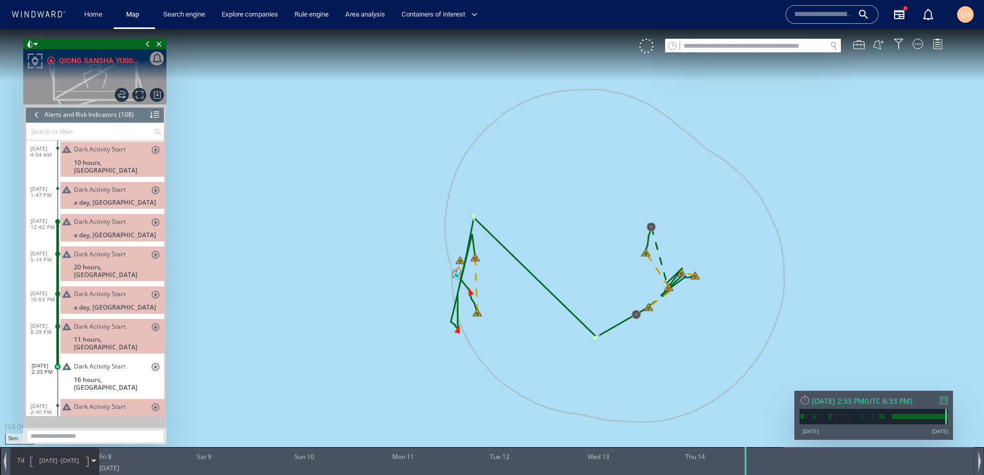
scroll to position [2753, 0]
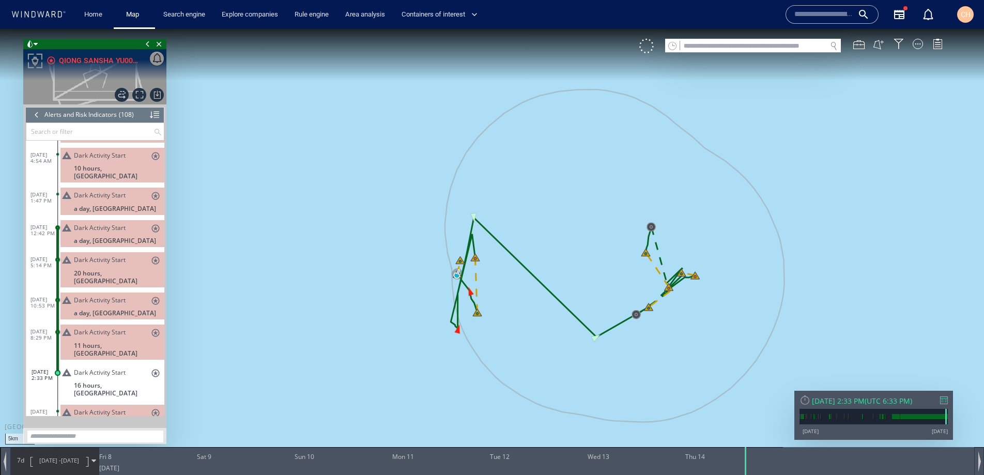
click at [100, 256] on span "Dark Activity Start" at bounding box center [100, 260] width 52 height 8
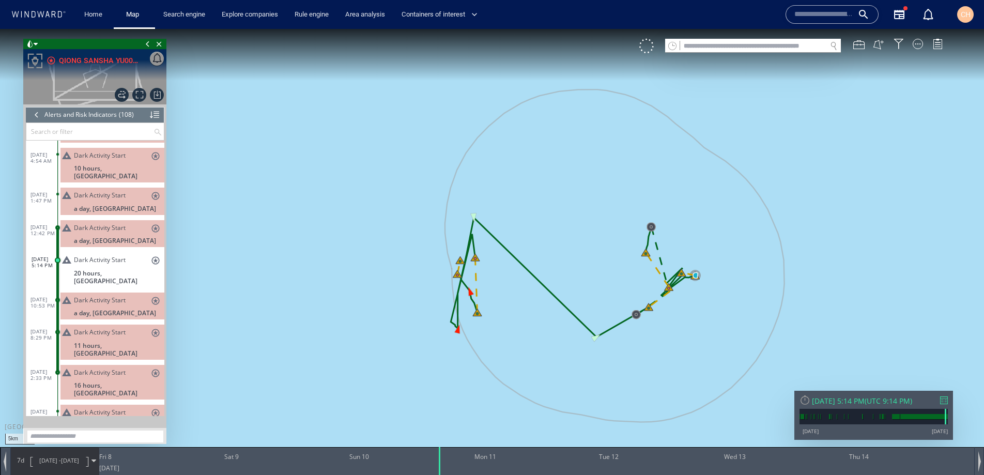
click at [40, 467] on span "8/7/25 - 8/14/25" at bounding box center [59, 461] width 52 height 26
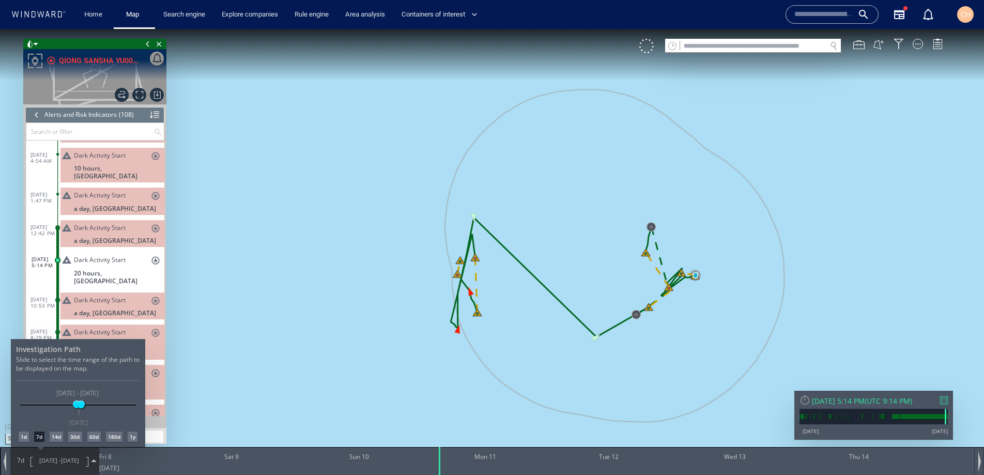
click at [340, 297] on div at bounding box center [492, 252] width 984 height 446
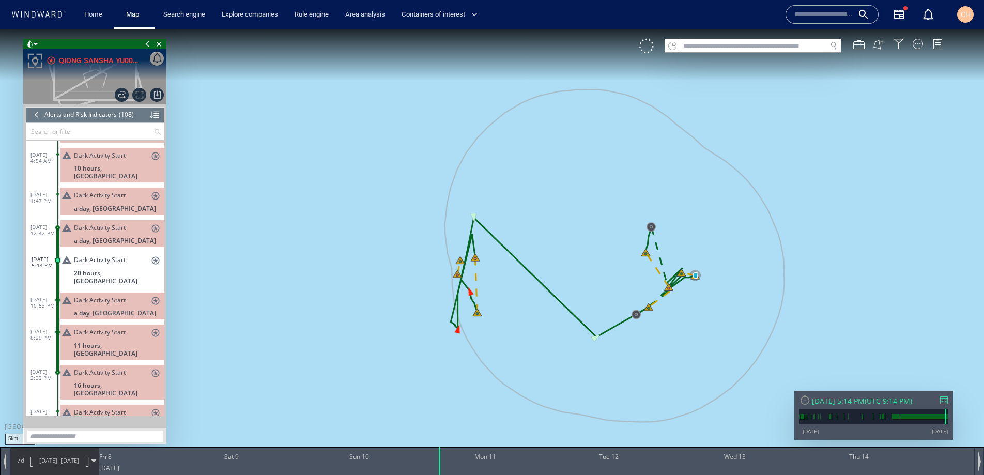
drag, startPoint x: 325, startPoint y: 247, endPoint x: 325, endPoint y: 254, distance: 7.2
click at [325, 254] on canvas "Map" at bounding box center [492, 247] width 984 height 436
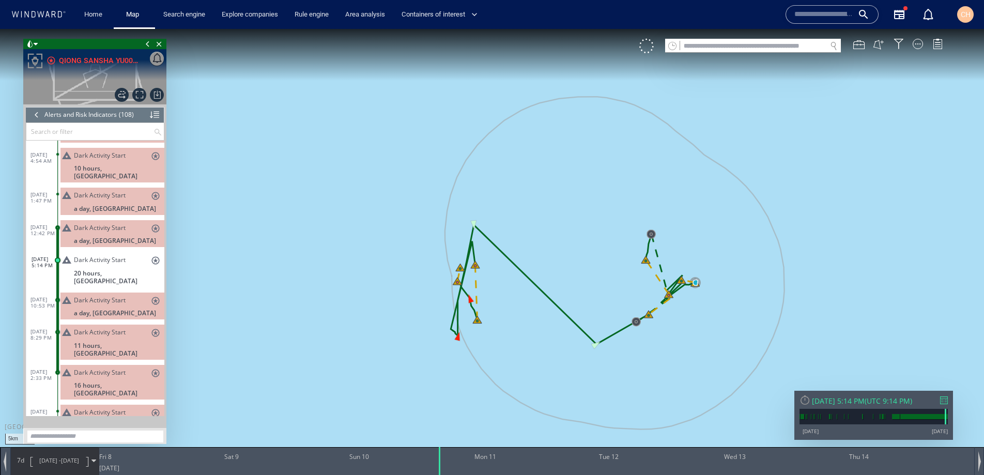
drag, startPoint x: 325, startPoint y: 254, endPoint x: 339, endPoint y: 236, distance: 23.0
click at [339, 236] on canvas "Map" at bounding box center [492, 247] width 984 height 436
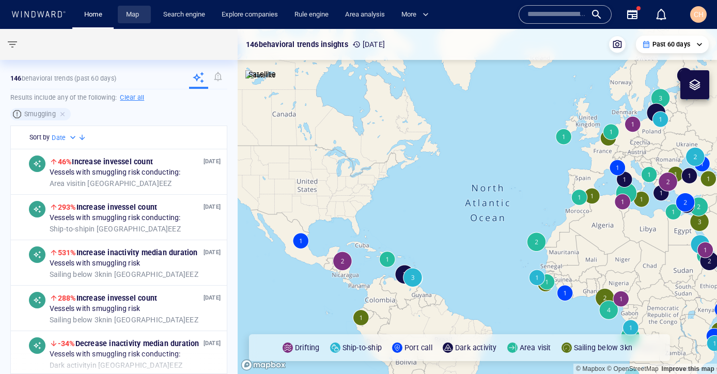
click at [131, 16] on link "Map" at bounding box center [134, 15] width 25 height 18
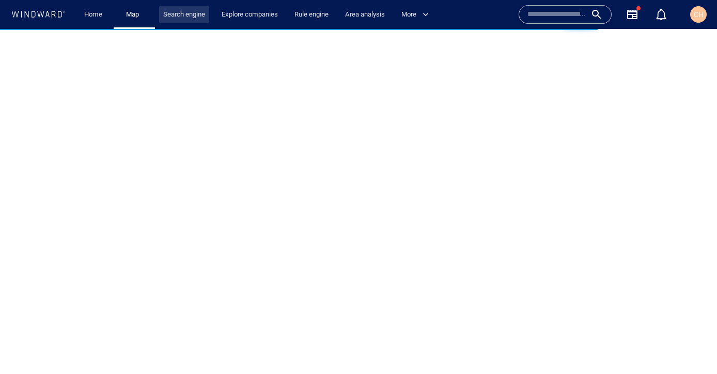
click at [188, 20] on link "Search engine" at bounding box center [184, 15] width 50 height 18
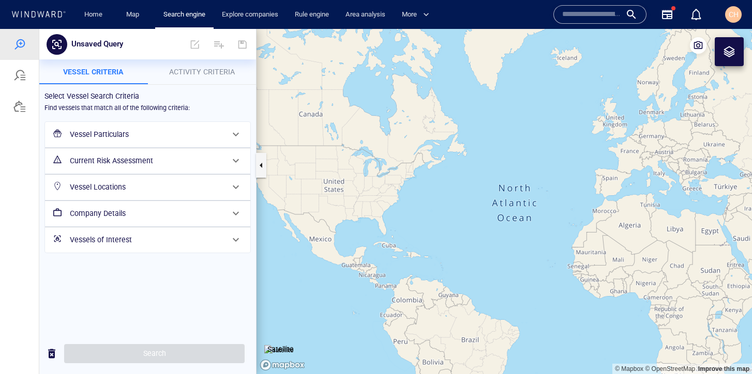
click at [207, 70] on span "Activity Criteria" at bounding box center [202, 72] width 66 height 8
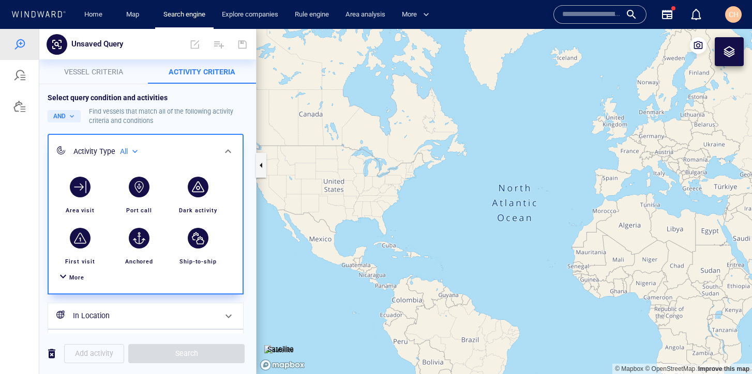
click at [134, 149] on div "All" at bounding box center [130, 151] width 20 height 9
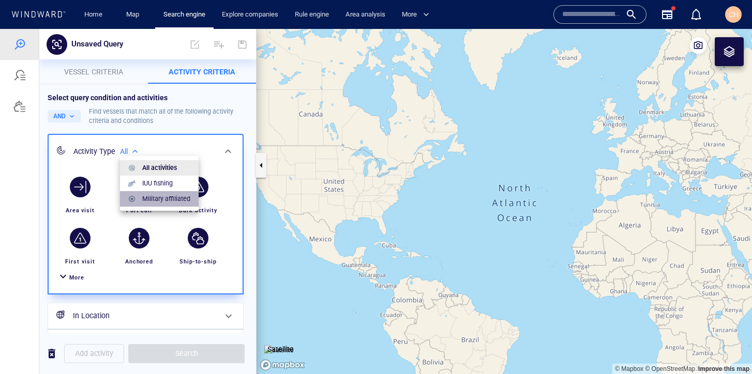
click at [156, 199] on p "Military affiliated" at bounding box center [166, 198] width 48 height 9
type input "**********"
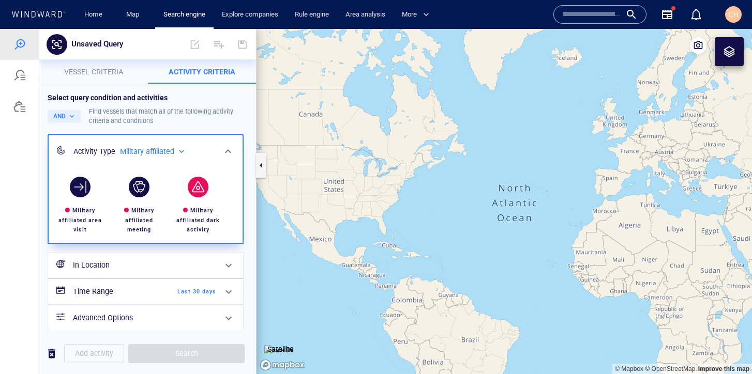
click at [199, 201] on div "button" at bounding box center [198, 187] width 29 height 29
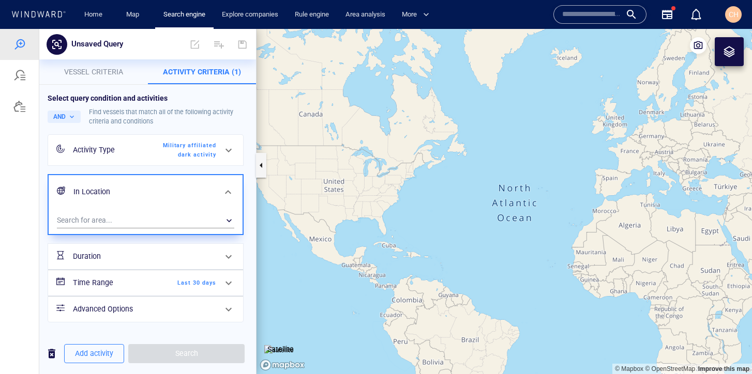
click at [158, 210] on div "Search for area... ​" at bounding box center [146, 221] width 194 height 25
click at [142, 218] on div "​" at bounding box center [145, 221] width 177 height 16
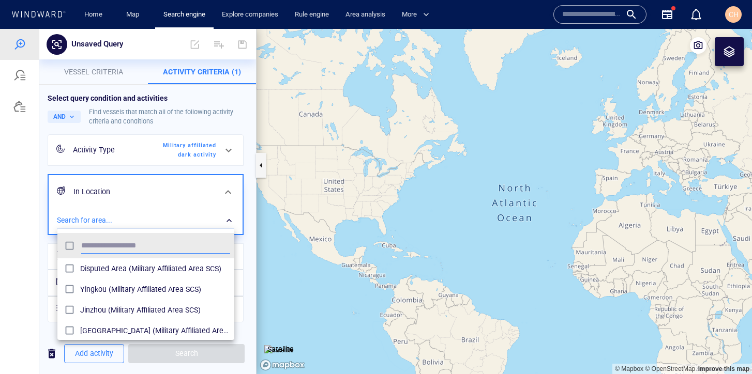
scroll to position [103, 177]
click at [145, 265] on span "Disputed Area (Military Affiliated Area SCS)" at bounding box center [155, 269] width 150 height 12
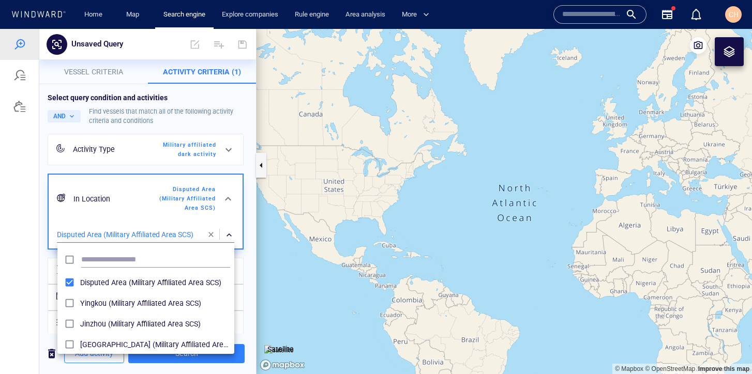
drag, startPoint x: 617, startPoint y: 177, endPoint x: 506, endPoint y: 167, distance: 111.6
click at [506, 167] on div at bounding box center [376, 201] width 752 height 345
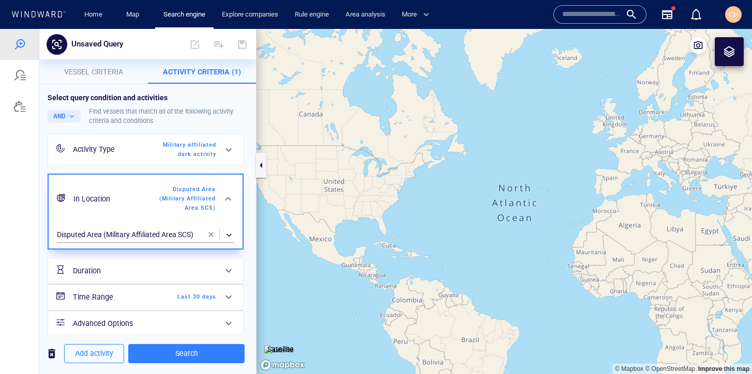
drag, startPoint x: 551, startPoint y: 177, endPoint x: 441, endPoint y: 166, distance: 110.1
click at [441, 166] on canvas "Map" at bounding box center [503, 201] width 495 height 345
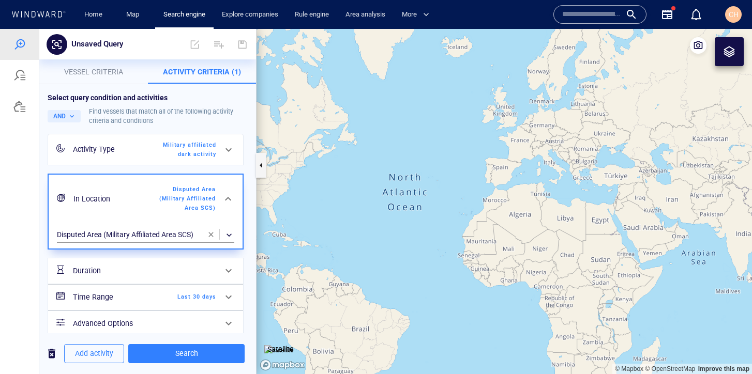
drag, startPoint x: 529, startPoint y: 175, endPoint x: 364, endPoint y: 158, distance: 165.8
click at [364, 158] on canvas "Map" at bounding box center [503, 201] width 495 height 345
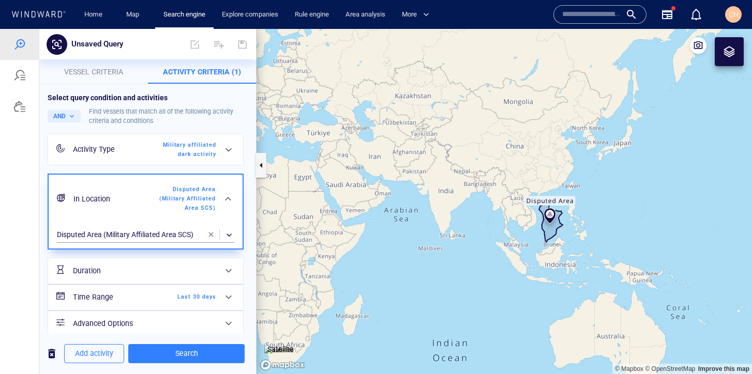
drag, startPoint x: 497, startPoint y: 184, endPoint x: 354, endPoint y: 154, distance: 145.8
click at [354, 154] on canvas "Map" at bounding box center [503, 201] width 495 height 345
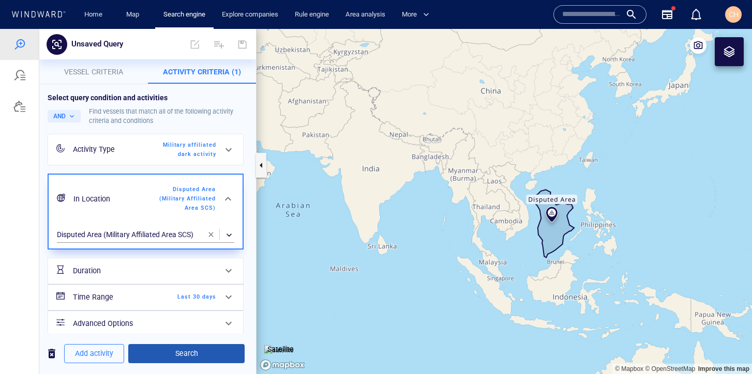
click at [199, 346] on button "Search" at bounding box center [186, 353] width 116 height 19
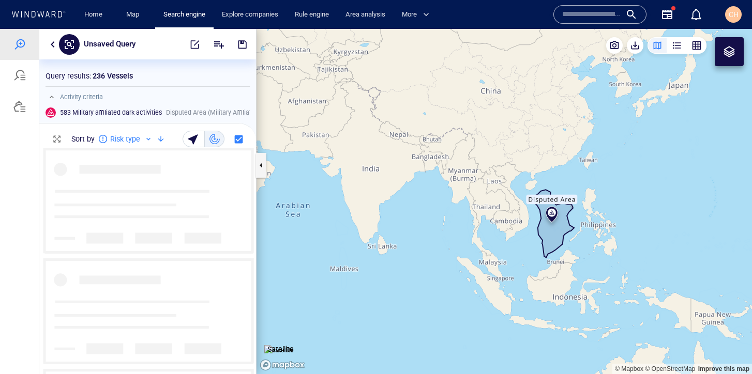
scroll to position [226, 217]
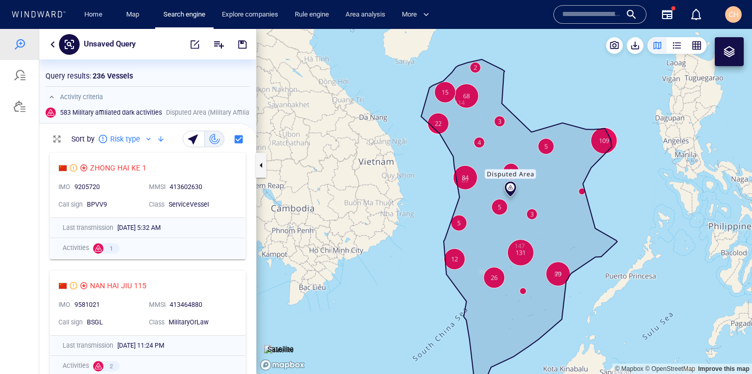
drag, startPoint x: 602, startPoint y: 157, endPoint x: 520, endPoint y: 185, distance: 86.8
click at [520, 185] on canvas "Map" at bounding box center [503, 201] width 495 height 345
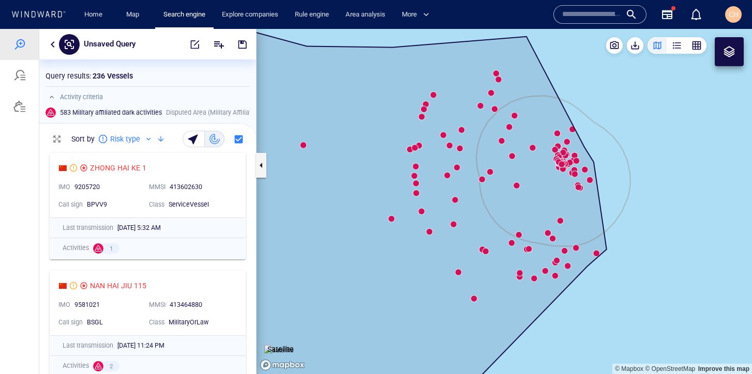
drag, startPoint x: 576, startPoint y: 188, endPoint x: 501, endPoint y: 188, distance: 75.5
click at [501, 188] on canvas "Map" at bounding box center [503, 201] width 495 height 345
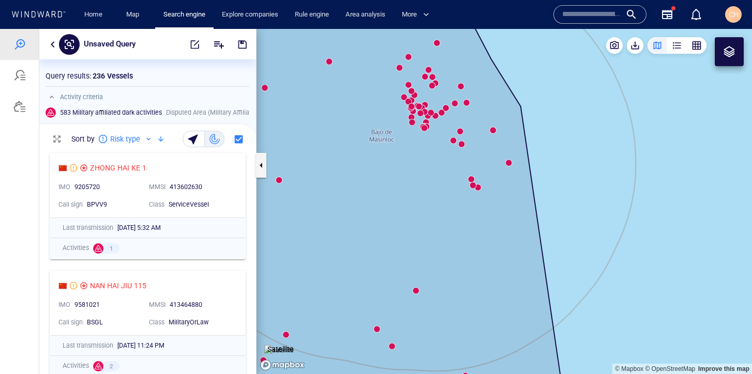
click at [285, 345] on img at bounding box center [278, 350] width 29 height 10
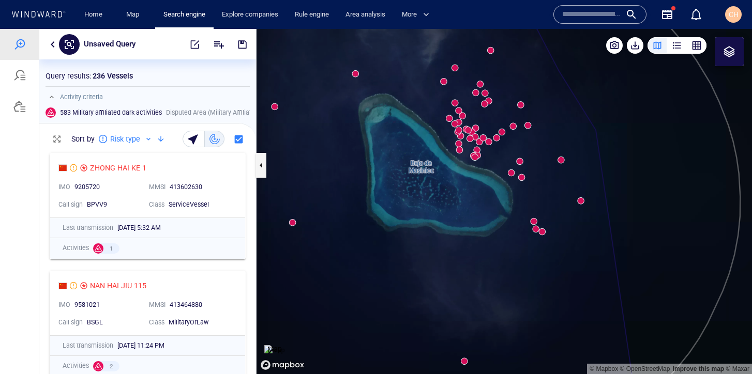
click at [533, 222] on canvas "Map" at bounding box center [503, 201] width 495 height 345
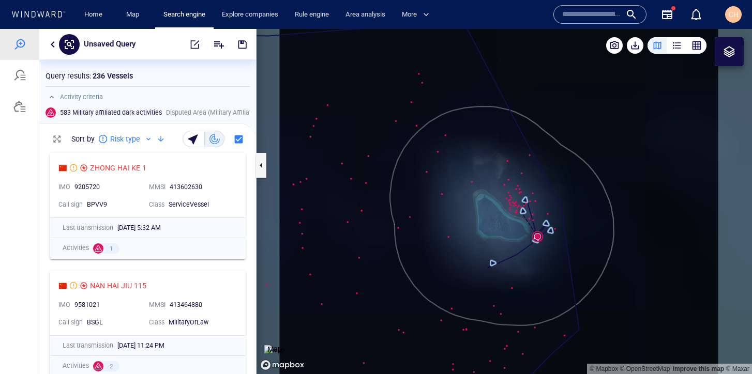
click at [284, 345] on img at bounding box center [274, 350] width 20 height 10
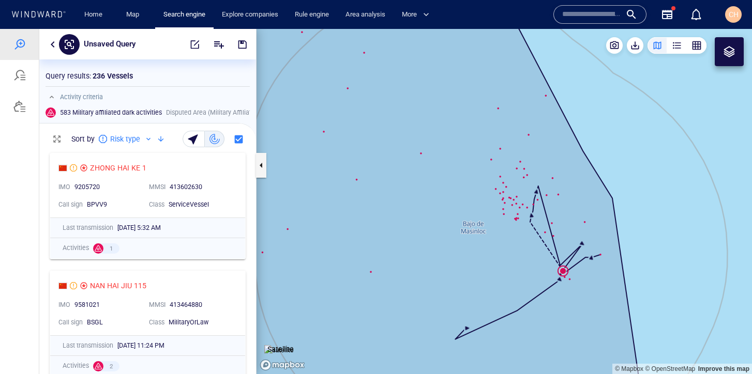
click at [563, 274] on canvas "Map" at bounding box center [503, 201] width 495 height 345
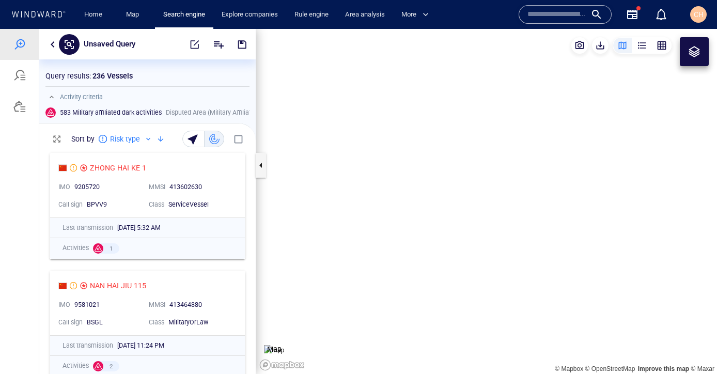
scroll to position [226, 217]
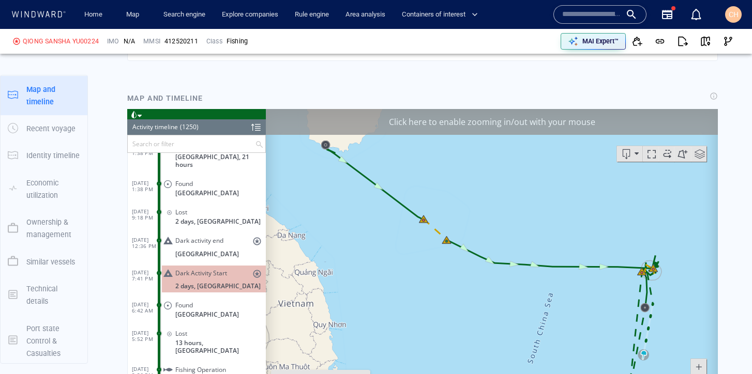
scroll to position [699, 0]
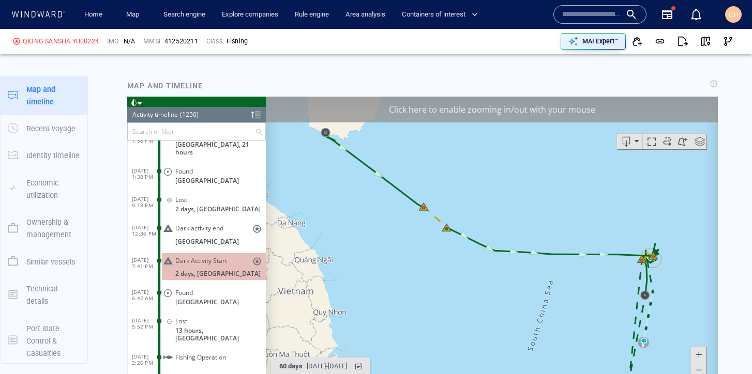
click at [468, 108] on div "Click here to enable zooming in/out with your mouse" at bounding box center [492, 109] width 452 height 26
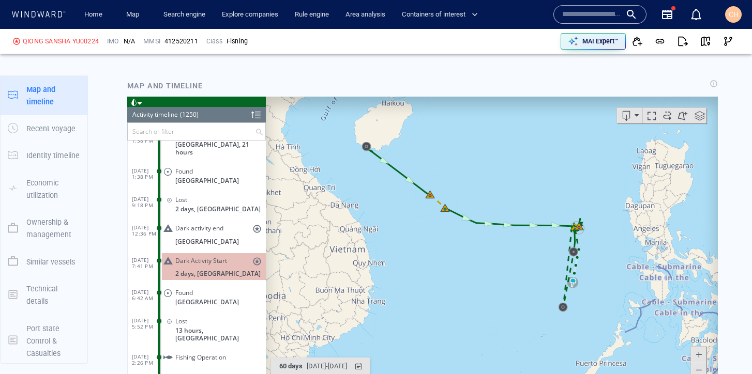
drag, startPoint x: 504, startPoint y: 245, endPoint x: 421, endPoint y: 234, distance: 83.9
click at [421, 234] on canvas "Map" at bounding box center [492, 256] width 452 height 320
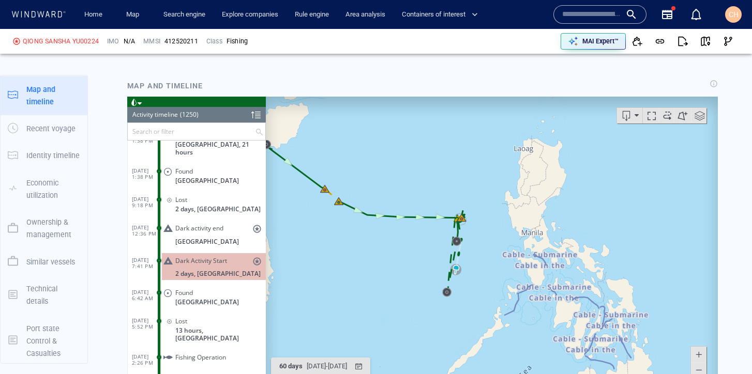
drag, startPoint x: 316, startPoint y: 135, endPoint x: 330, endPoint y: 138, distance: 14.8
click at [330, 138] on canvas "Map" at bounding box center [492, 256] width 452 height 320
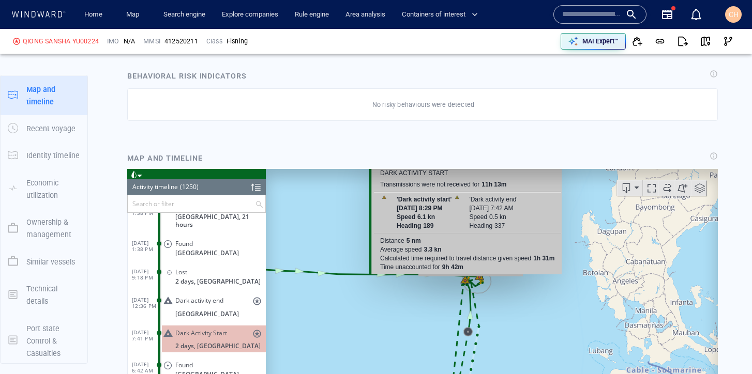
scroll to position [622, 0]
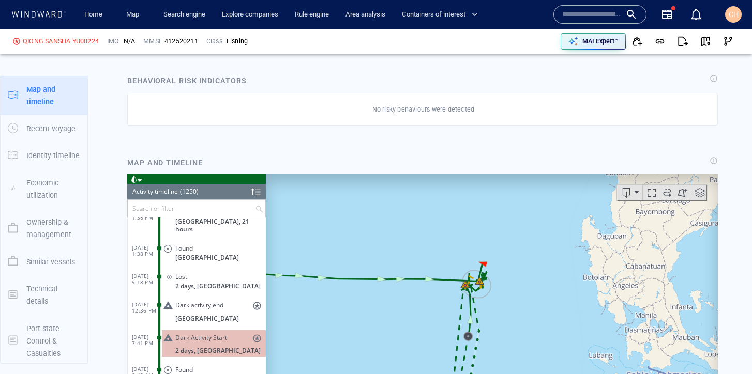
drag, startPoint x: 502, startPoint y: 295, endPoint x: 495, endPoint y: 208, distance: 87.7
click at [495, 208] on canvas "Map" at bounding box center [492, 333] width 452 height 320
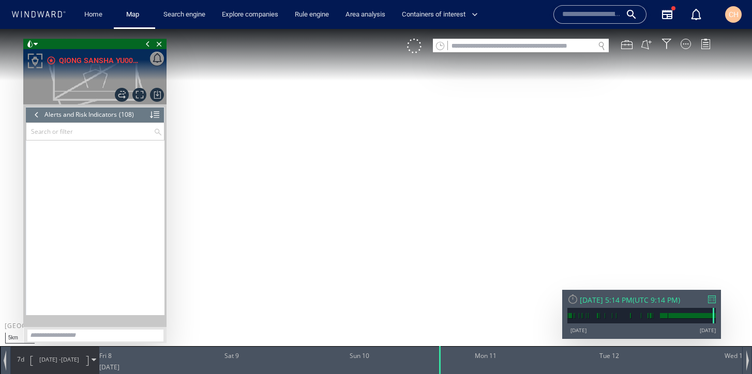
scroll to position [2753, 0]
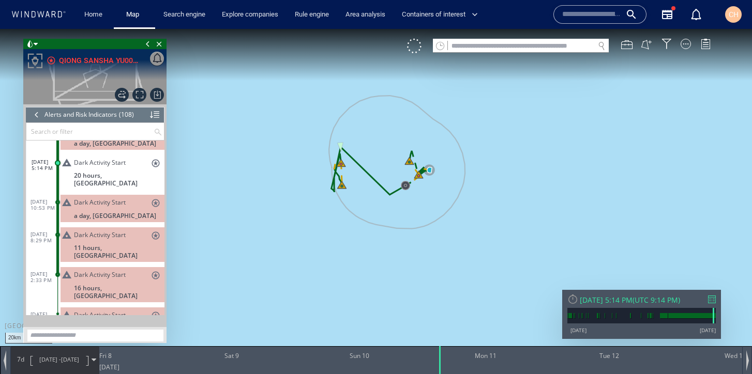
scroll to position [2825, 0]
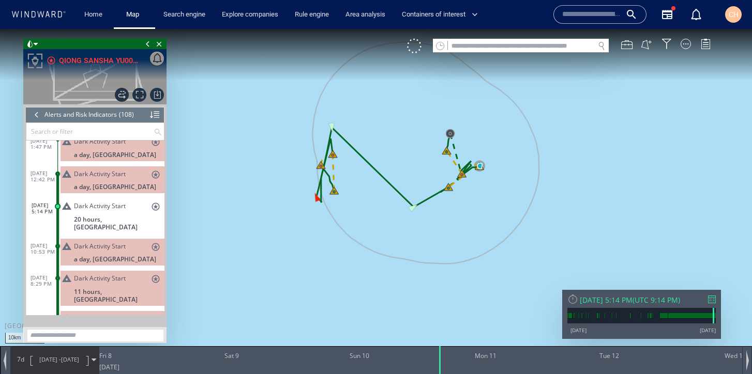
scroll to position [2789, 0]
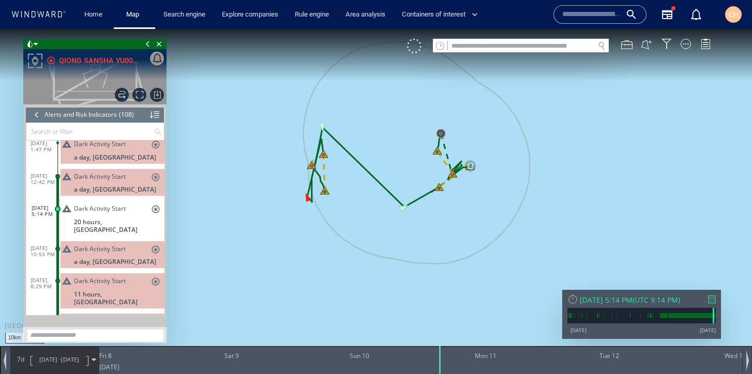
drag, startPoint x: 515, startPoint y: 182, endPoint x: 497, endPoint y: 182, distance: 17.6
click at [497, 182] on canvas "Map" at bounding box center [376, 196] width 752 height 335
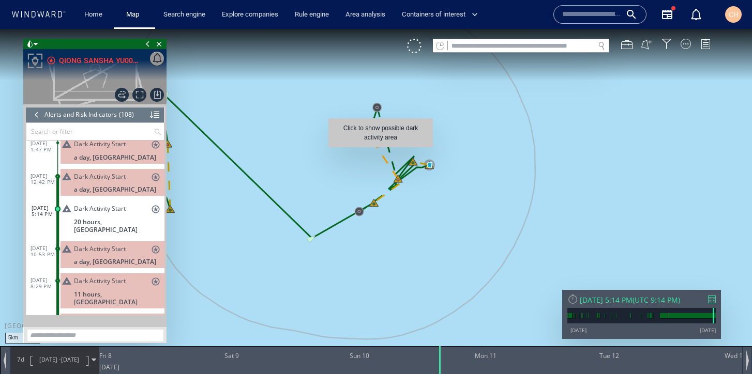
click at [380, 152] on canvas "Map" at bounding box center [376, 196] width 752 height 335
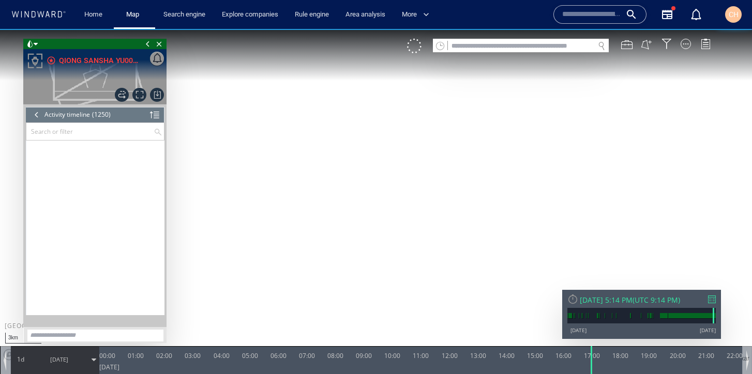
scroll to position [1017, 0]
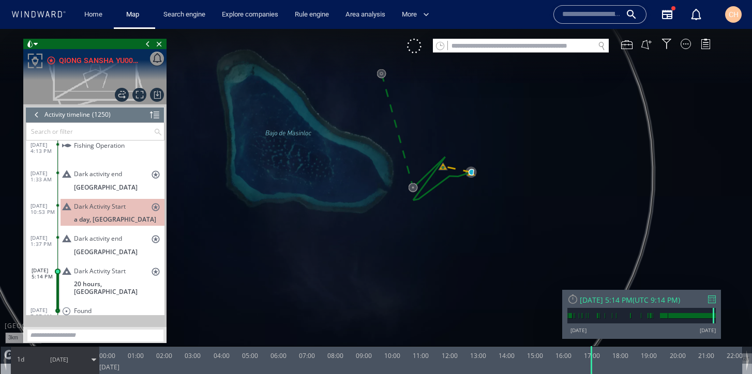
drag, startPoint x: 378, startPoint y: 188, endPoint x: 419, endPoint y: 212, distance: 47.5
click at [419, 212] on canvas "Map" at bounding box center [376, 196] width 752 height 335
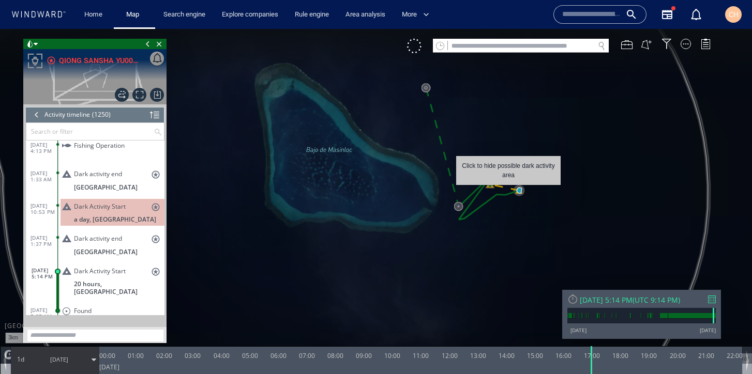
click at [508, 190] on canvas "Map" at bounding box center [376, 196] width 752 height 335
click at [502, 189] on canvas "Map" at bounding box center [376, 196] width 752 height 335
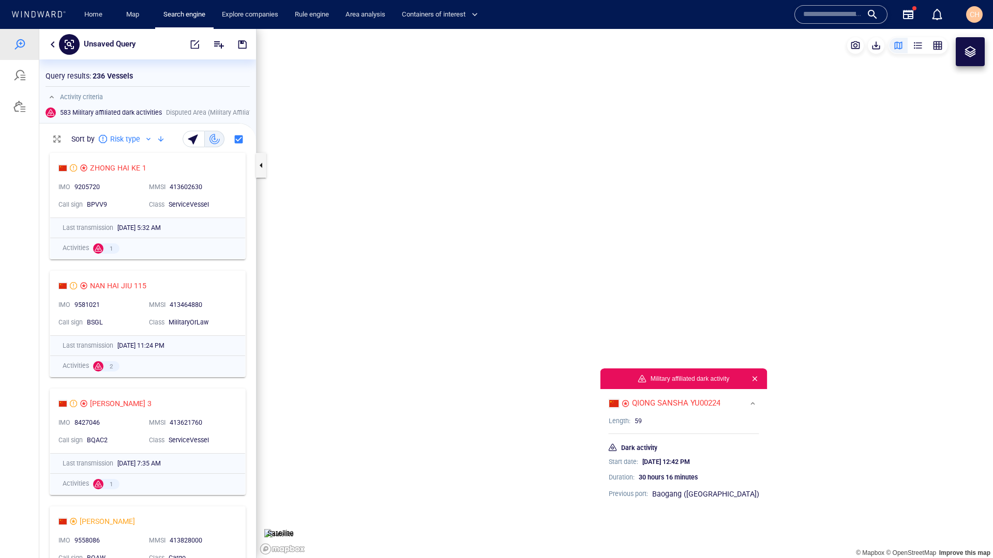
scroll to position [410, 217]
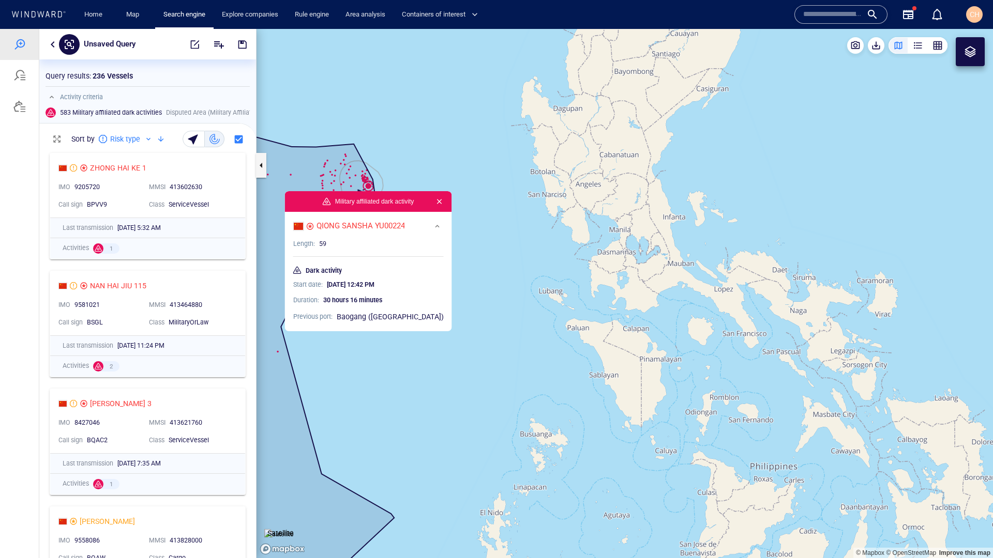
drag, startPoint x: 461, startPoint y: 171, endPoint x: 523, endPoint y: 175, distance: 61.6
click at [523, 175] on canvas "Map" at bounding box center [624, 293] width 736 height 529
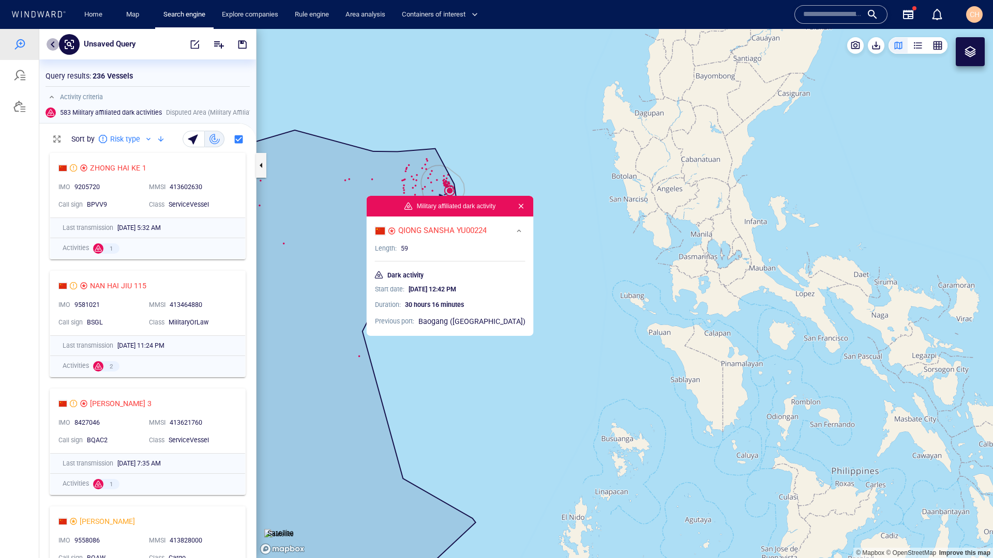
click at [53, 43] on button "button" at bounding box center [53, 44] width 12 height 12
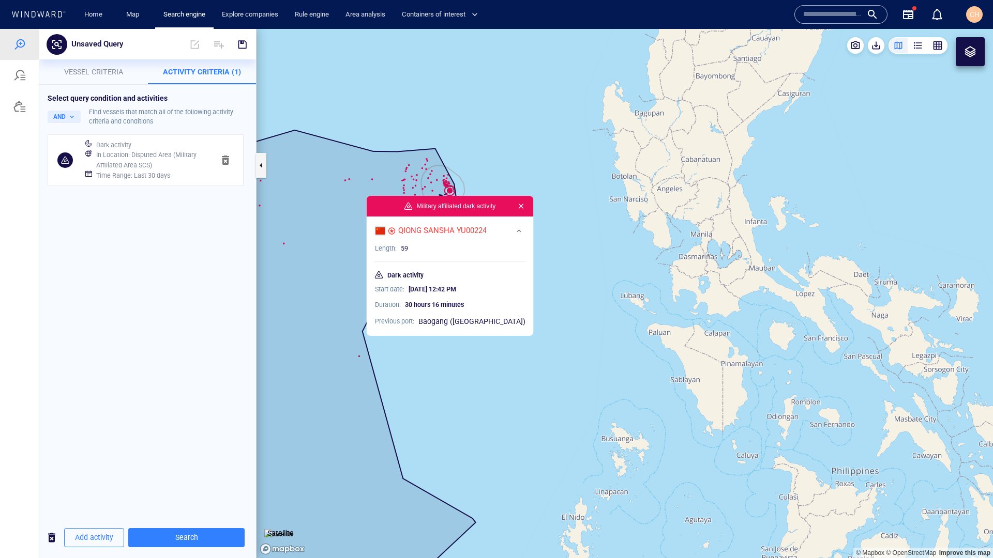
click at [95, 71] on span "Vessel criteria" at bounding box center [93, 72] width 59 height 8
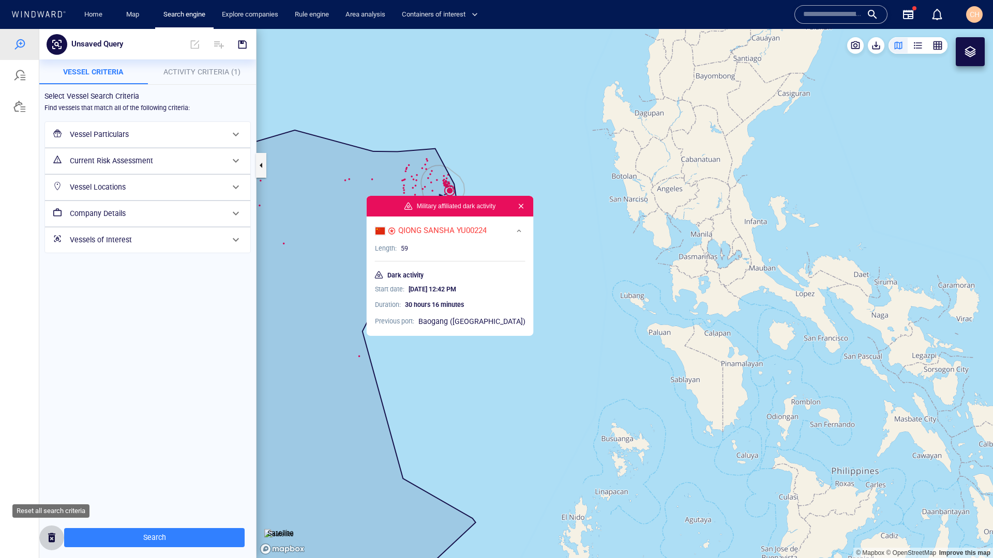
click at [51, 533] on span "button" at bounding box center [51, 537] width 12 height 13
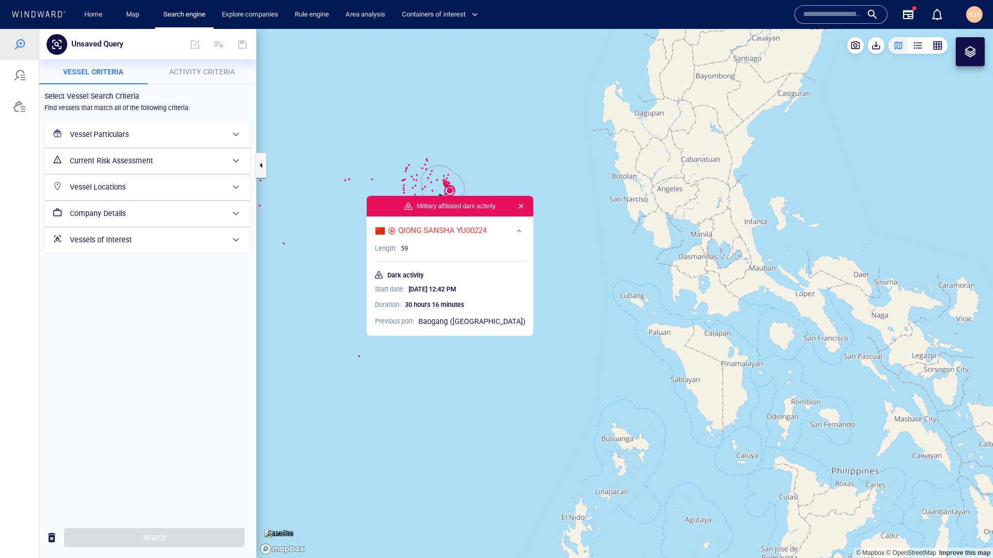
click at [209, 70] on span "Activity Criteria" at bounding box center [202, 72] width 66 height 8
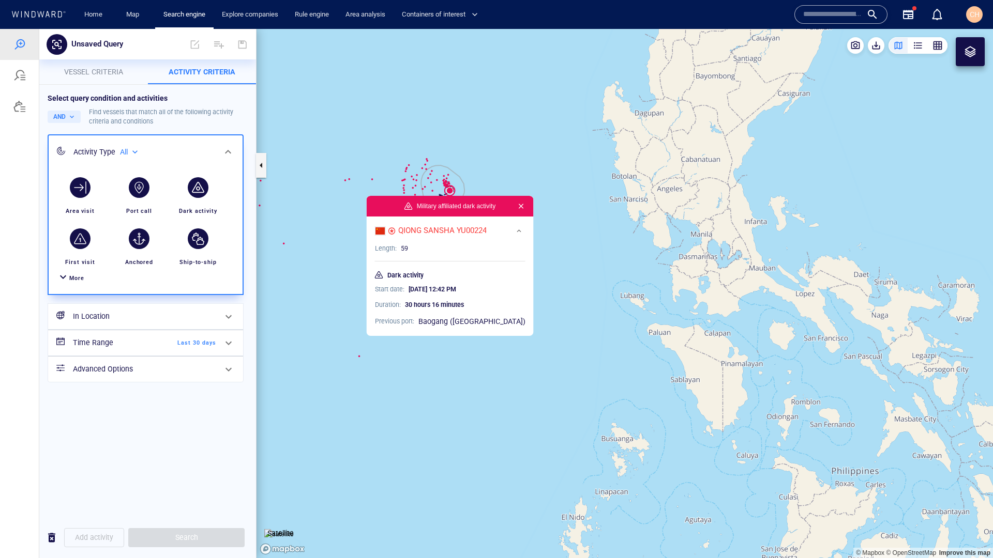
click at [380, 125] on canvas "Map" at bounding box center [624, 293] width 736 height 529
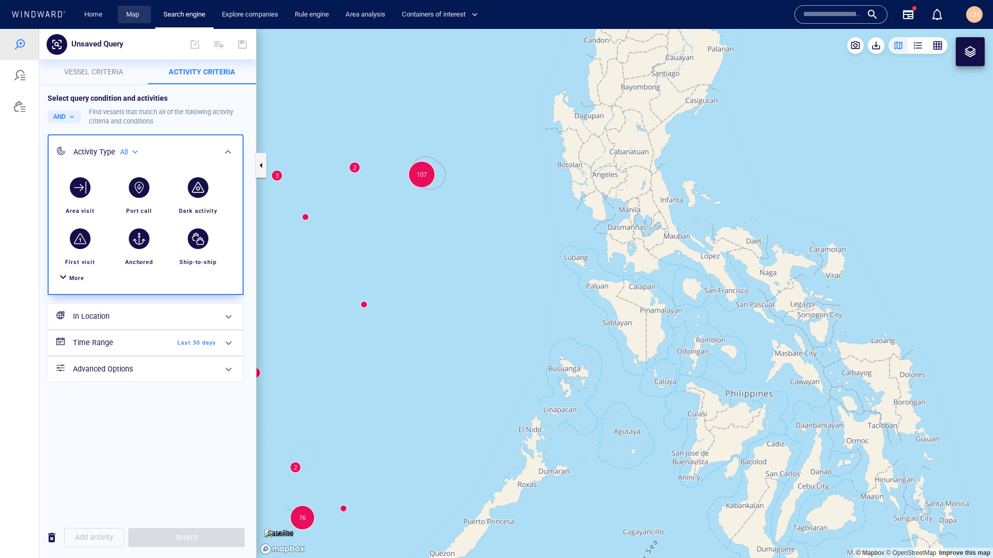
click at [136, 8] on link "Map" at bounding box center [134, 15] width 25 height 18
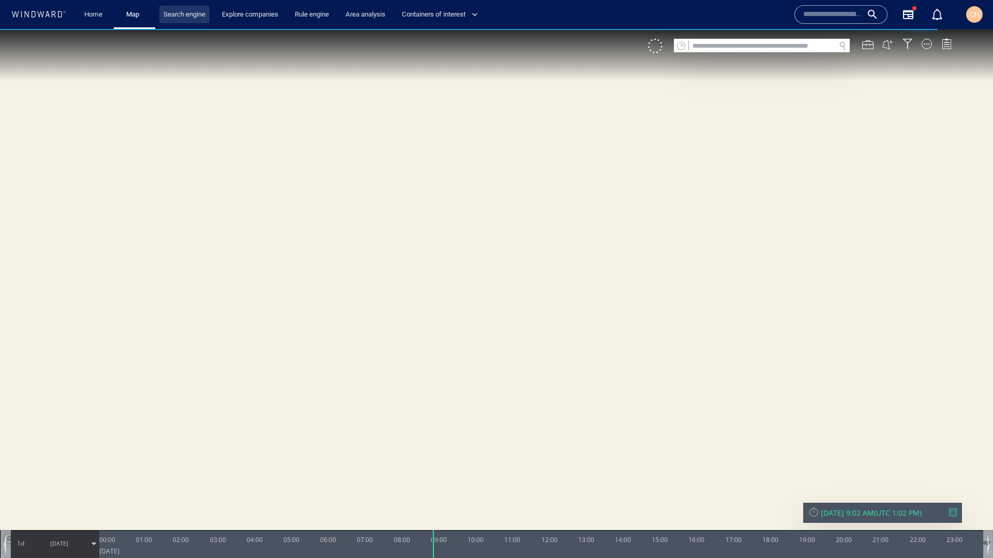
click at [179, 20] on link "Search engine" at bounding box center [184, 15] width 50 height 18
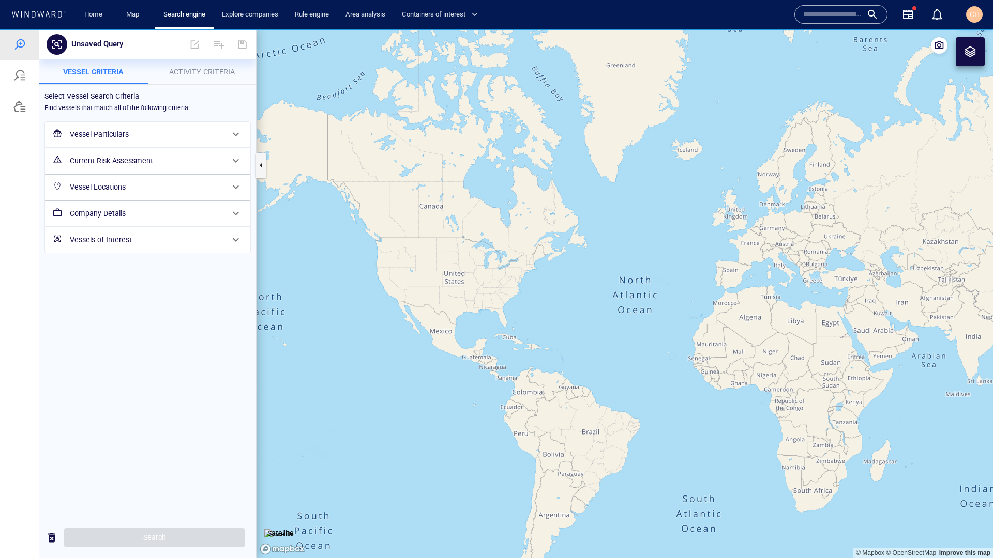
drag, startPoint x: 398, startPoint y: 291, endPoint x: 427, endPoint y: 300, distance: 30.9
click at [427, 300] on canvas "Map" at bounding box center [624, 293] width 736 height 529
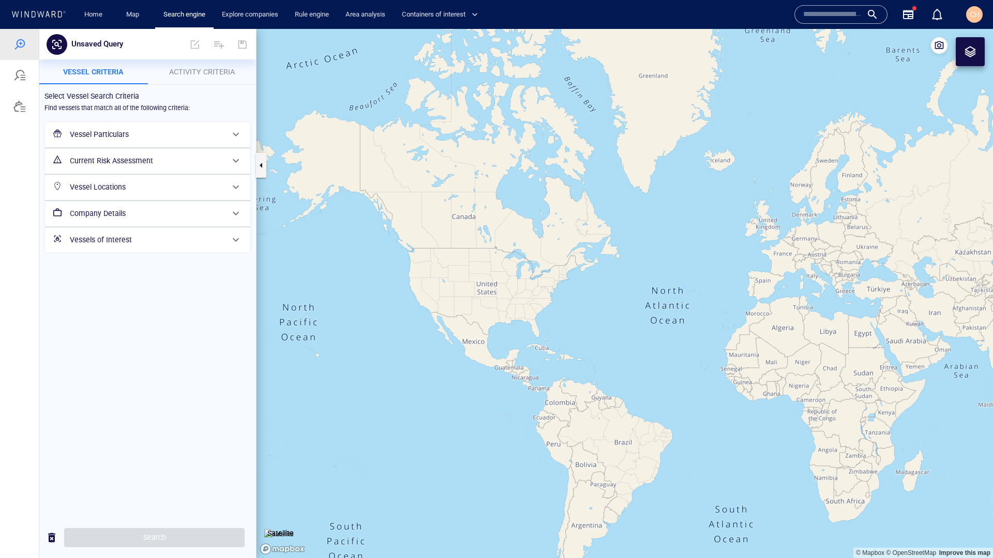
drag, startPoint x: 648, startPoint y: 339, endPoint x: 482, endPoint y: 329, distance: 166.2
click at [482, 329] on canvas "Map" at bounding box center [624, 293] width 736 height 529
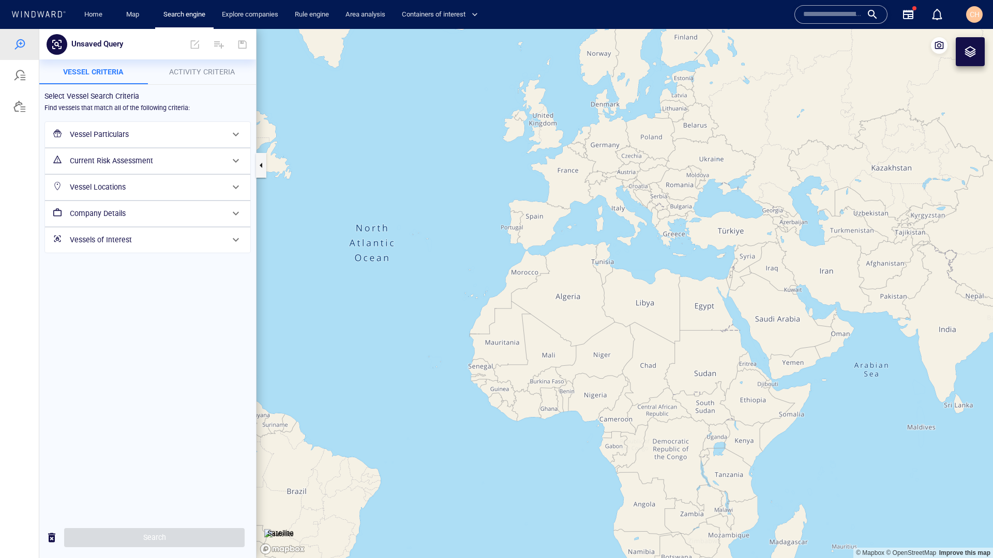
drag, startPoint x: 639, startPoint y: 243, endPoint x: 585, endPoint y: 283, distance: 66.9
click at [585, 283] on canvas "Map" at bounding box center [624, 293] width 736 height 529
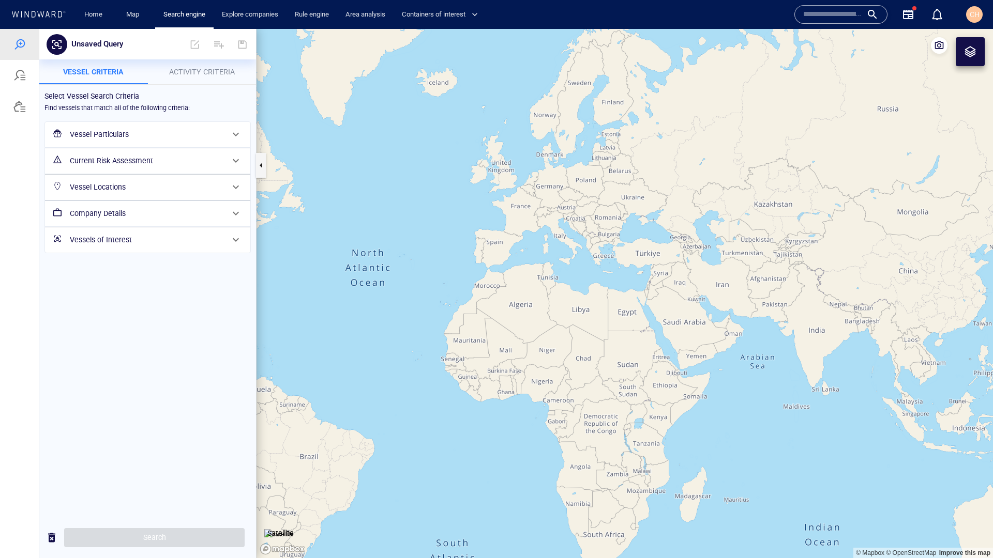
drag, startPoint x: 700, startPoint y: 351, endPoint x: 574, endPoint y: 328, distance: 128.2
click at [574, 328] on canvas "Map" at bounding box center [624, 293] width 736 height 529
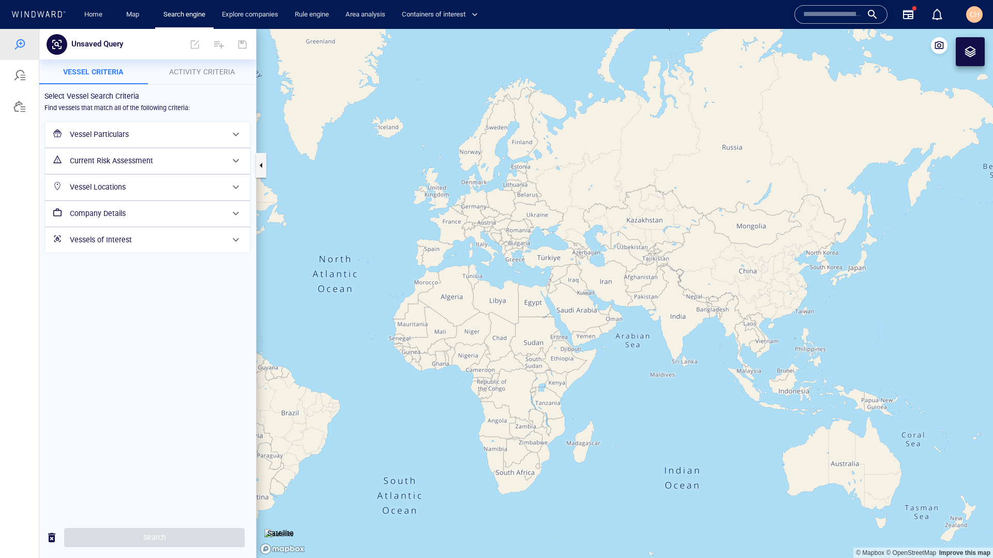
drag, startPoint x: 579, startPoint y: 218, endPoint x: 589, endPoint y: 274, distance: 56.8
click at [589, 274] on canvas "Map" at bounding box center [624, 293] width 736 height 529
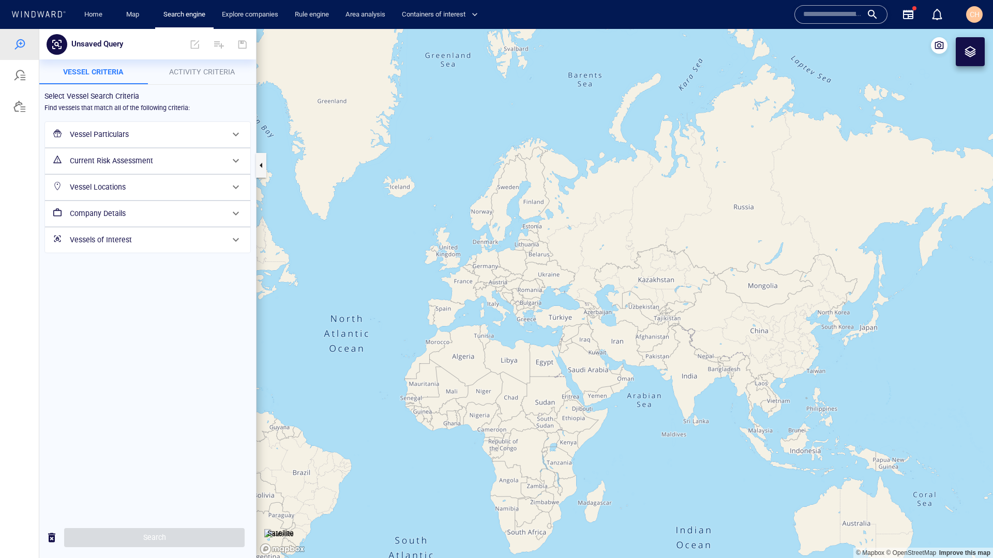
drag, startPoint x: 470, startPoint y: 335, endPoint x: 613, endPoint y: 320, distance: 143.9
click at [613, 320] on canvas "Map" at bounding box center [624, 293] width 736 height 529
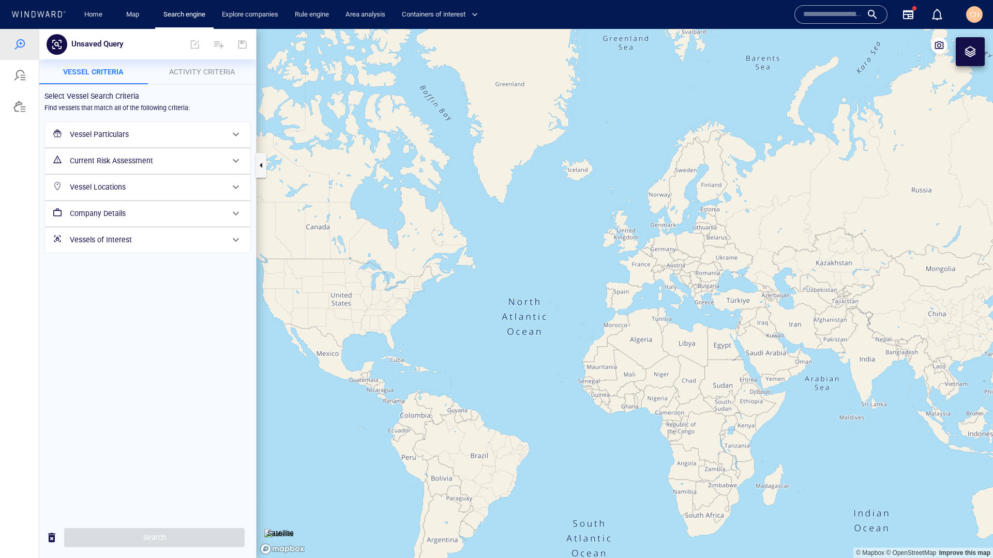
click at [227, 74] on span "Activity Criteria" at bounding box center [202, 72] width 66 height 8
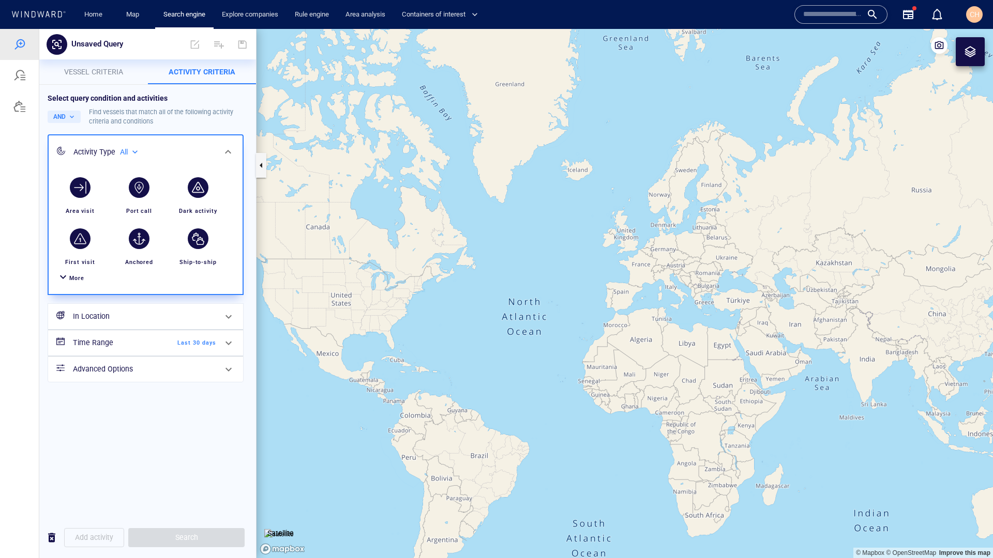
click at [142, 154] on div "All ***" at bounding box center [127, 152] width 29 height 17
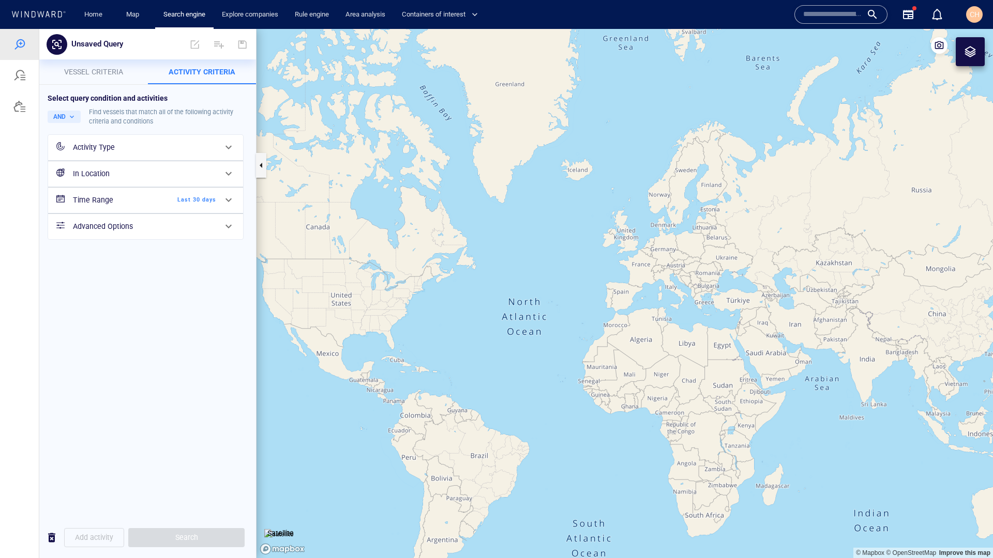
click at [142, 154] on div "Activity Type" at bounding box center [144, 147] width 151 height 21
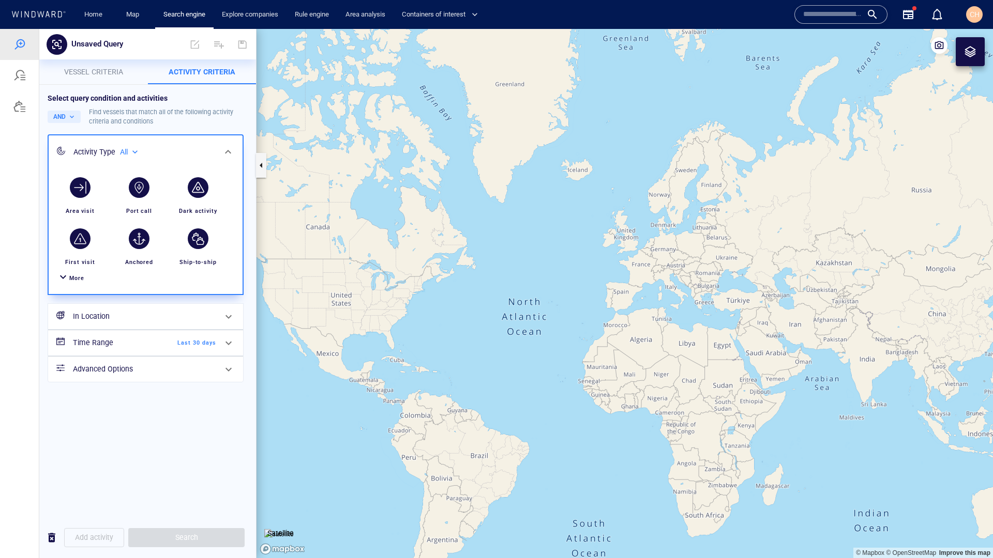
click at [98, 155] on div "Activity Type All ***" at bounding box center [144, 152] width 142 height 13
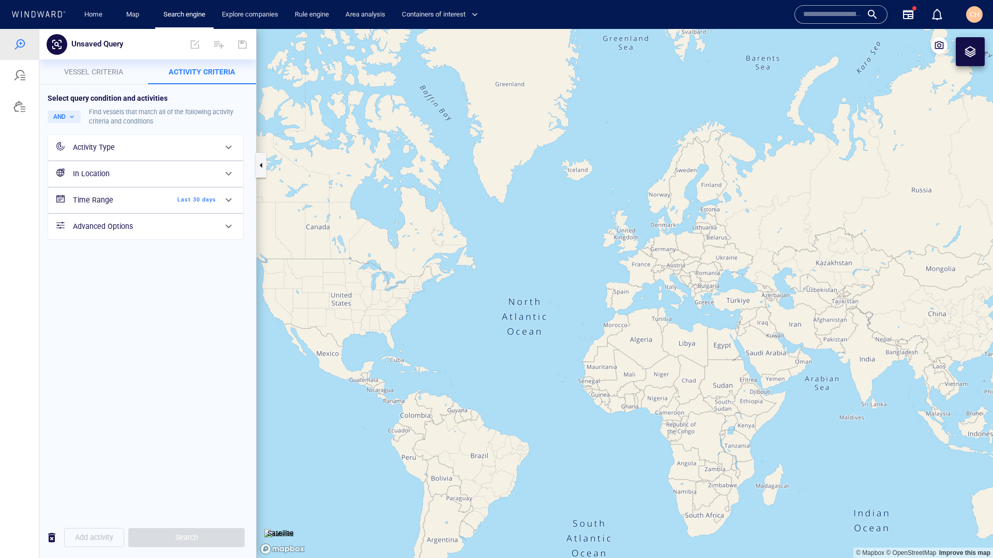
click at [98, 155] on div "Activity Type" at bounding box center [144, 147] width 151 height 21
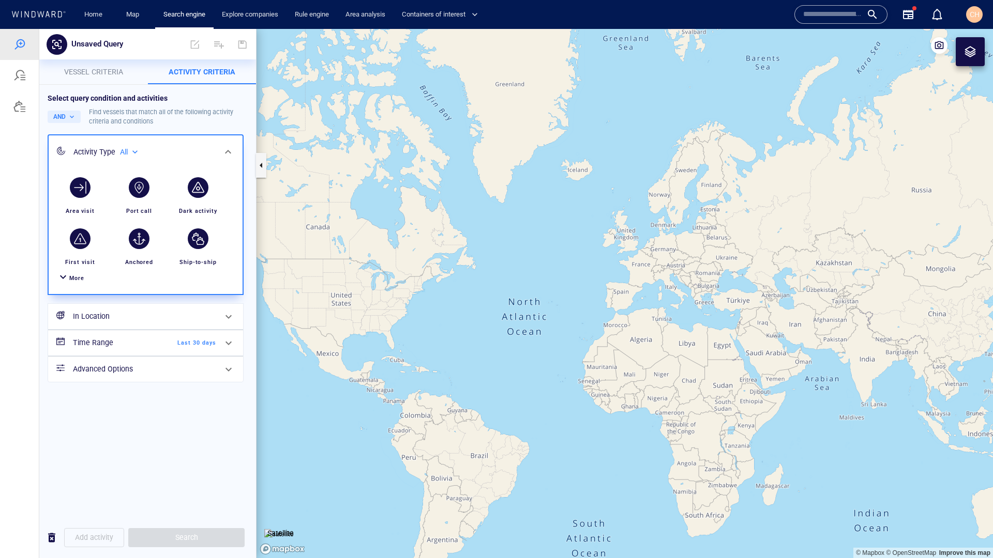
click at [129, 156] on div "All" at bounding box center [130, 152] width 20 height 9
click at [141, 203] on li "Military affiliated" at bounding box center [159, 200] width 79 height 16
type input "**********"
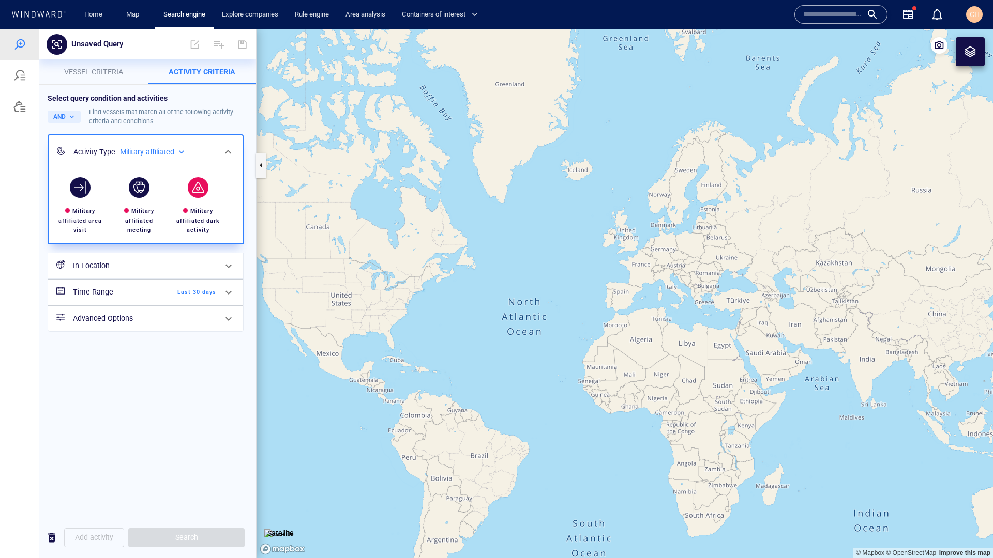
click at [195, 186] on div "button" at bounding box center [198, 187] width 21 height 21
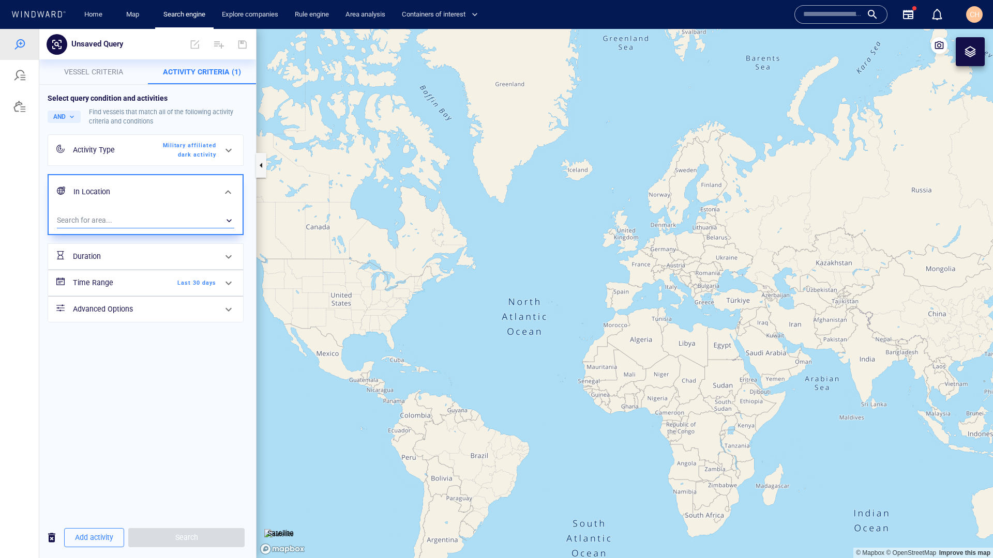
click at [160, 217] on div "​" at bounding box center [145, 221] width 177 height 16
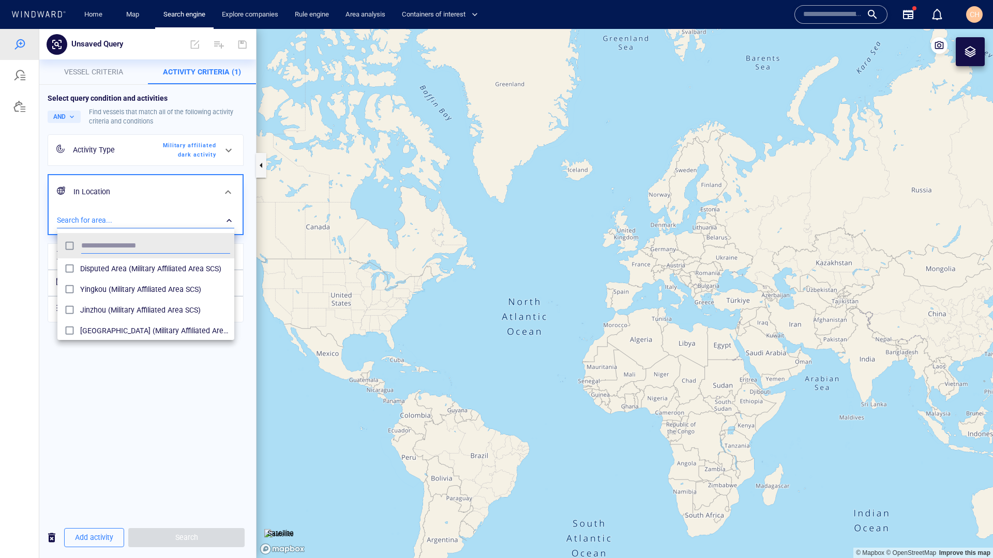
scroll to position [103, 177]
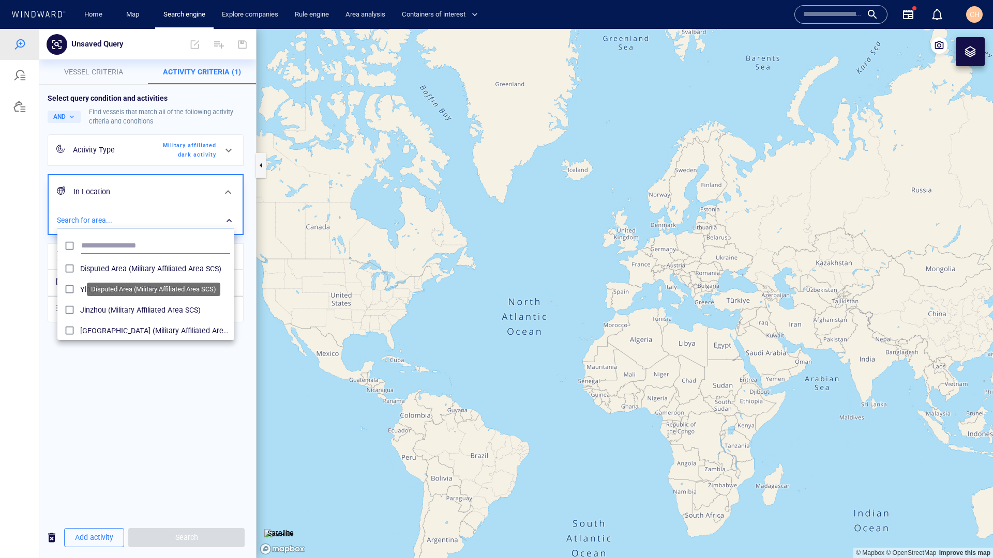
click at [97, 267] on span "Disputed Area (Military Affiliated Area SCS)" at bounding box center [155, 269] width 150 height 12
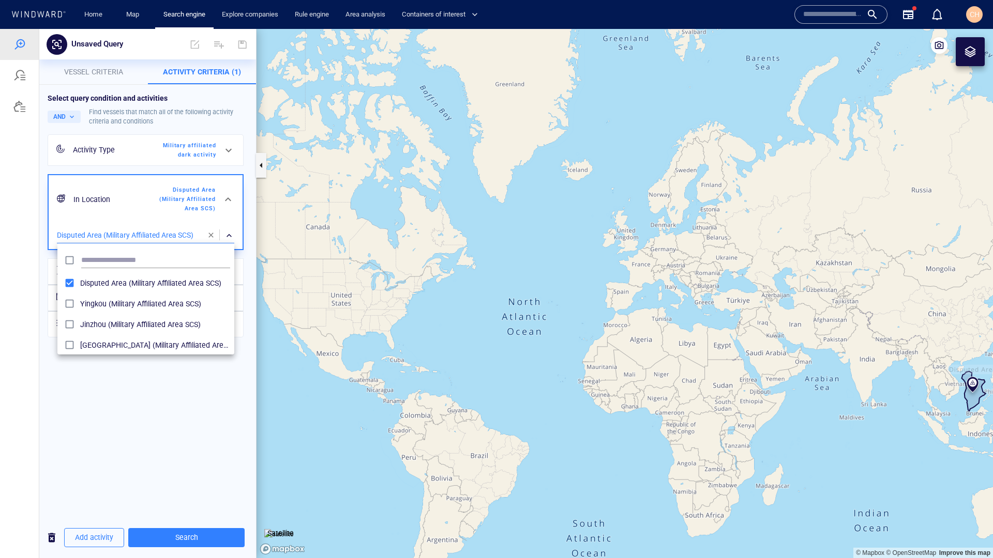
drag, startPoint x: 749, startPoint y: 442, endPoint x: 599, endPoint y: 396, distance: 157.0
click at [599, 396] on div at bounding box center [496, 293] width 993 height 529
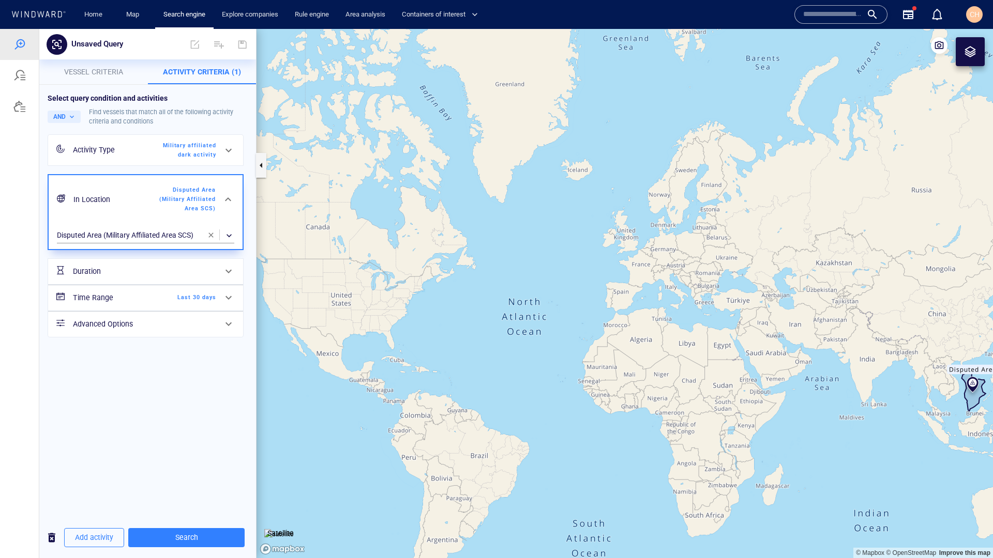
drag, startPoint x: 792, startPoint y: 401, endPoint x: 694, endPoint y: 386, distance: 99.9
click at [694, 386] on canvas "Map" at bounding box center [624, 293] width 736 height 529
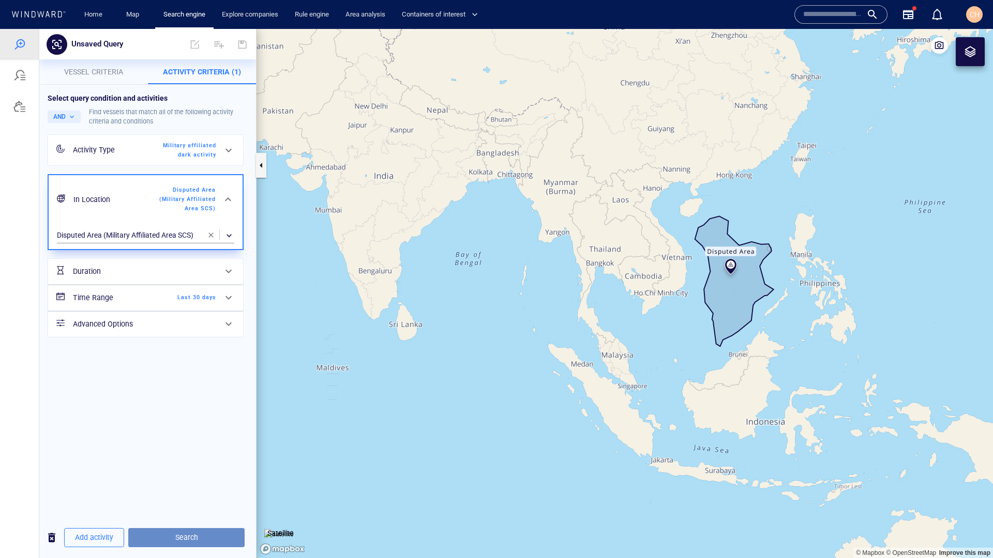
click at [175, 535] on span "Search" at bounding box center [186, 537] width 100 height 13
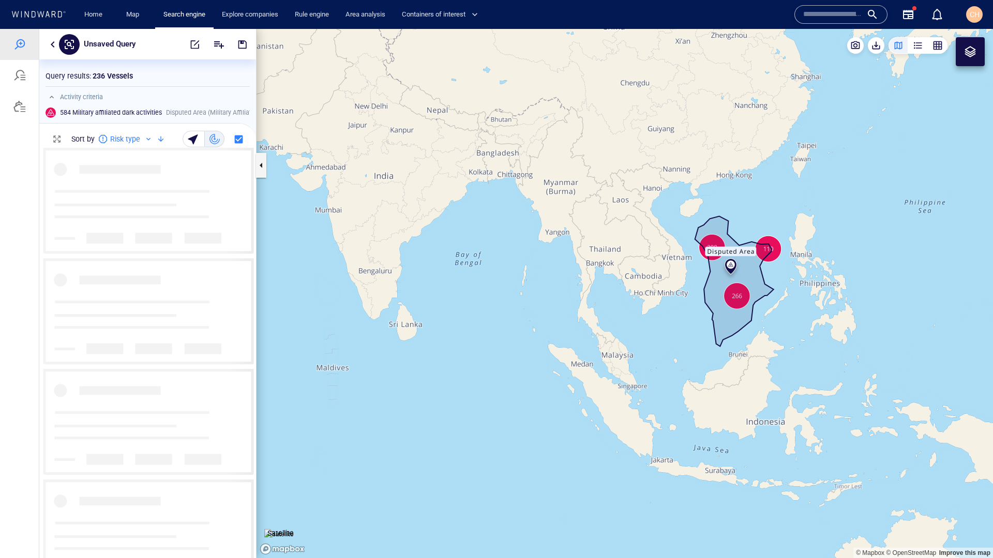
scroll to position [410, 217]
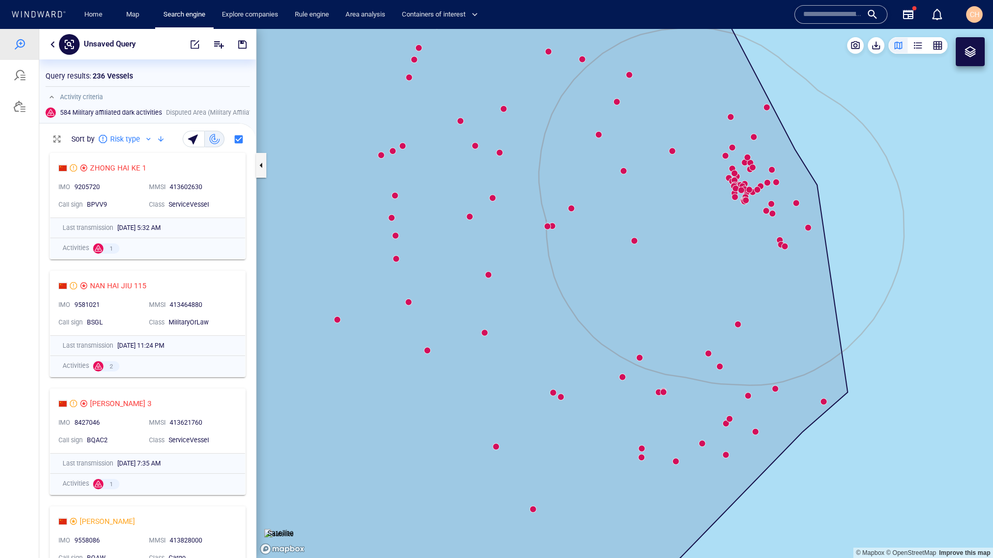
drag, startPoint x: 796, startPoint y: 257, endPoint x: 710, endPoint y: 280, distance: 88.8
click at [710, 280] on canvas "Map" at bounding box center [624, 293] width 736 height 529
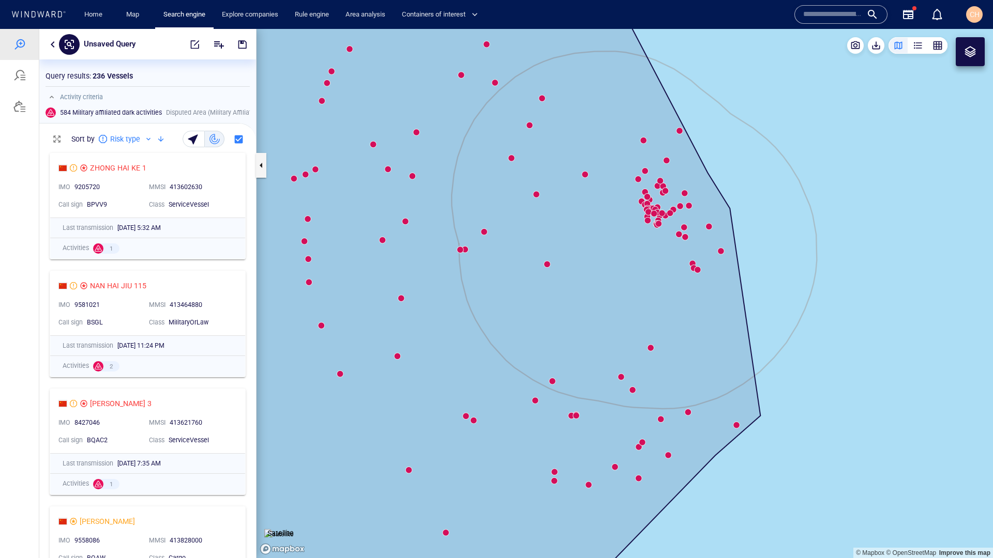
click at [277, 532] on p "Satellite" at bounding box center [280, 533] width 26 height 12
click at [278, 529] on img at bounding box center [278, 534] width 29 height 10
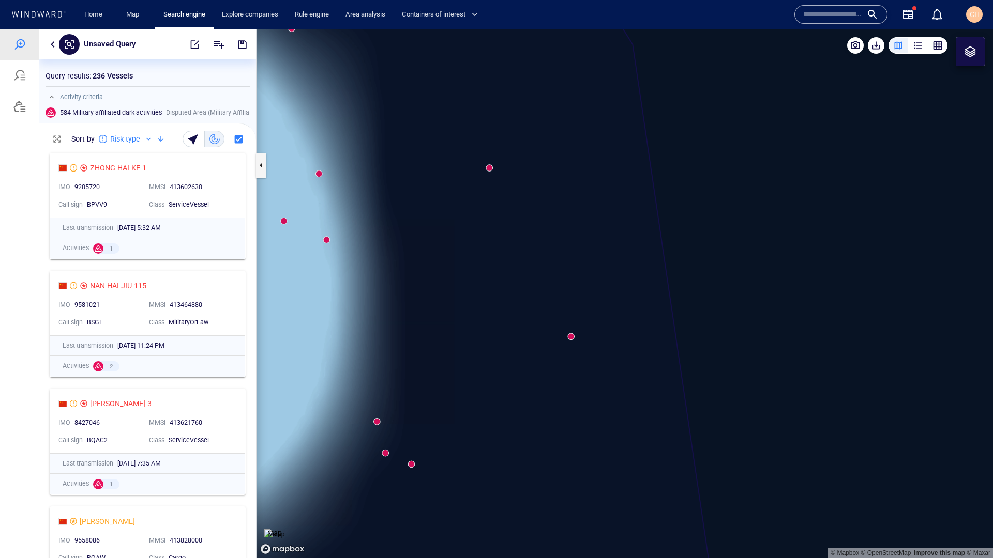
drag, startPoint x: 470, startPoint y: 343, endPoint x: 629, endPoint y: 361, distance: 159.7
click at [629, 361] on canvas "Map" at bounding box center [624, 293] width 736 height 529
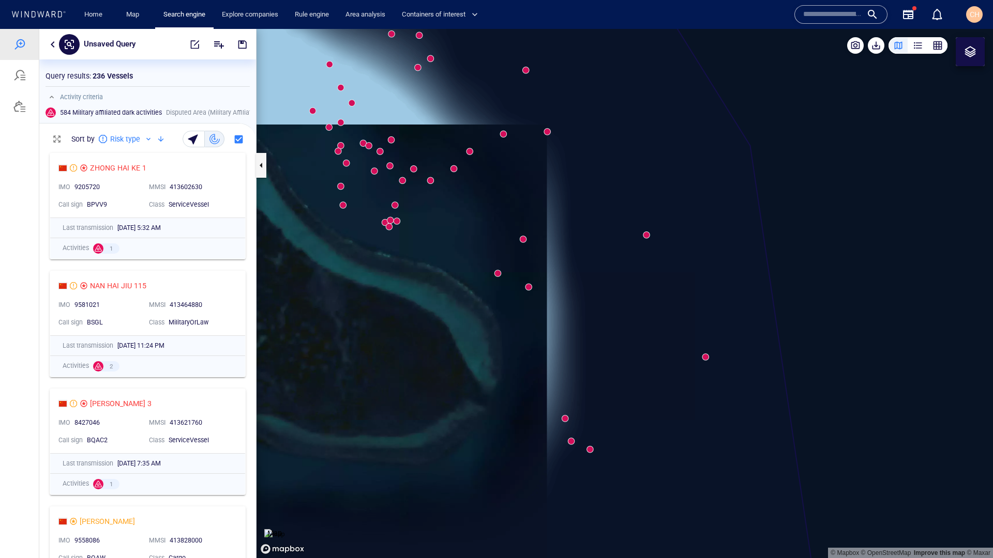
drag, startPoint x: 481, startPoint y: 344, endPoint x: 622, endPoint y: 319, distance: 142.8
click at [622, 319] on canvas "Map" at bounding box center [624, 293] width 736 height 529
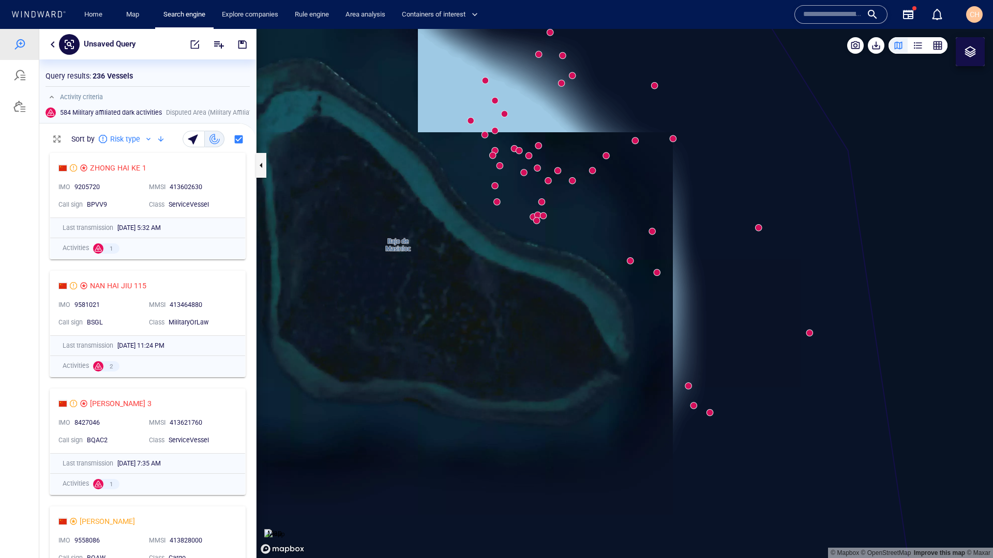
click at [694, 405] on canvas "Map" at bounding box center [624, 293] width 736 height 529
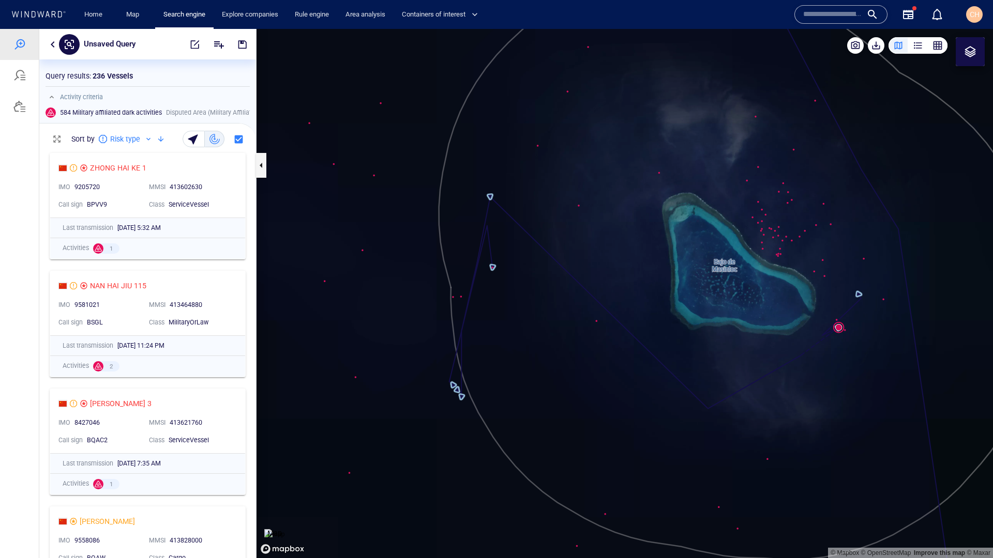
click at [284, 529] on img at bounding box center [274, 534] width 20 height 10
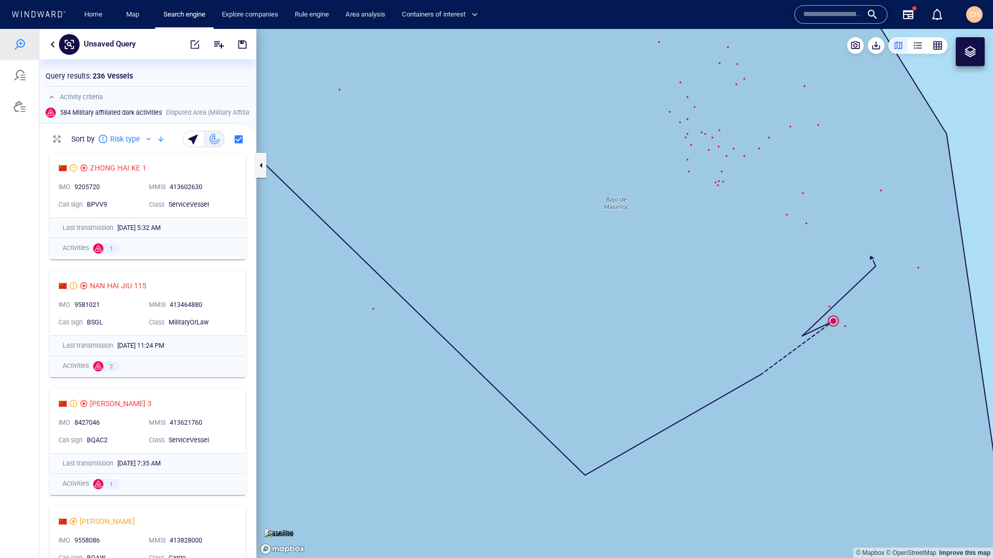
click at [835, 323] on canvas "Map" at bounding box center [624, 293] width 736 height 529
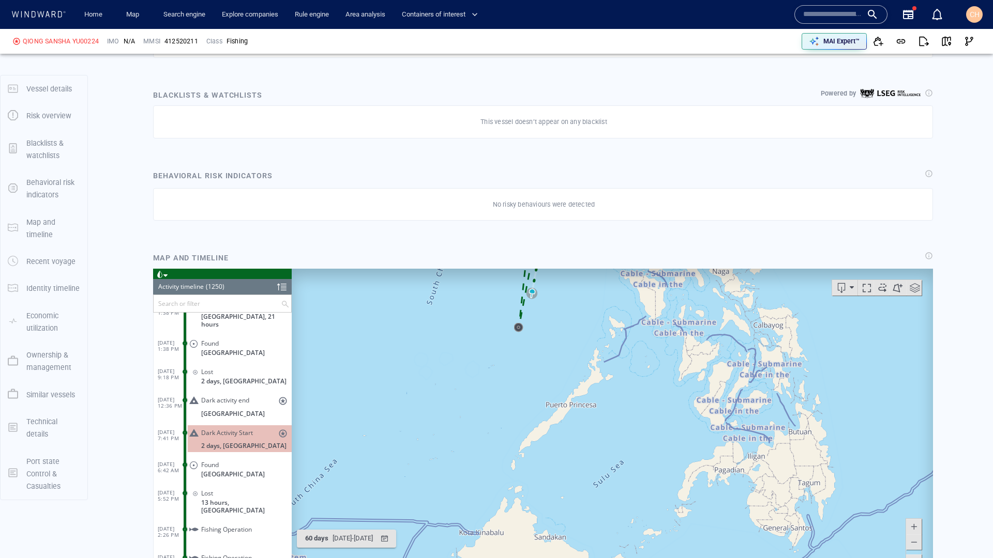
scroll to position [582, 0]
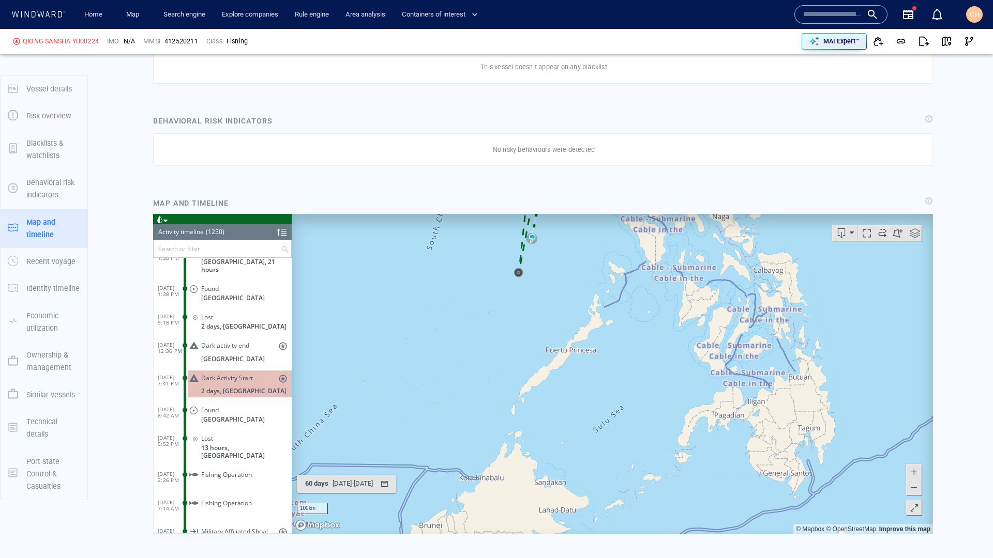
drag, startPoint x: 636, startPoint y: 304, endPoint x: 674, endPoint y: 373, distance: 78.4
click at [674, 373] on canvas "Map" at bounding box center [612, 373] width 641 height 320
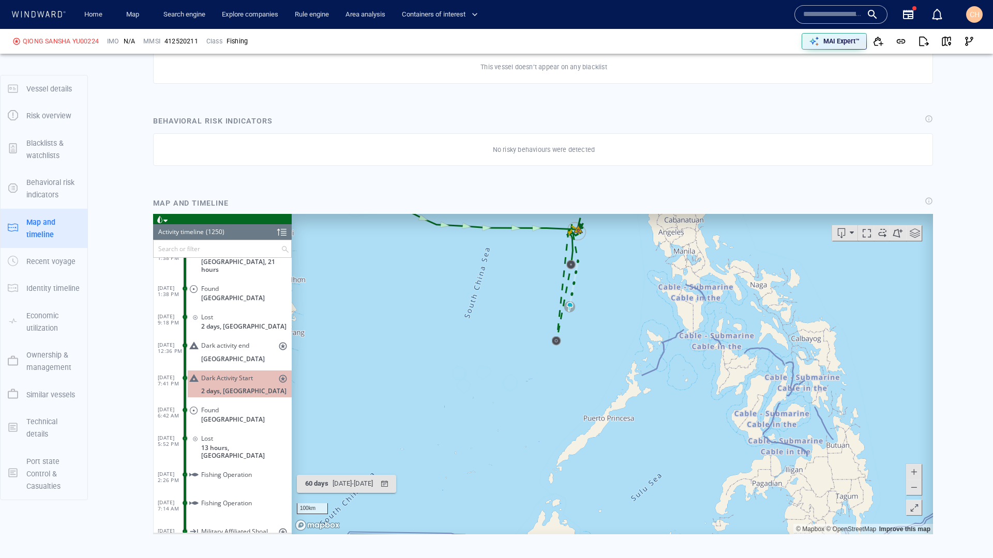
drag, startPoint x: 609, startPoint y: 249, endPoint x: 615, endPoint y: 322, distance: 73.1
click at [615, 322] on canvas "Map" at bounding box center [612, 373] width 641 height 320
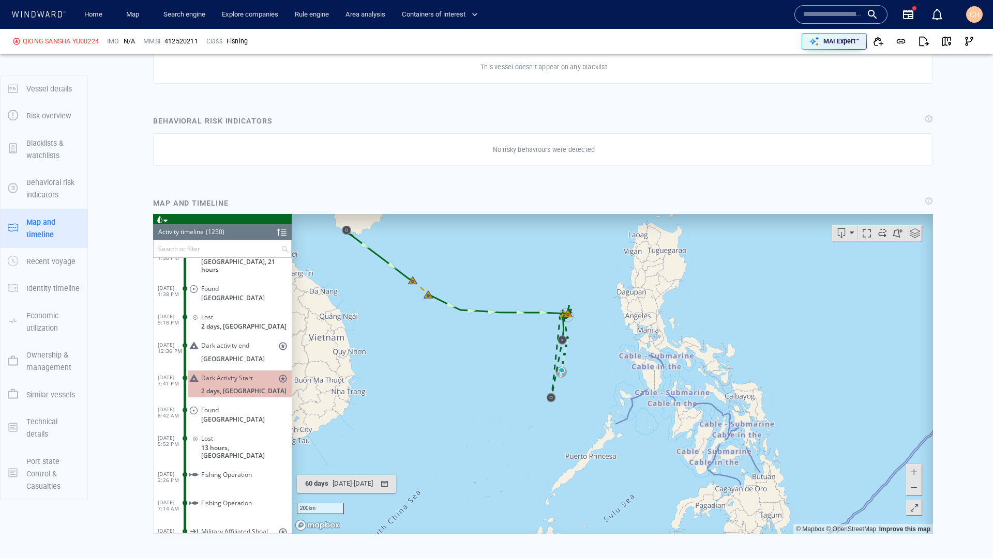
drag, startPoint x: 466, startPoint y: 348, endPoint x: 484, endPoint y: 362, distance: 22.8
click at [484, 362] on canvas "Map" at bounding box center [612, 373] width 641 height 320
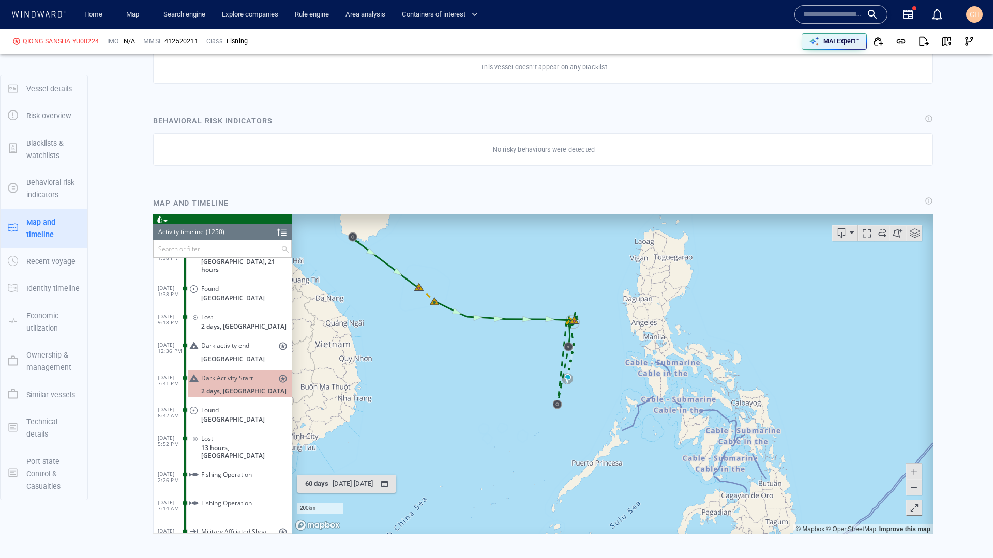
drag, startPoint x: 484, startPoint y: 362, endPoint x: 444, endPoint y: 335, distance: 48.5
click at [444, 335] on canvas "Map" at bounding box center [612, 373] width 641 height 320
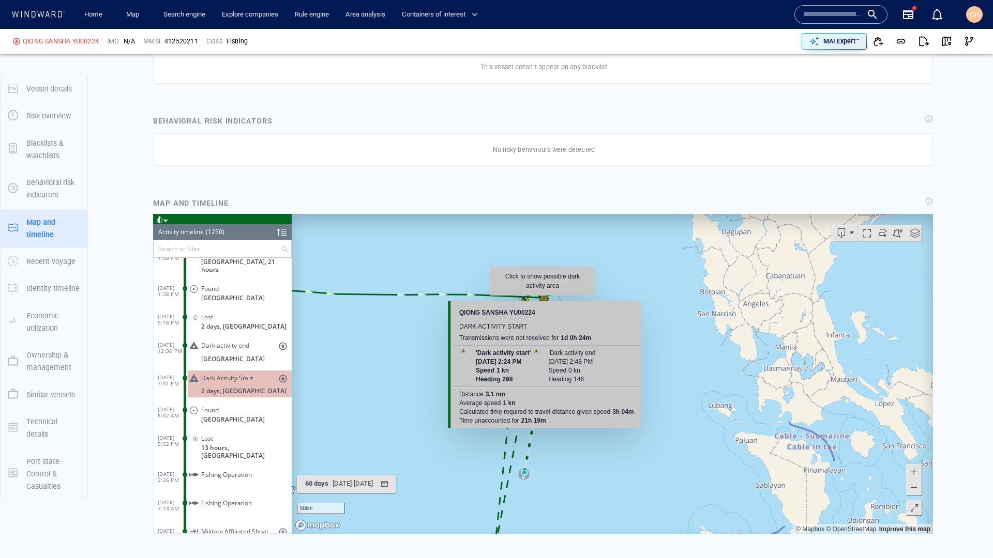
scroll to position [573, 0]
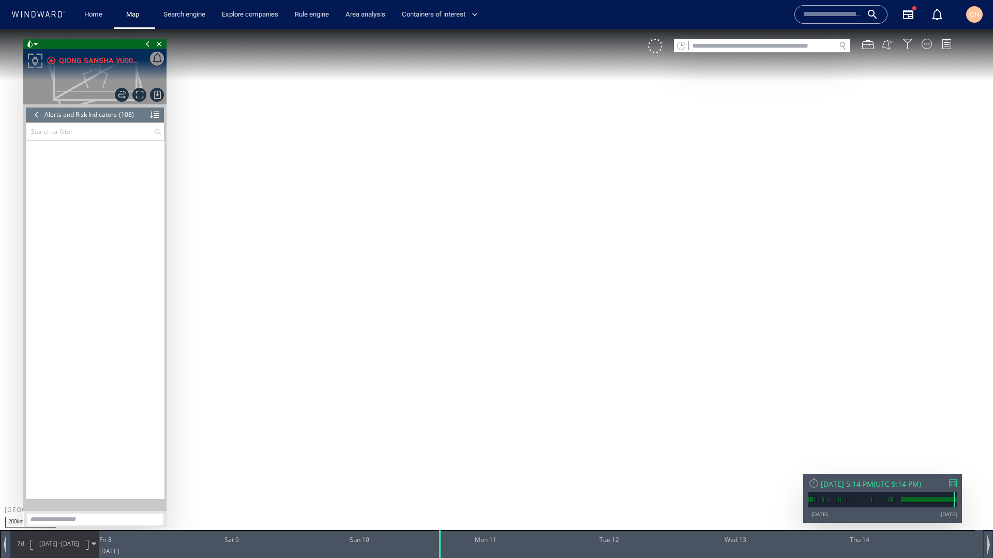
scroll to position [2789, 0]
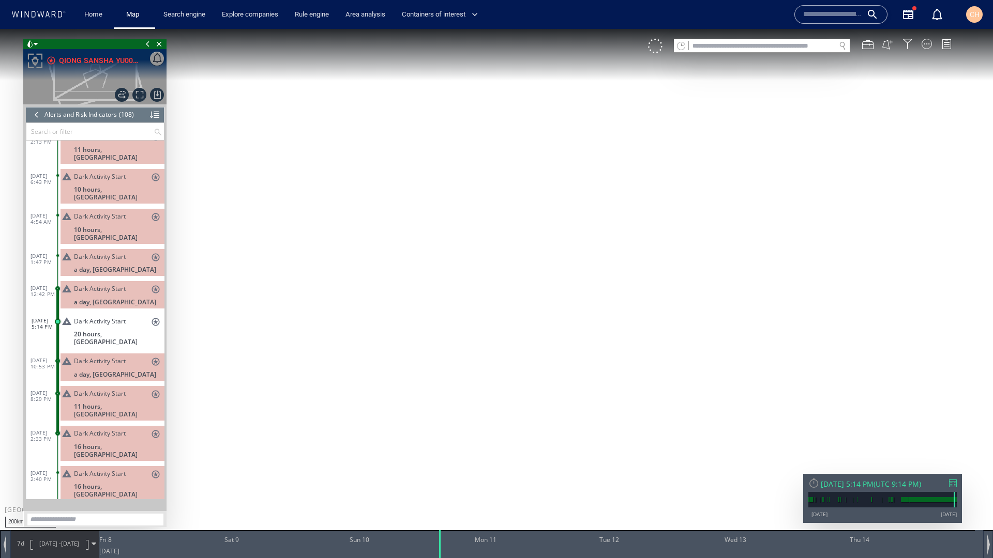
click at [323, 237] on canvas "Map" at bounding box center [496, 288] width 993 height 519
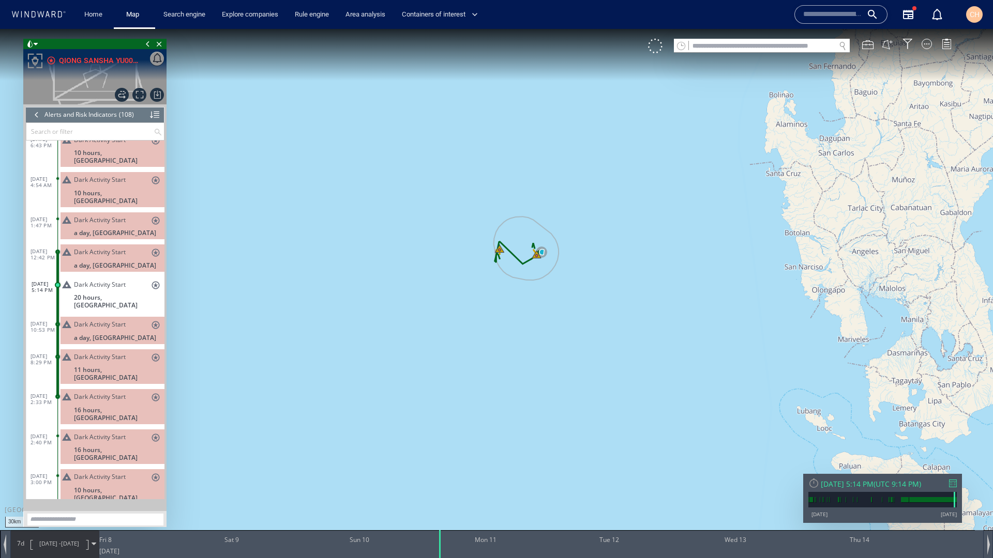
scroll to position [2865, 0]
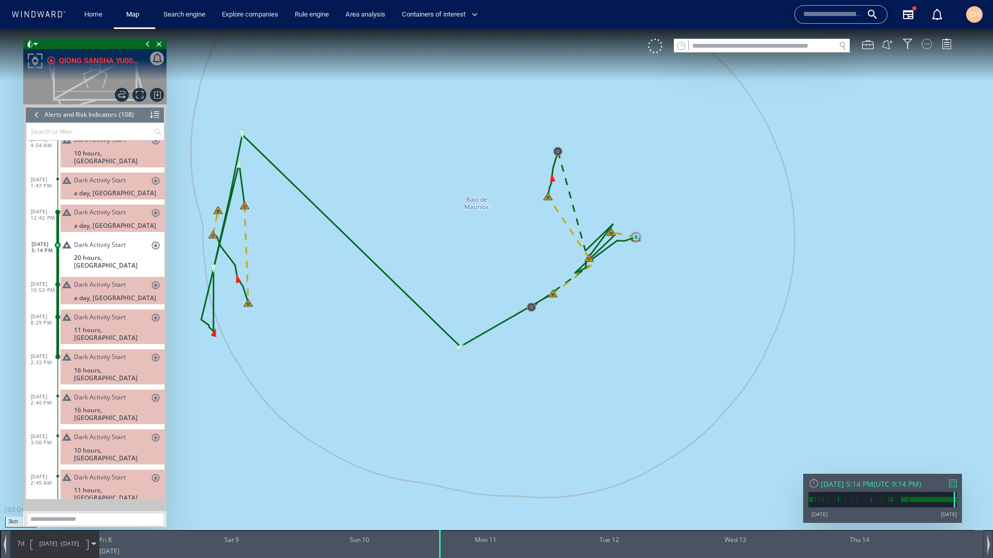
click at [930, 45] on div at bounding box center [926, 44] width 10 height 10
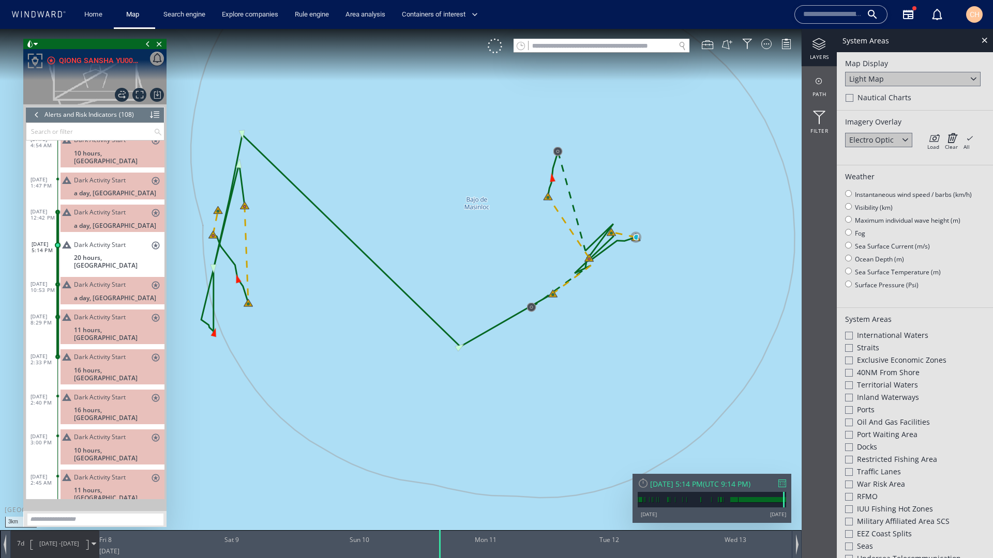
click at [901, 74] on div "Light Map" at bounding box center [912, 79] width 135 height 14
click at [880, 92] on div "Satellite" at bounding box center [912, 93] width 135 height 14
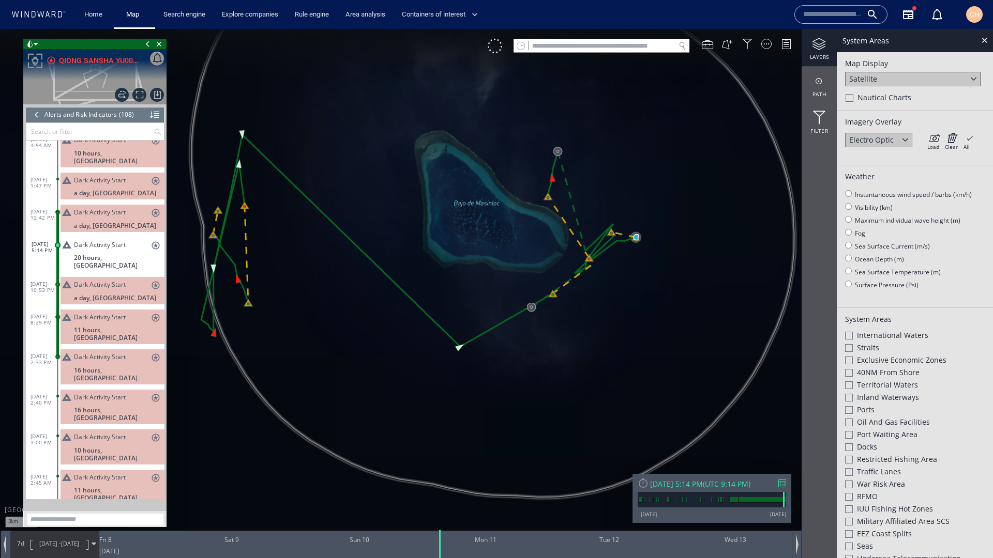
click at [87, 254] on span "20 hours, [GEOGRAPHIC_DATA]" at bounding box center [119, 262] width 90 height 16
click at [69, 547] on span "[DATE]" at bounding box center [70, 544] width 18 height 8
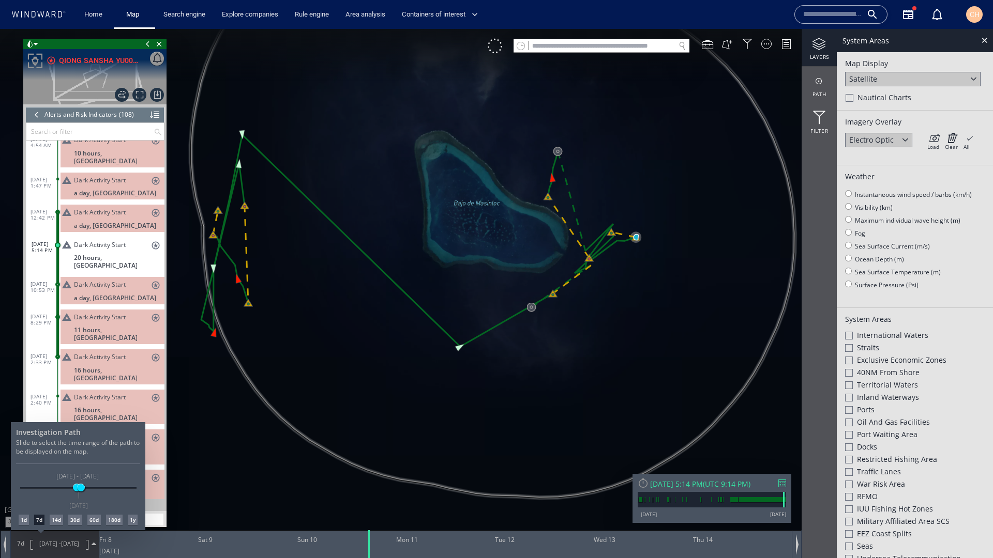
click at [25, 523] on div "1d" at bounding box center [24, 520] width 10 height 10
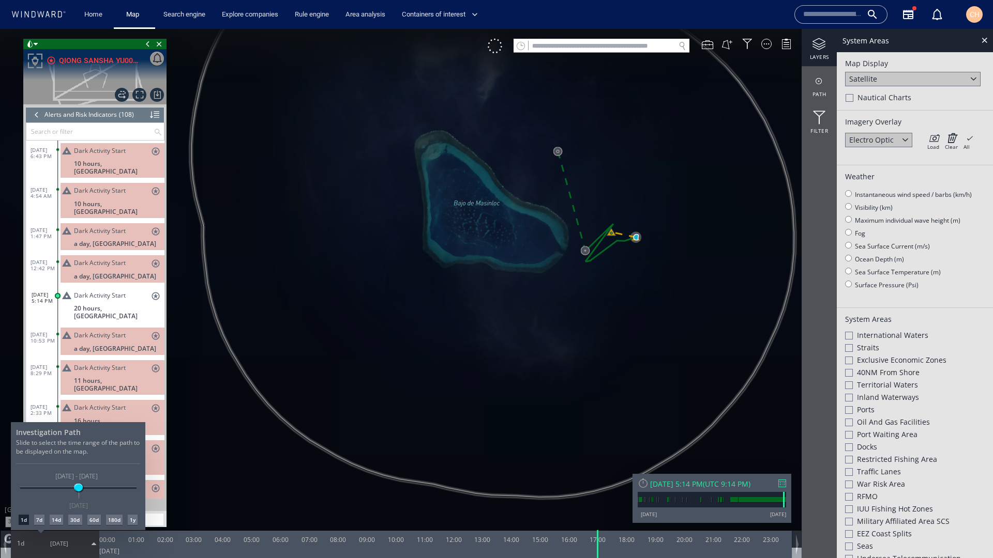
drag, startPoint x: 583, startPoint y: 302, endPoint x: 514, endPoint y: 342, distance: 79.0
click at [514, 342] on div at bounding box center [496, 293] width 993 height 529
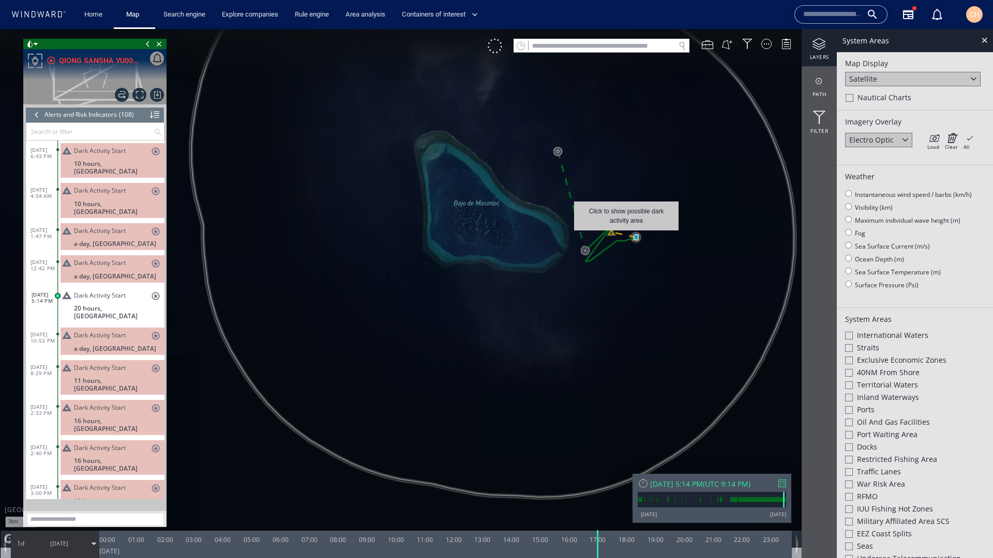
click at [626, 236] on canvas "Map" at bounding box center [496, 288] width 993 height 519
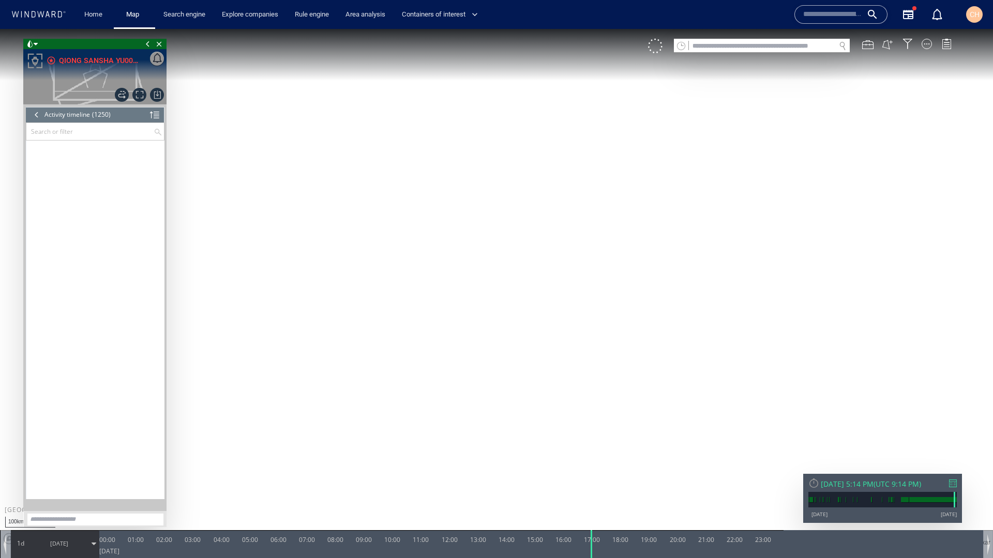
scroll to position [1017, 0]
